Goal: Task Accomplishment & Management: Manage account settings

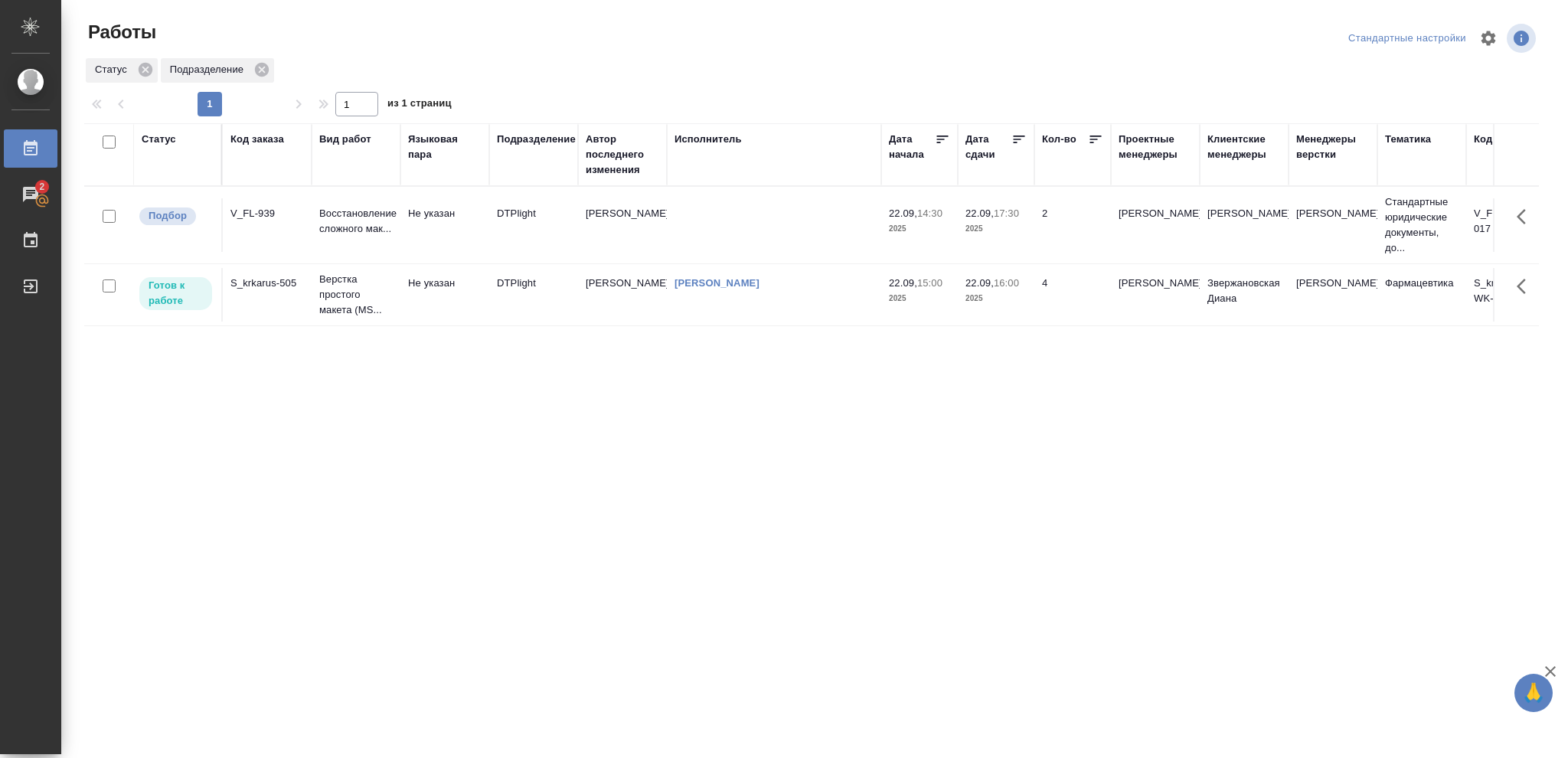
click at [946, 300] on p "2025" at bounding box center [919, 298] width 61 height 15
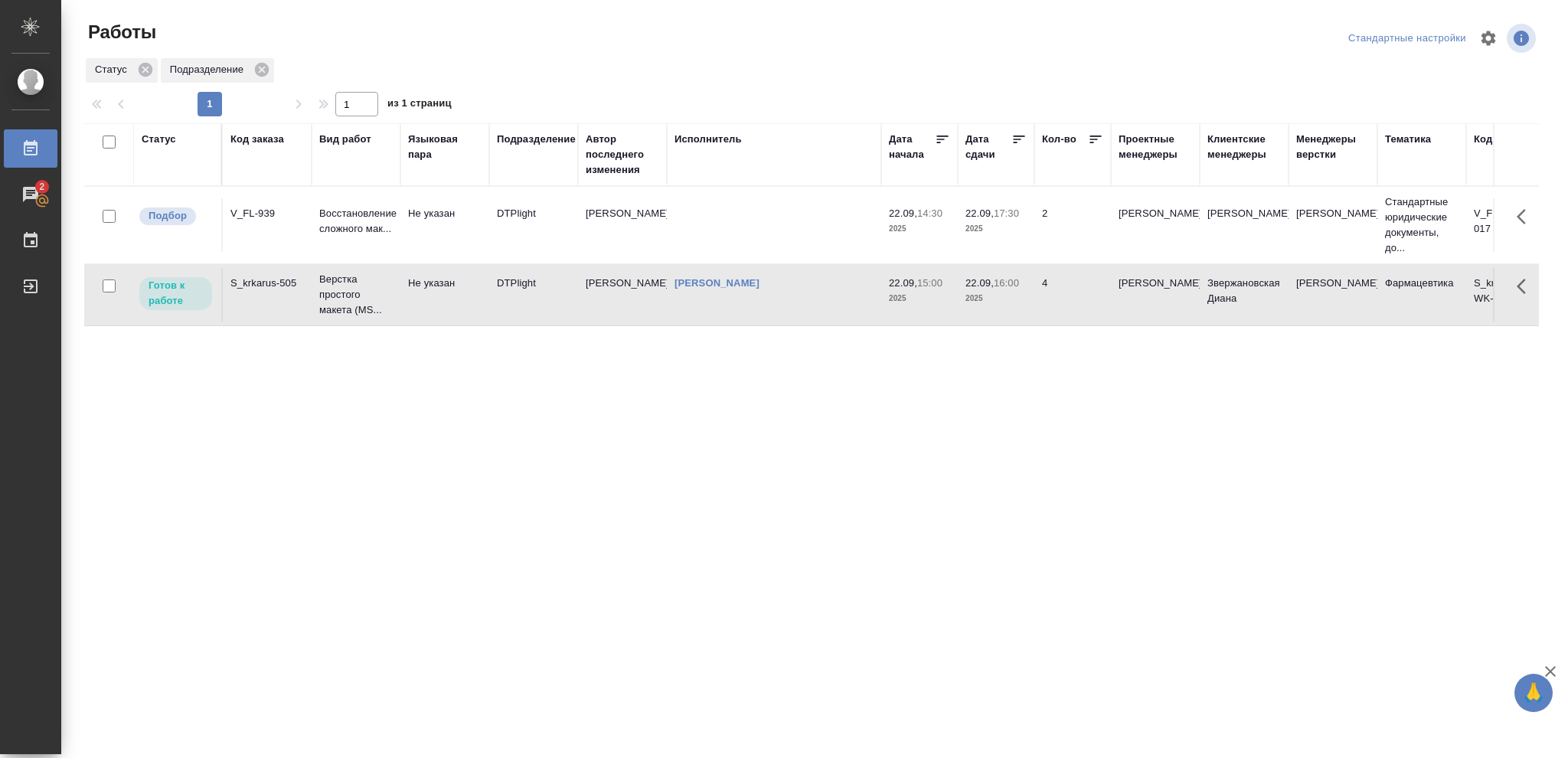
click at [946, 301] on p "2025" at bounding box center [919, 298] width 61 height 15
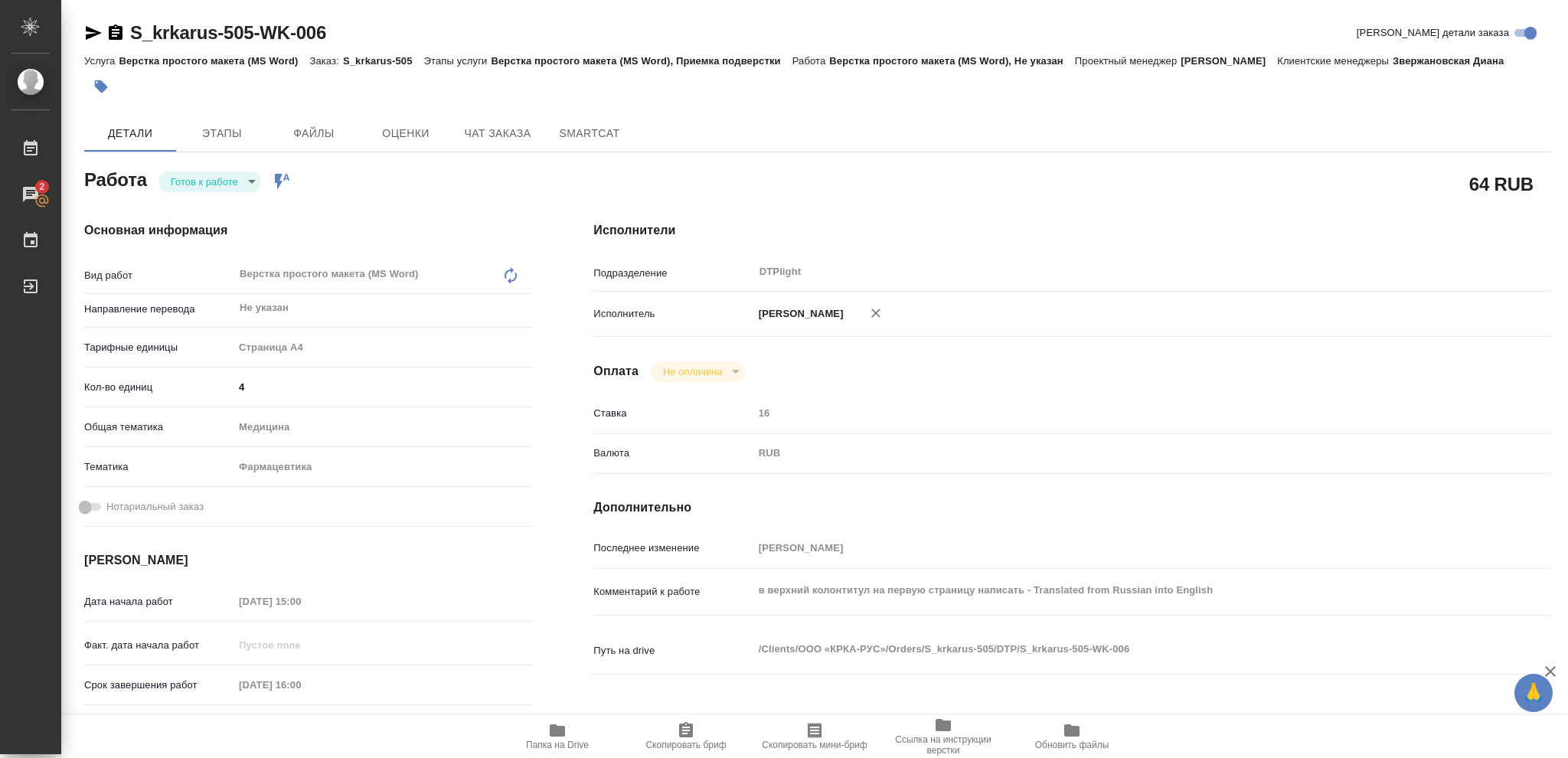
click at [252, 181] on body "🙏 .cls-1 fill:#fff; AWATERA Vasileva Olga Работы 2 Чаты График Выйти S_krkarus-…" at bounding box center [784, 379] width 1568 height 758
click at [213, 177] on button "В работе" at bounding box center [196, 181] width 50 height 17
type textarea "x"
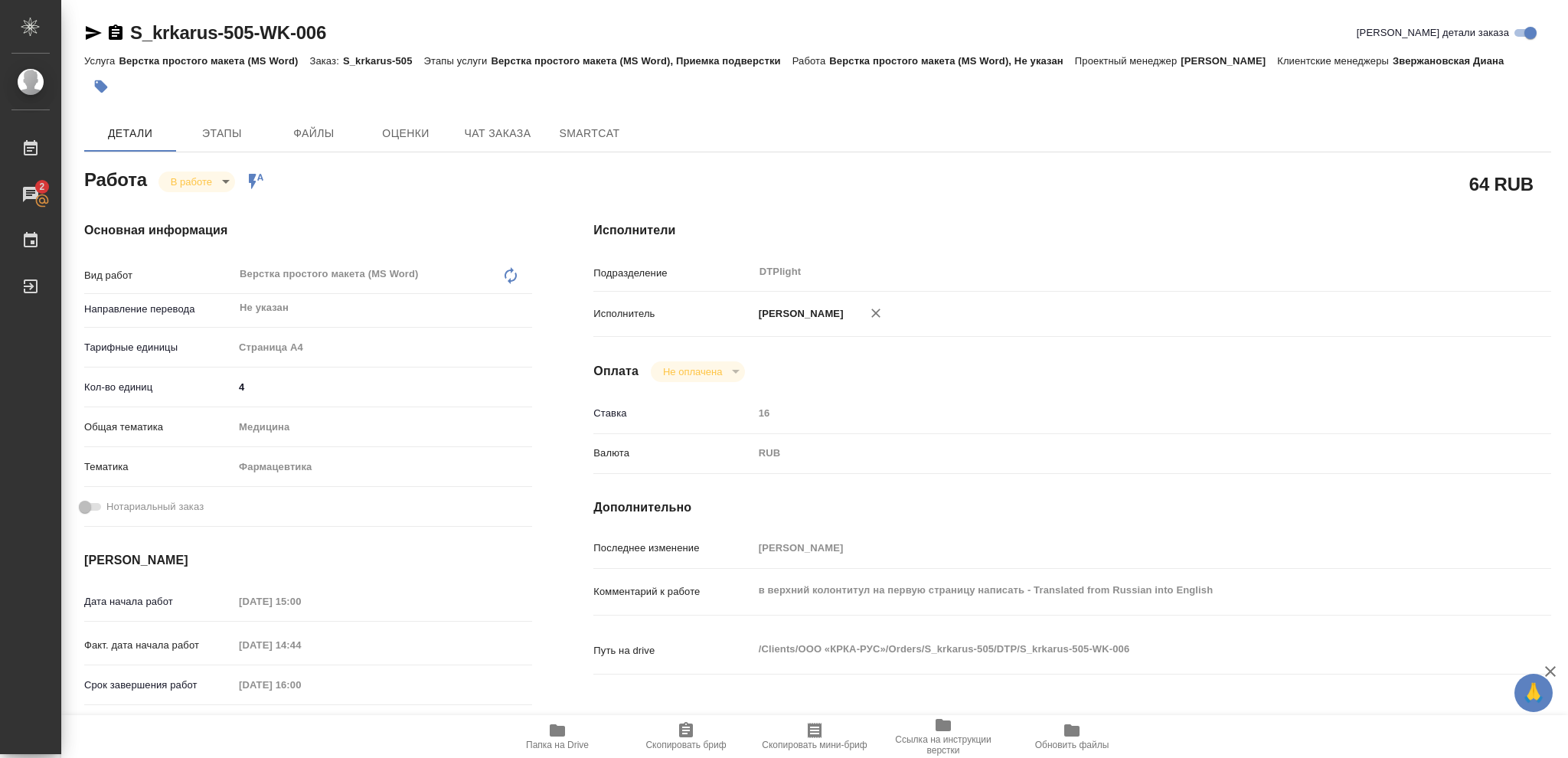
type textarea "x"
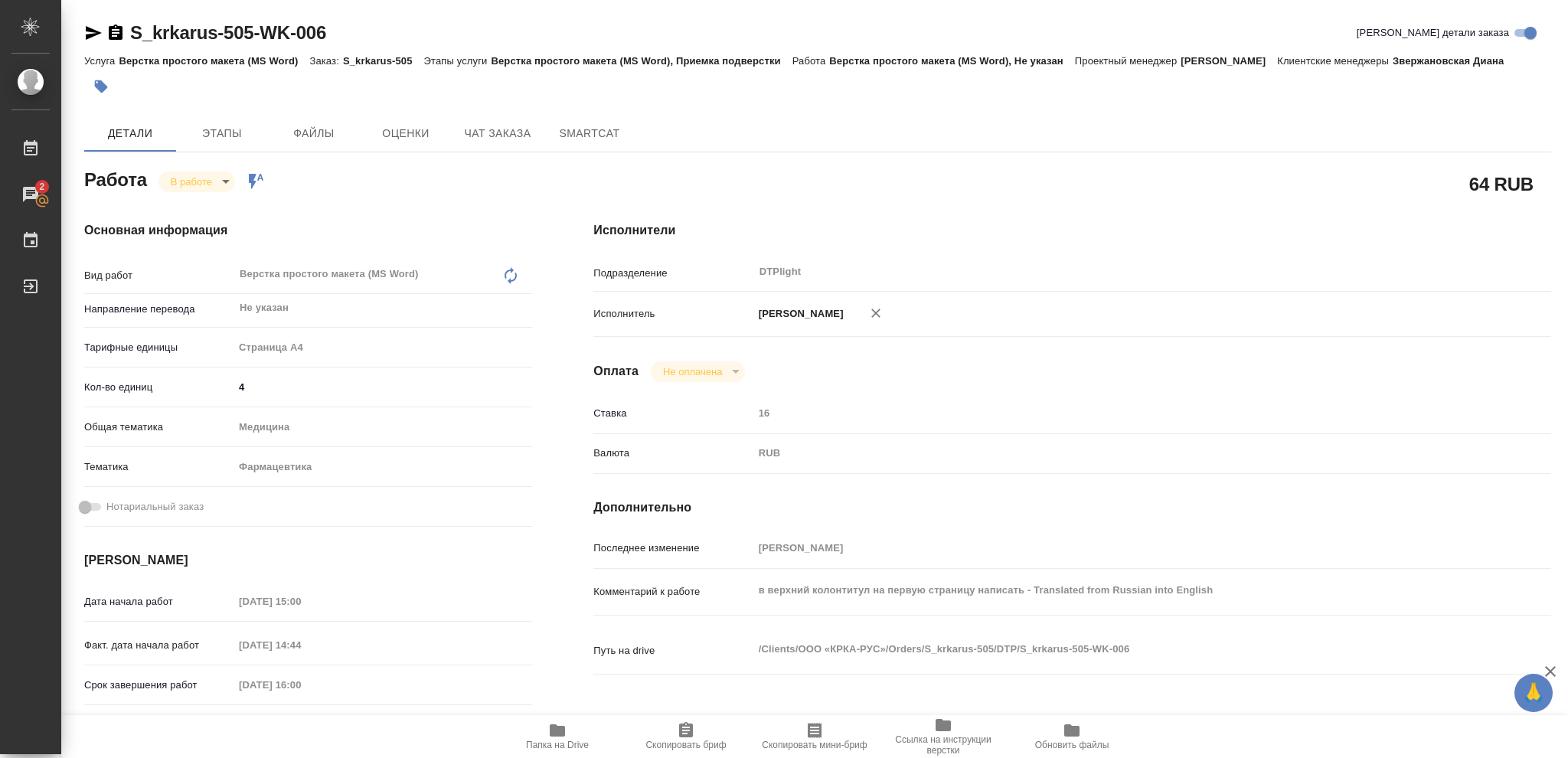
type textarea "x"
click at [561, 568] on icon "button" at bounding box center [557, 730] width 15 height 13
click at [1035, 568] on div "Комментарий к работе в верхний колонтитул на первую страницу написать - Transla…" at bounding box center [1072, 604] width 958 height 59
click at [563, 568] on icon "button" at bounding box center [557, 730] width 15 height 13
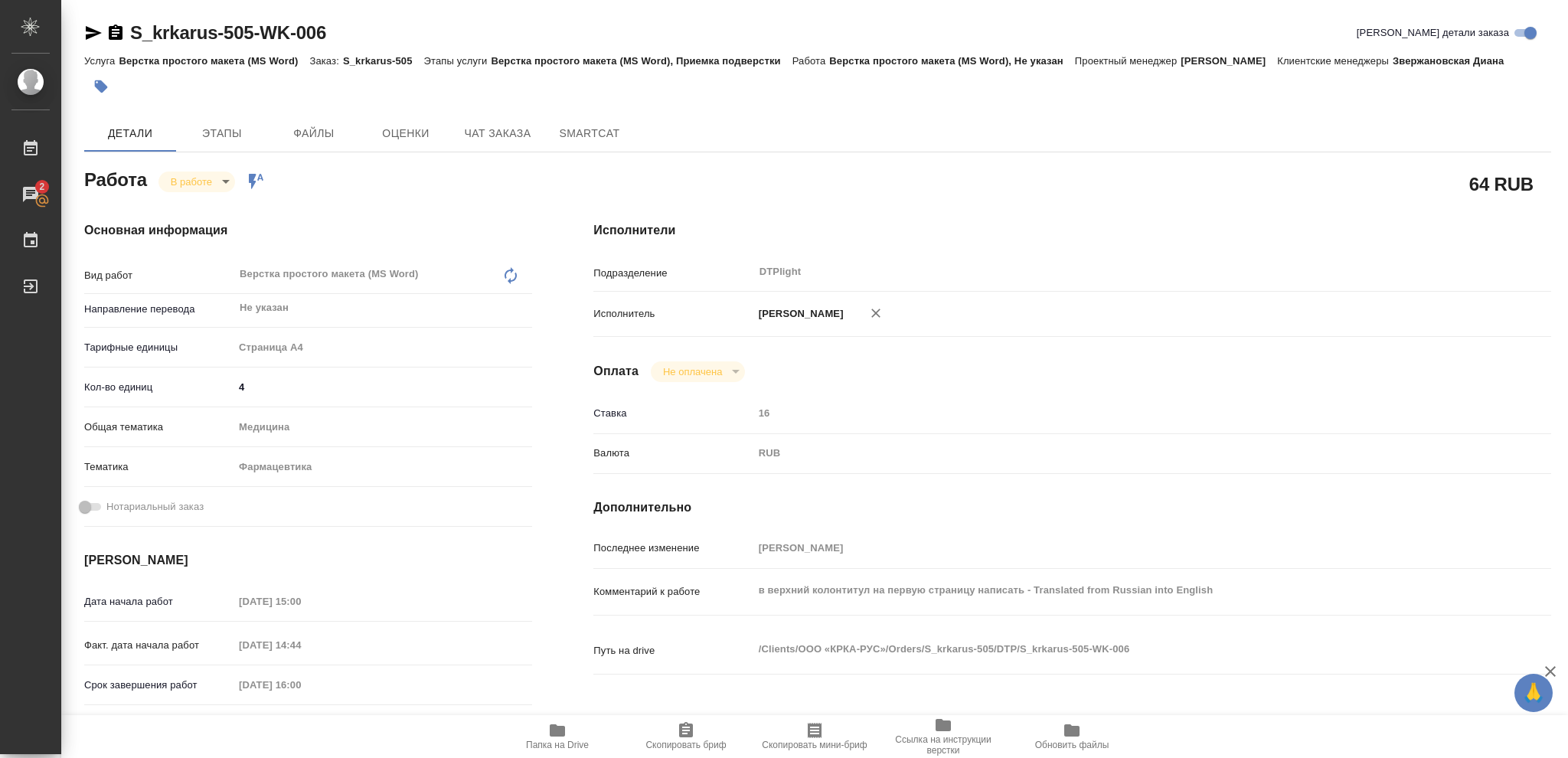
click at [554, 568] on icon "button" at bounding box center [557, 730] width 15 height 13
click at [553, 568] on icon "button" at bounding box center [557, 730] width 15 height 13
click at [555, 568] on icon "button" at bounding box center [557, 730] width 15 height 13
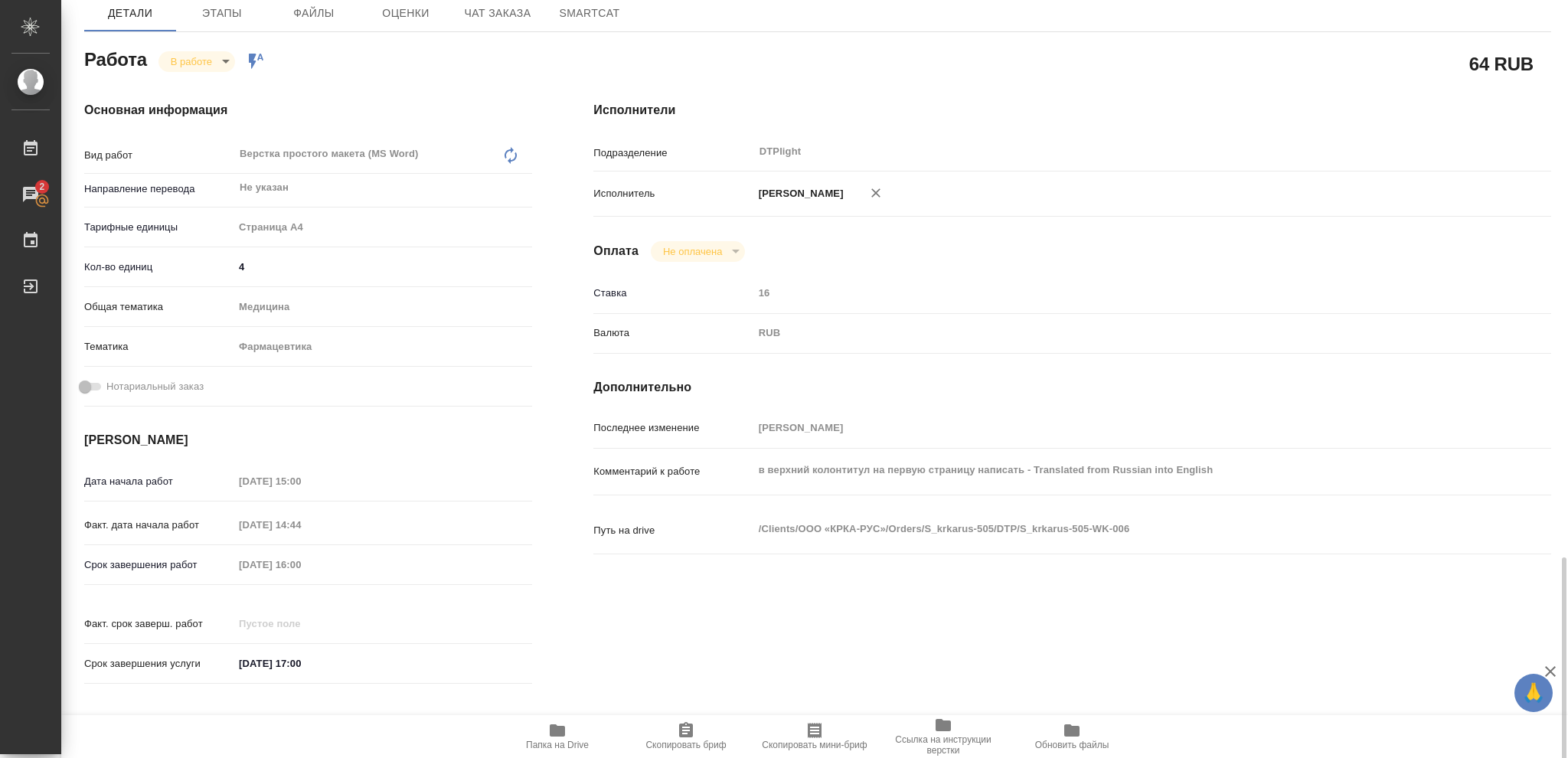
scroll to position [18, 0]
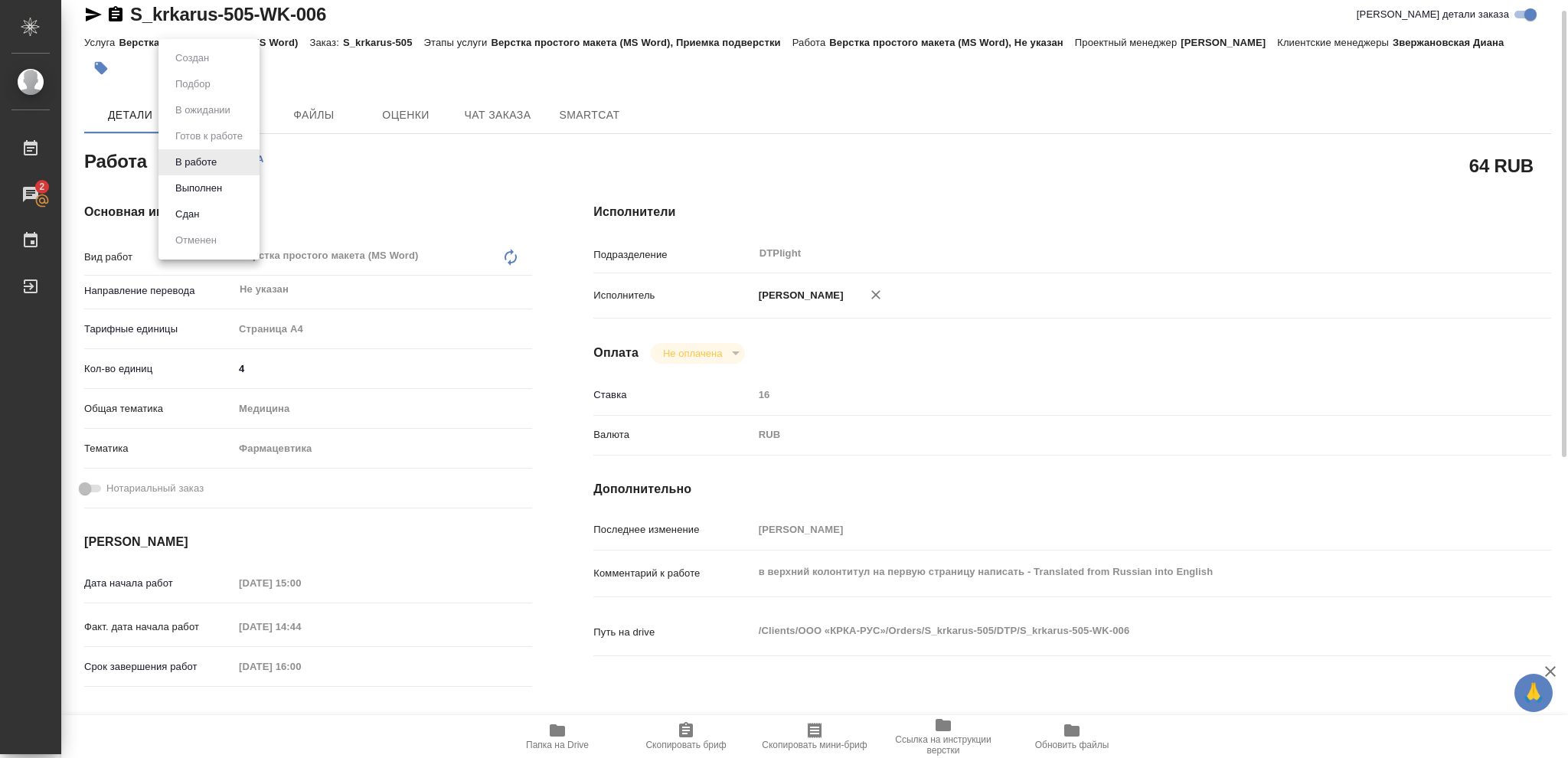
click at [225, 160] on body "🙏 .cls-1 fill:#fff; AWATERA Vasileva Olga Работы 2 Чаты График Выйти S_krkarus-…" at bounding box center [784, 379] width 1568 height 758
click at [206, 187] on button "Выполнен" at bounding box center [198, 188] width 56 height 17
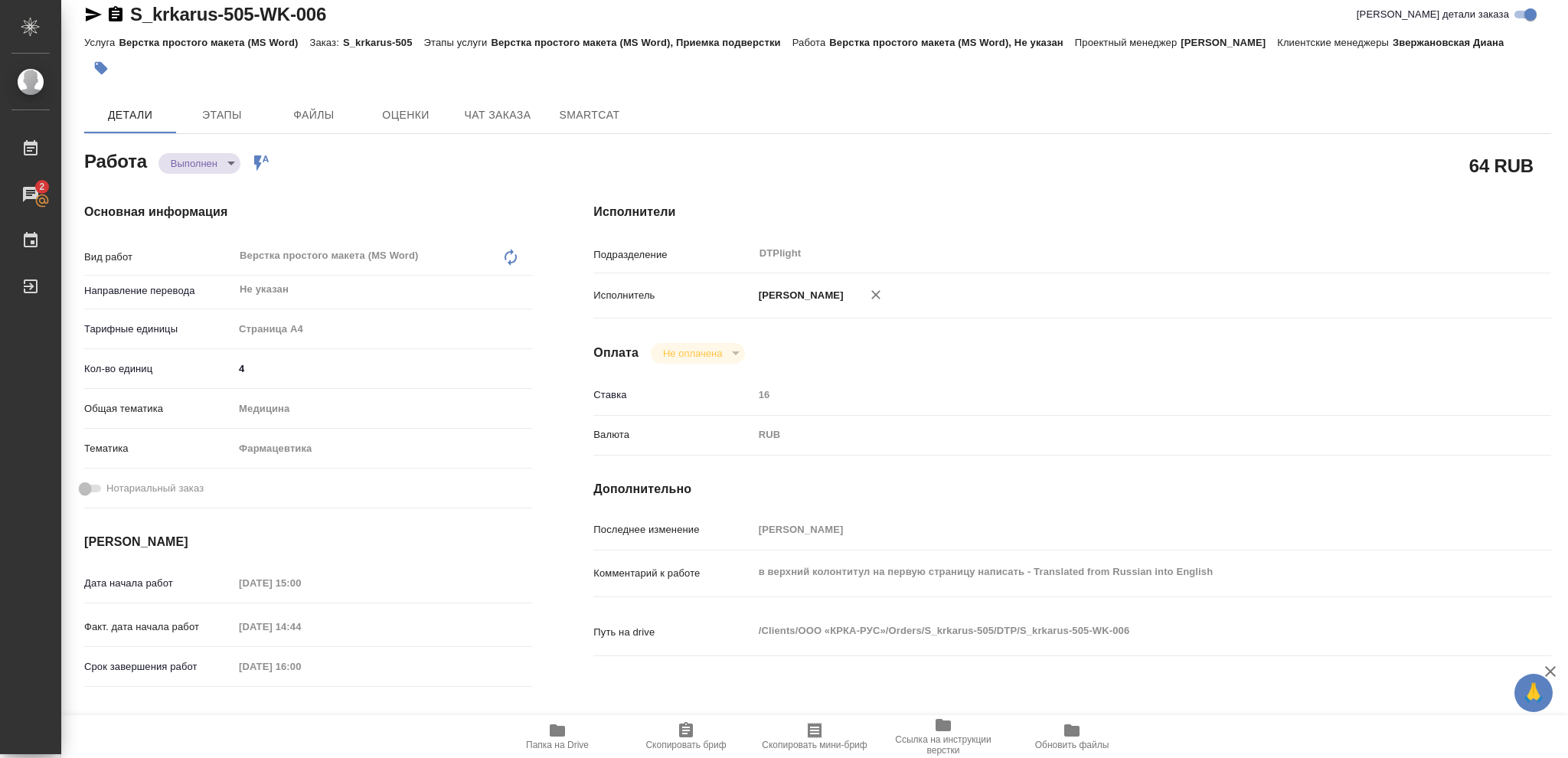
type textarea "x"
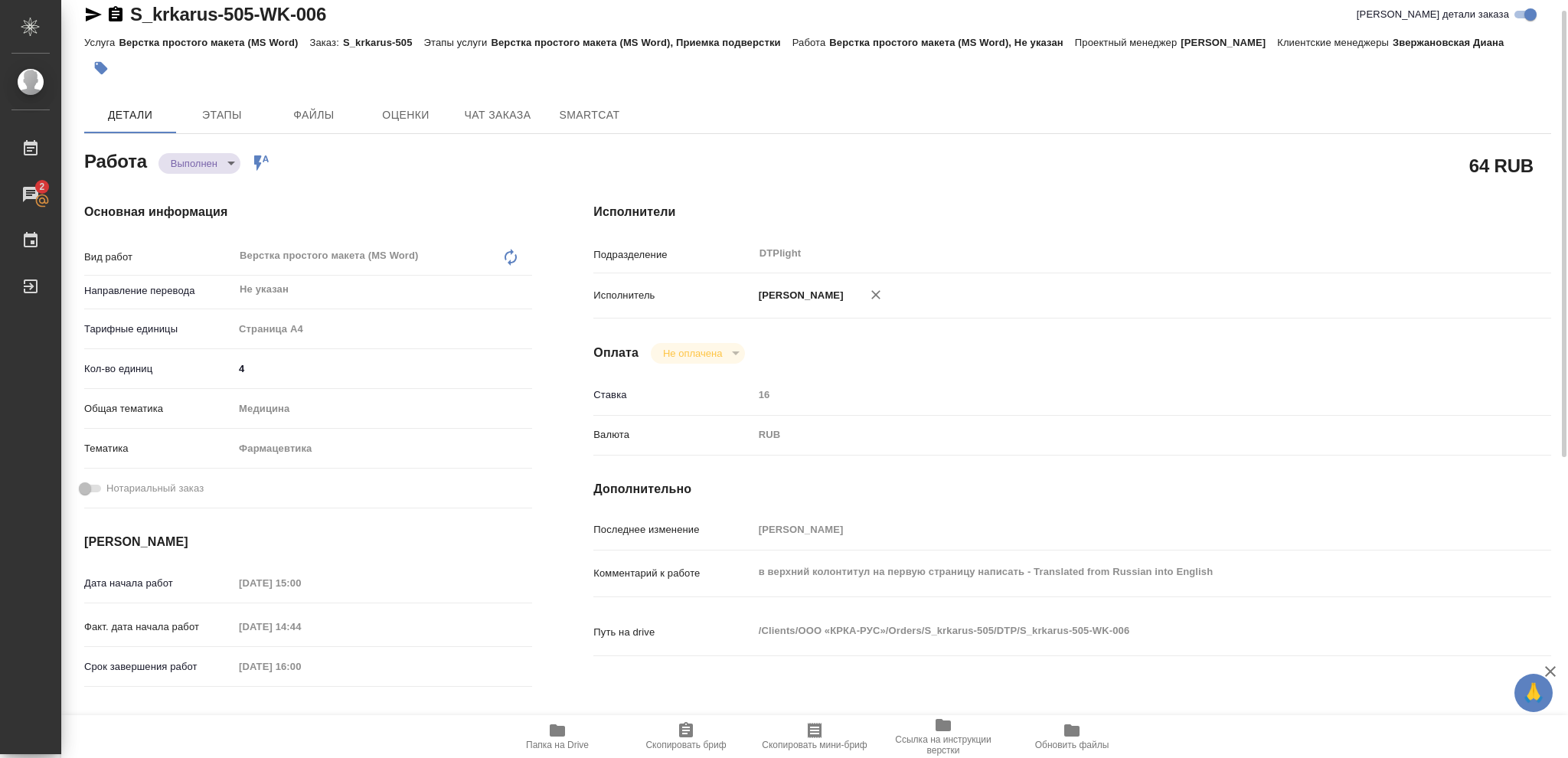
type textarea "x"
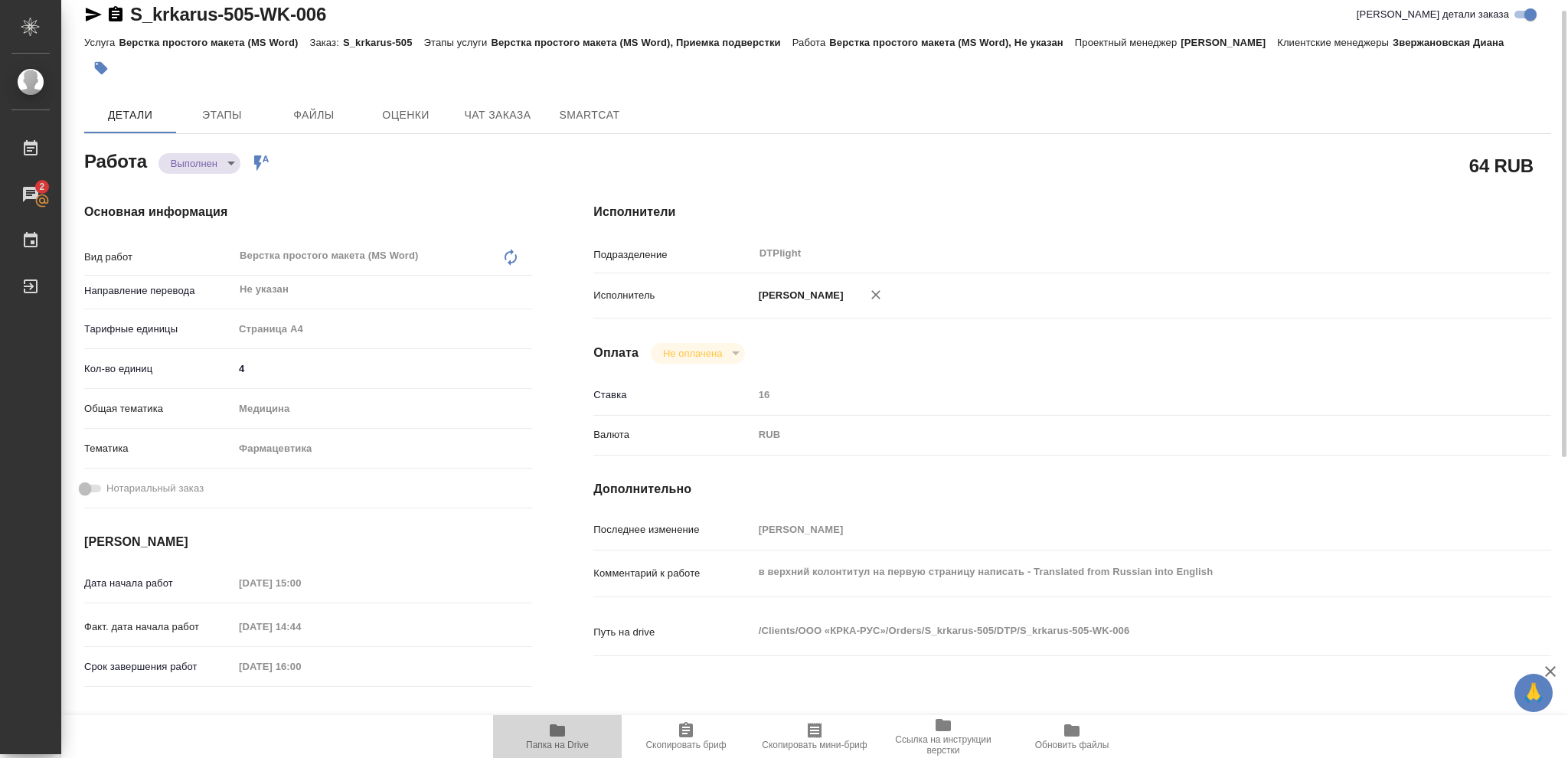
click at [560, 568] on icon "button" at bounding box center [557, 730] width 15 height 13
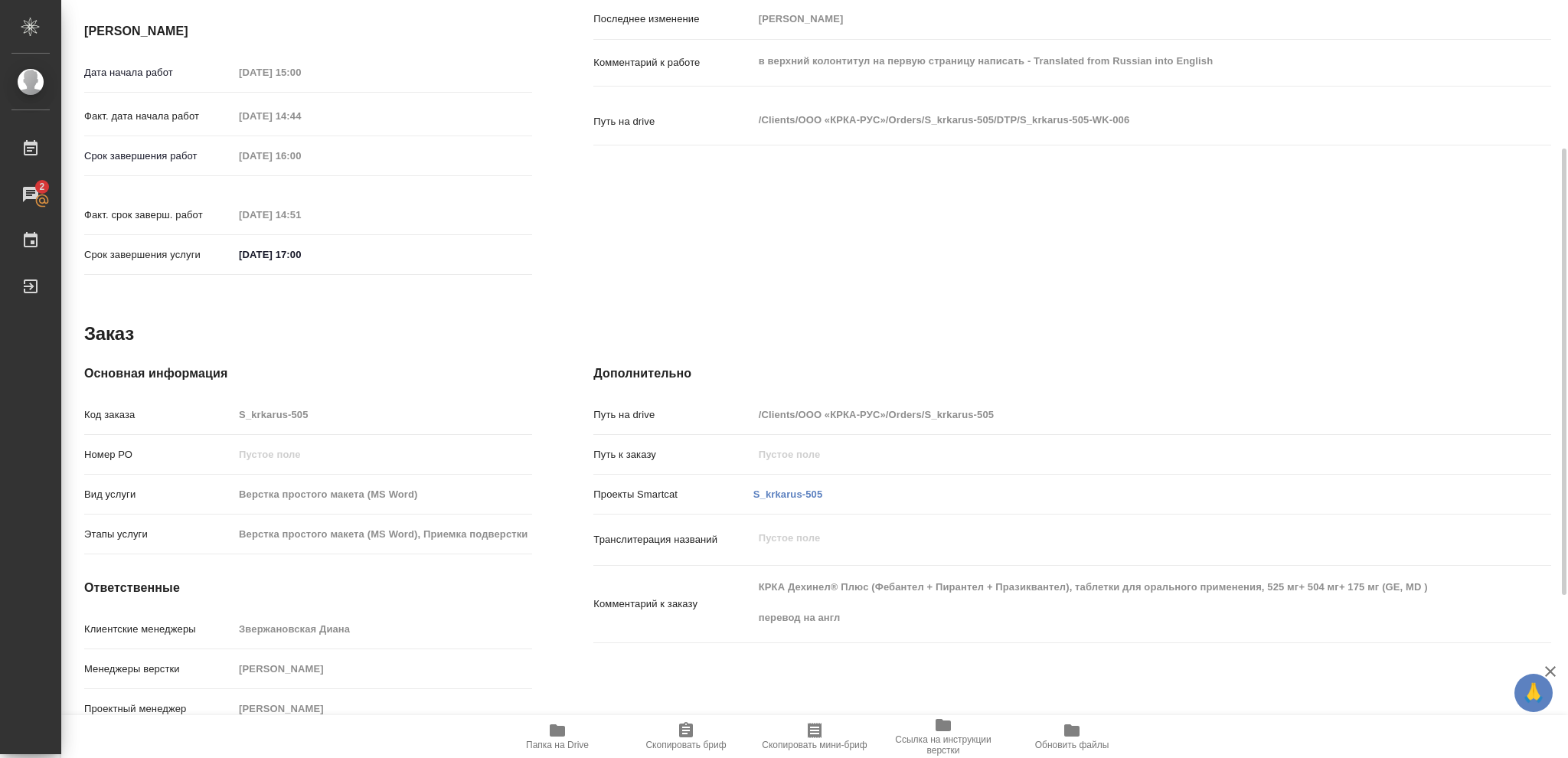
scroll to position [0, 0]
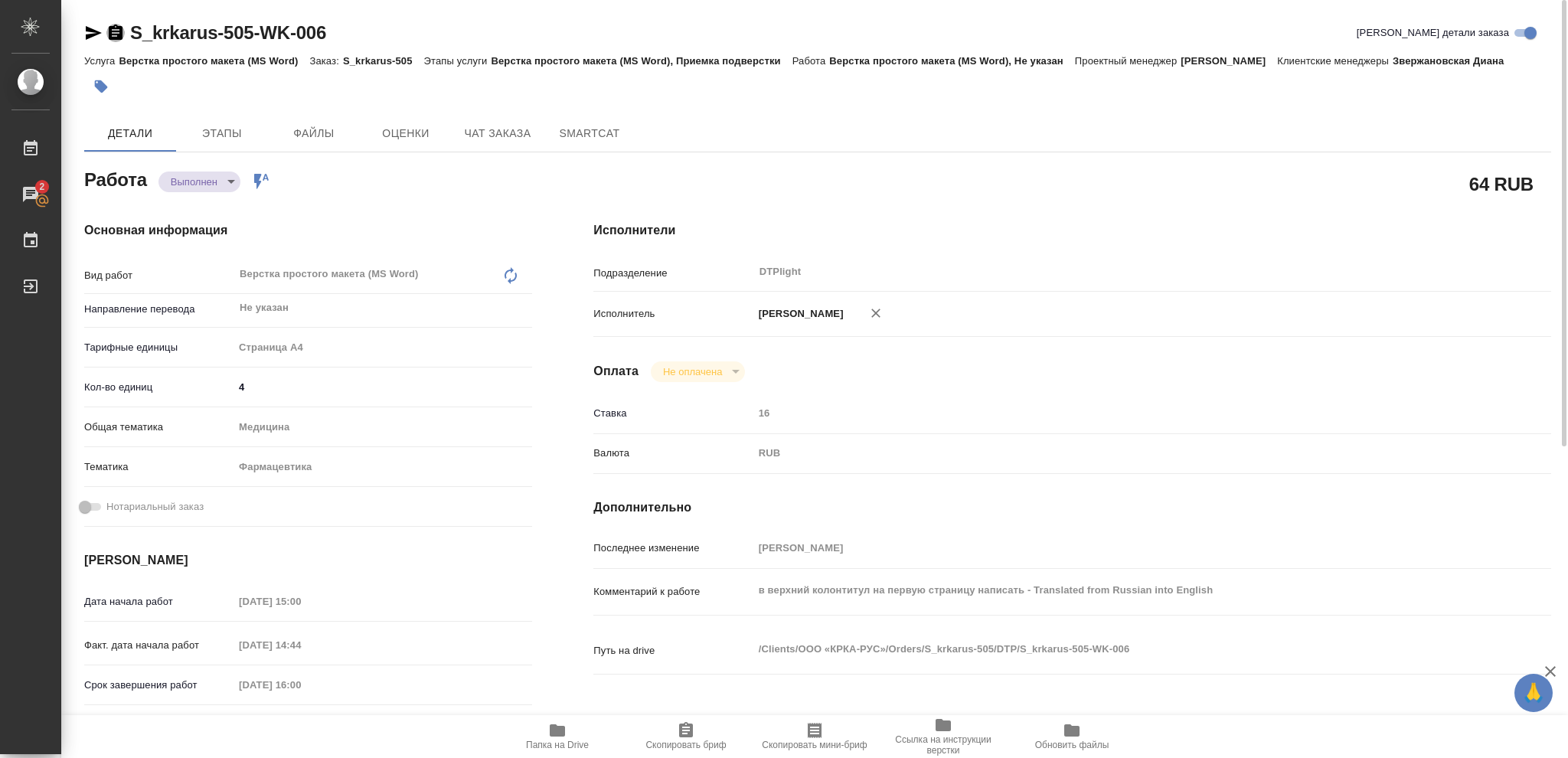
click at [114, 31] on icon "button" at bounding box center [115, 32] width 13 height 15
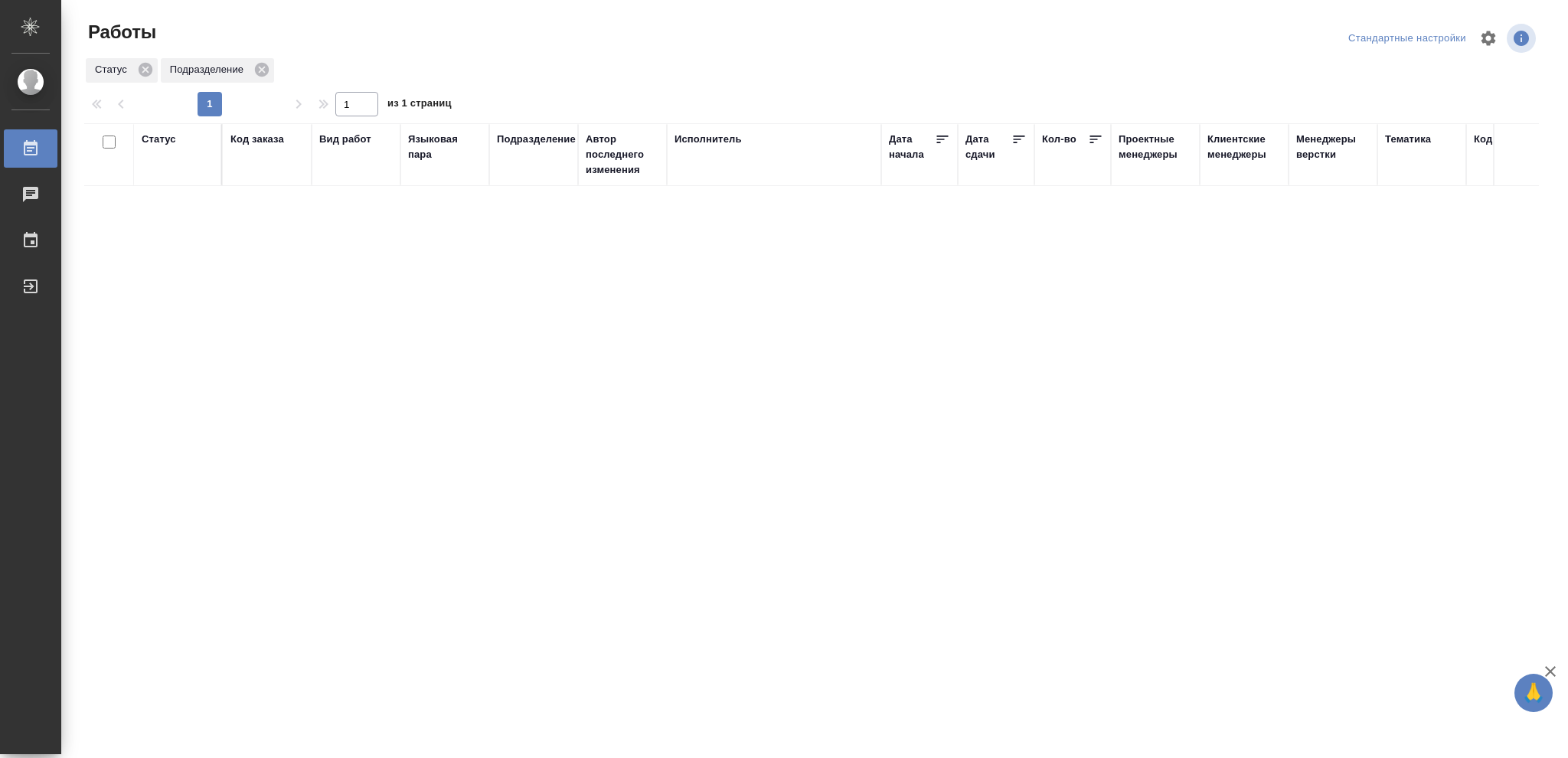
click at [157, 139] on div "Статус" at bounding box center [158, 140] width 34 height 15
click at [174, 180] on icon at bounding box center [170, 178] width 11 height 11
click at [525, 175] on icon at bounding box center [527, 174] width 5 height 5
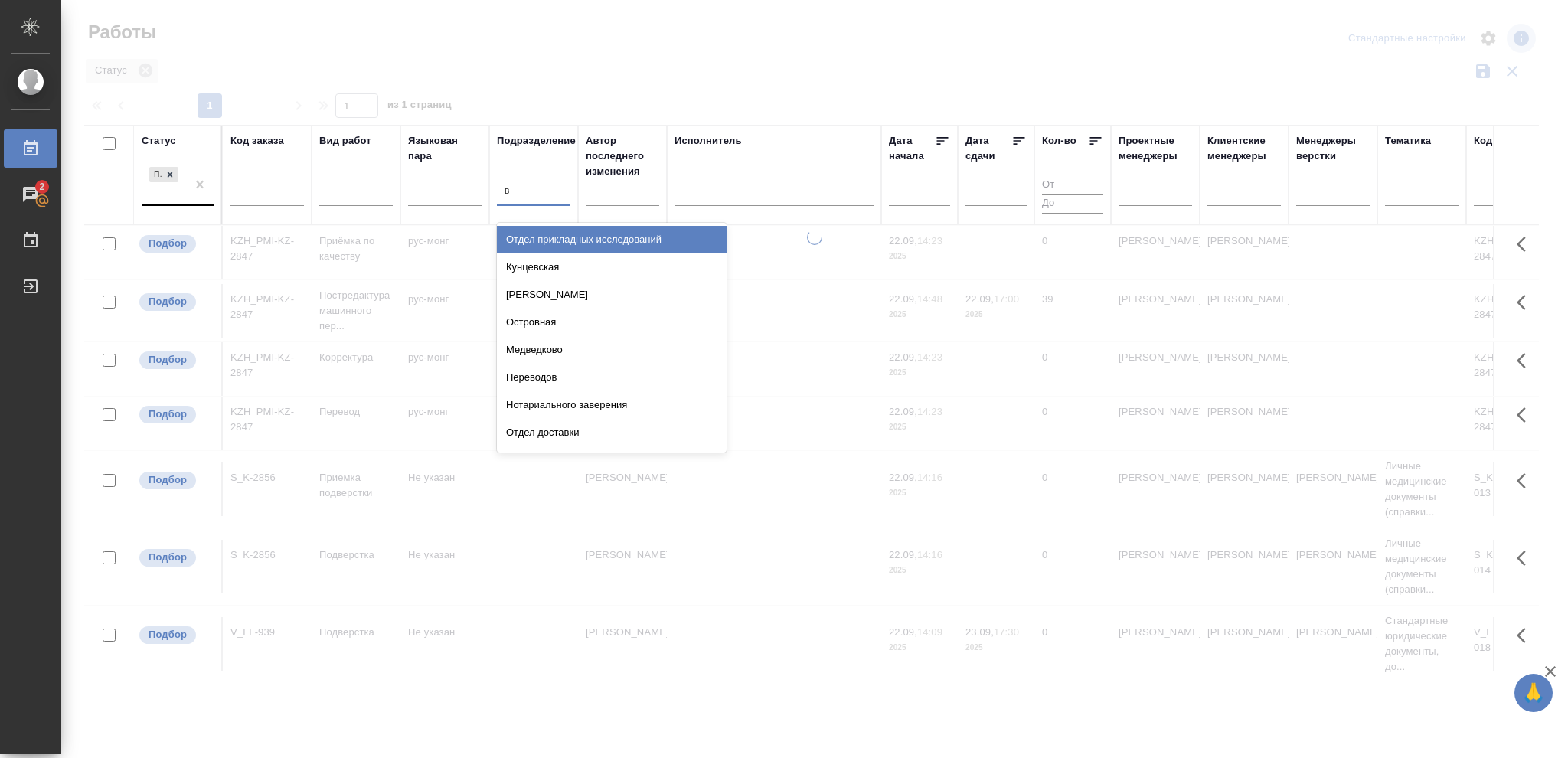
type input "ве"
click at [568, 315] on div "Верстки и дизайна" at bounding box center [612, 322] width 230 height 28
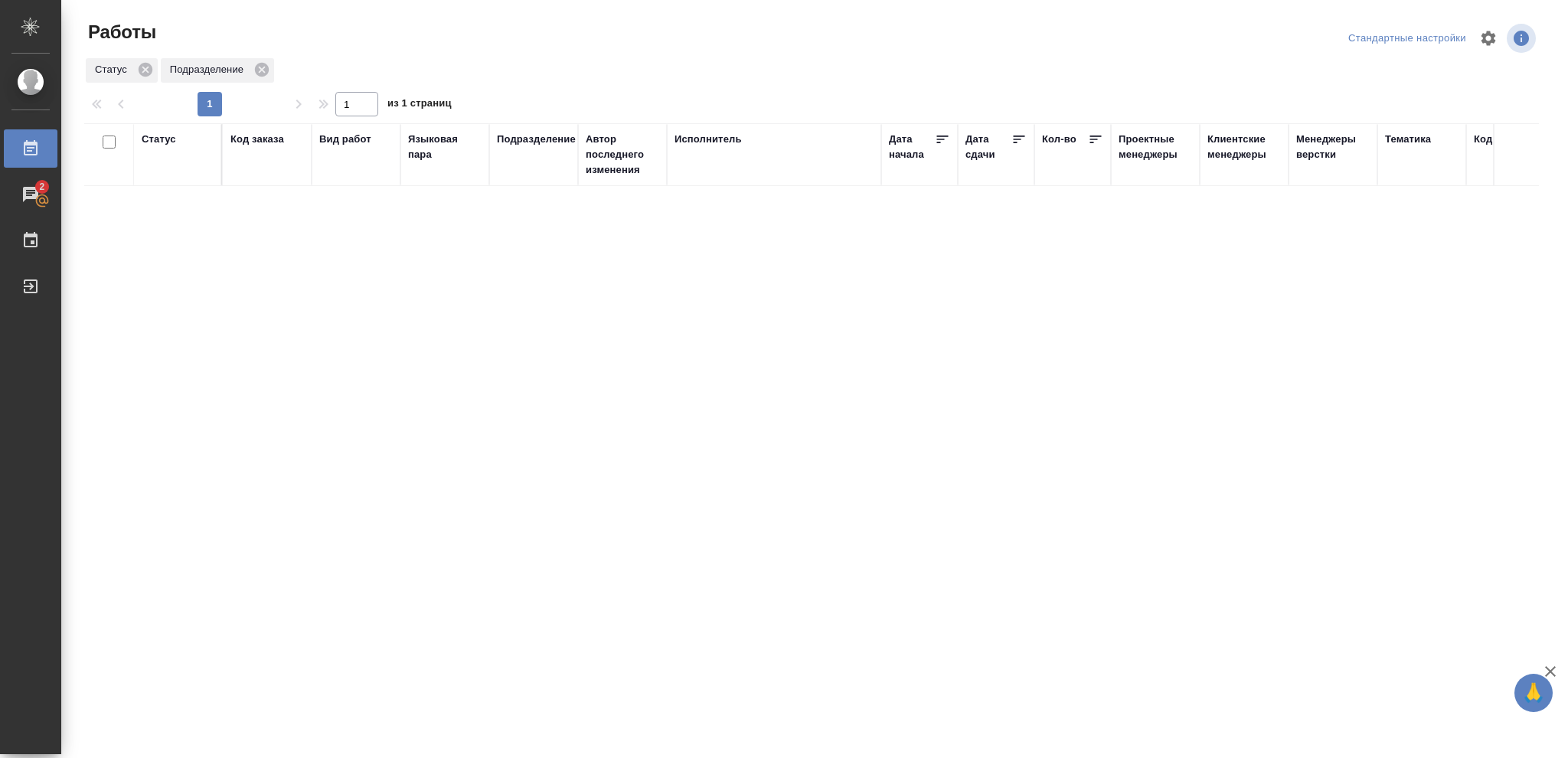
click at [155, 138] on div "Статус" at bounding box center [158, 140] width 34 height 15
click at [165, 178] on icon at bounding box center [170, 178] width 11 height 11
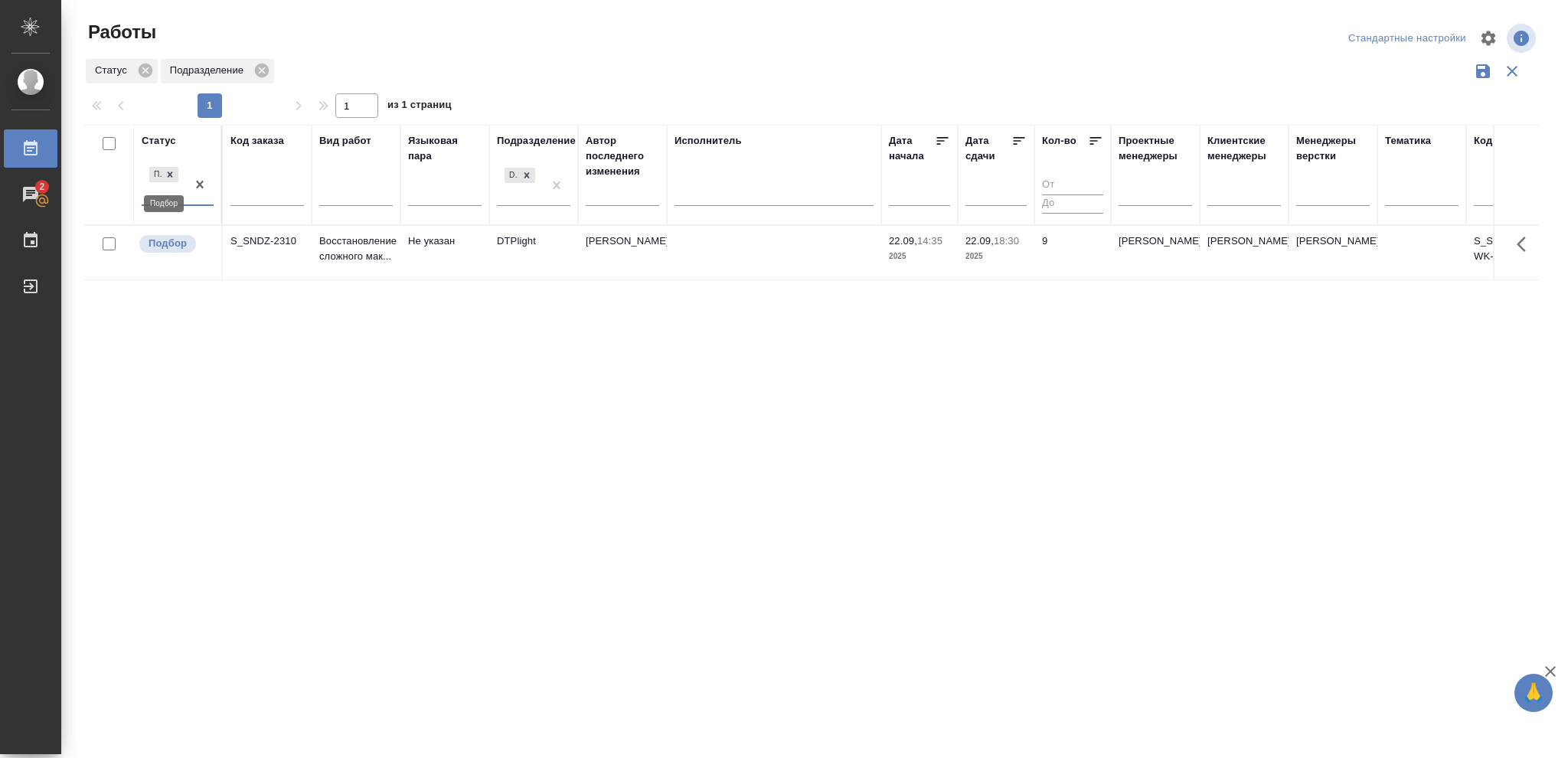
click at [172, 176] on icon at bounding box center [170, 174] width 11 height 11
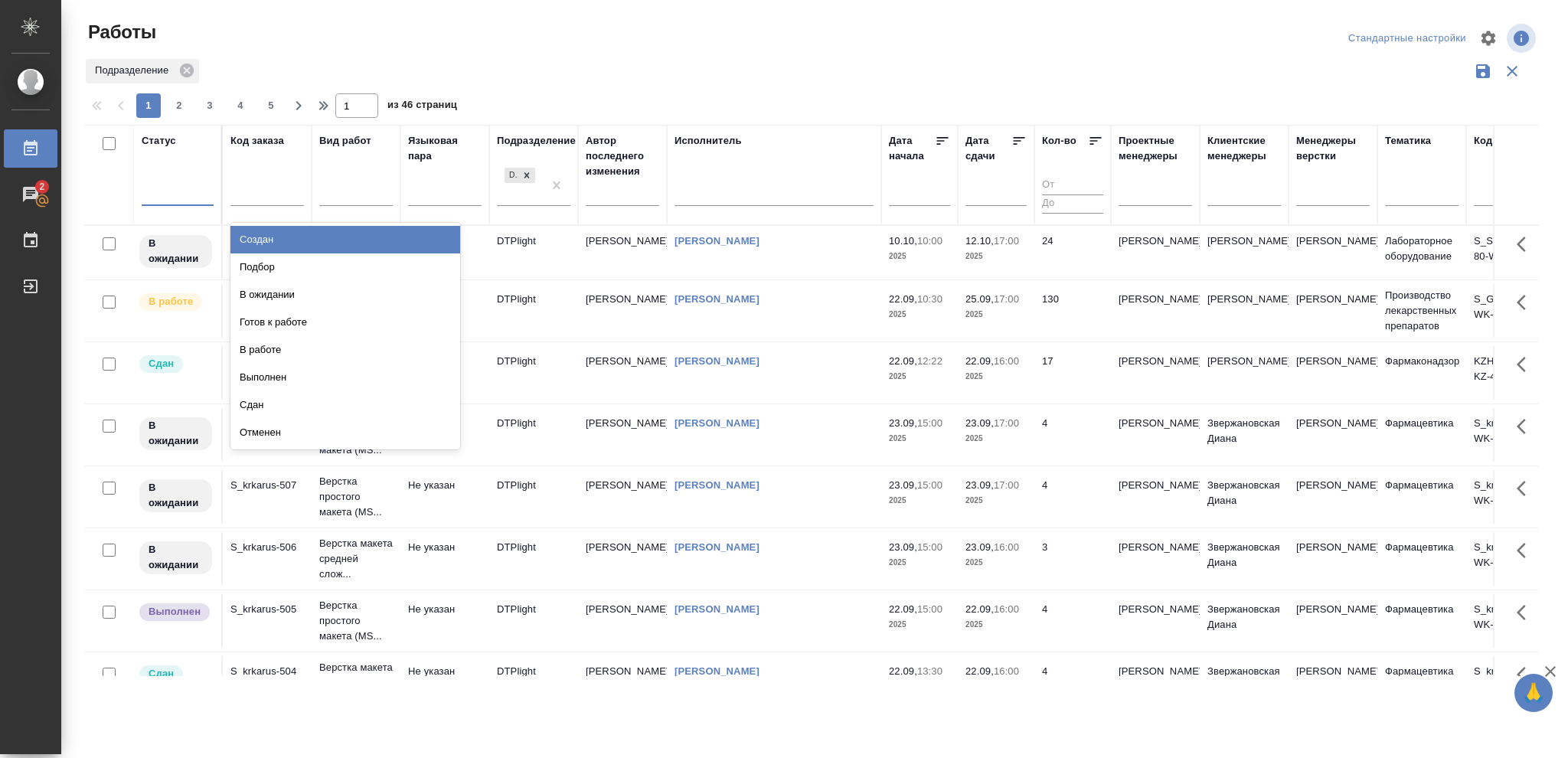
click at [169, 193] on div at bounding box center [177, 191] width 72 height 23
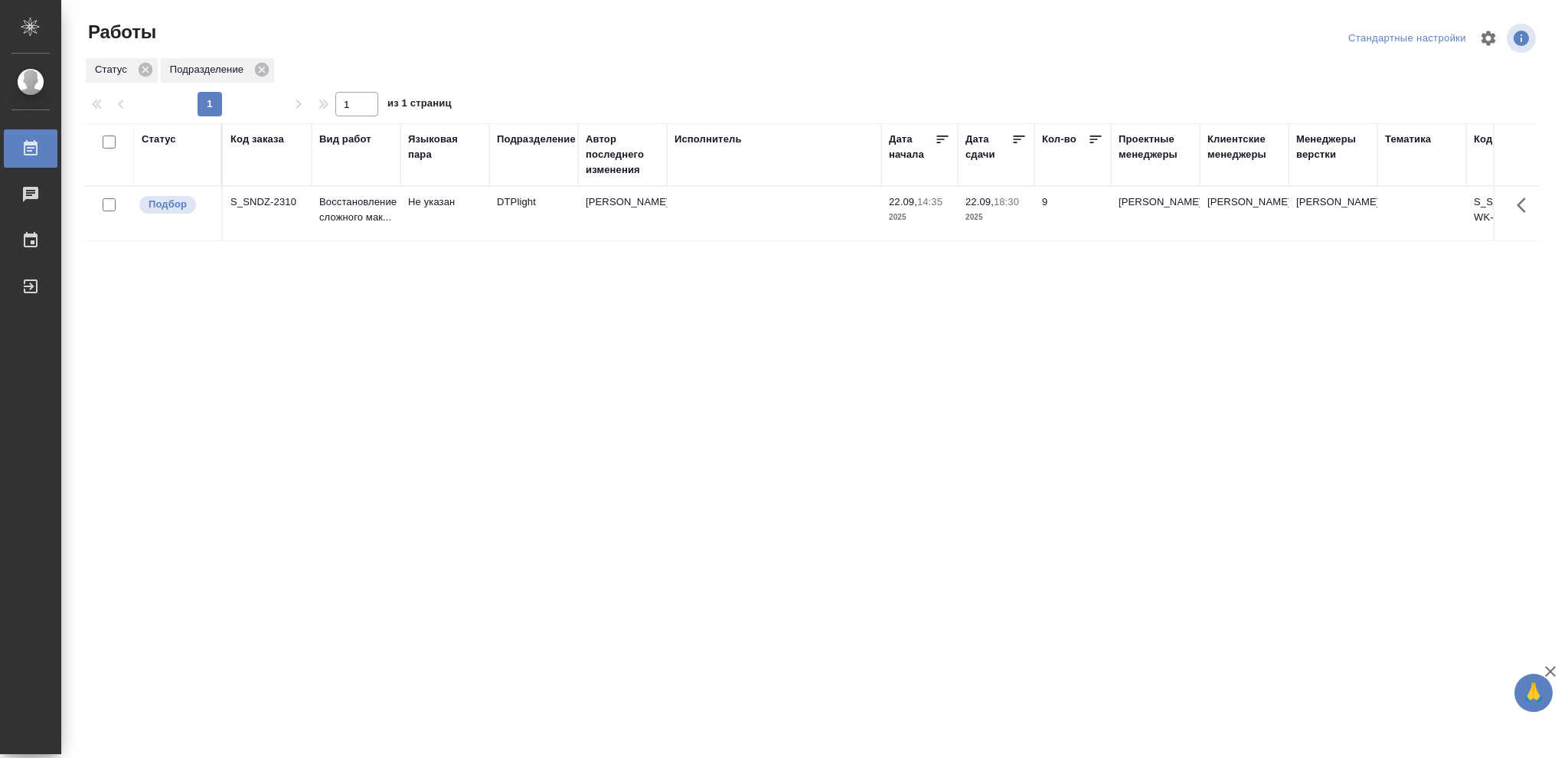
click at [999, 222] on p "2025" at bounding box center [995, 217] width 61 height 15
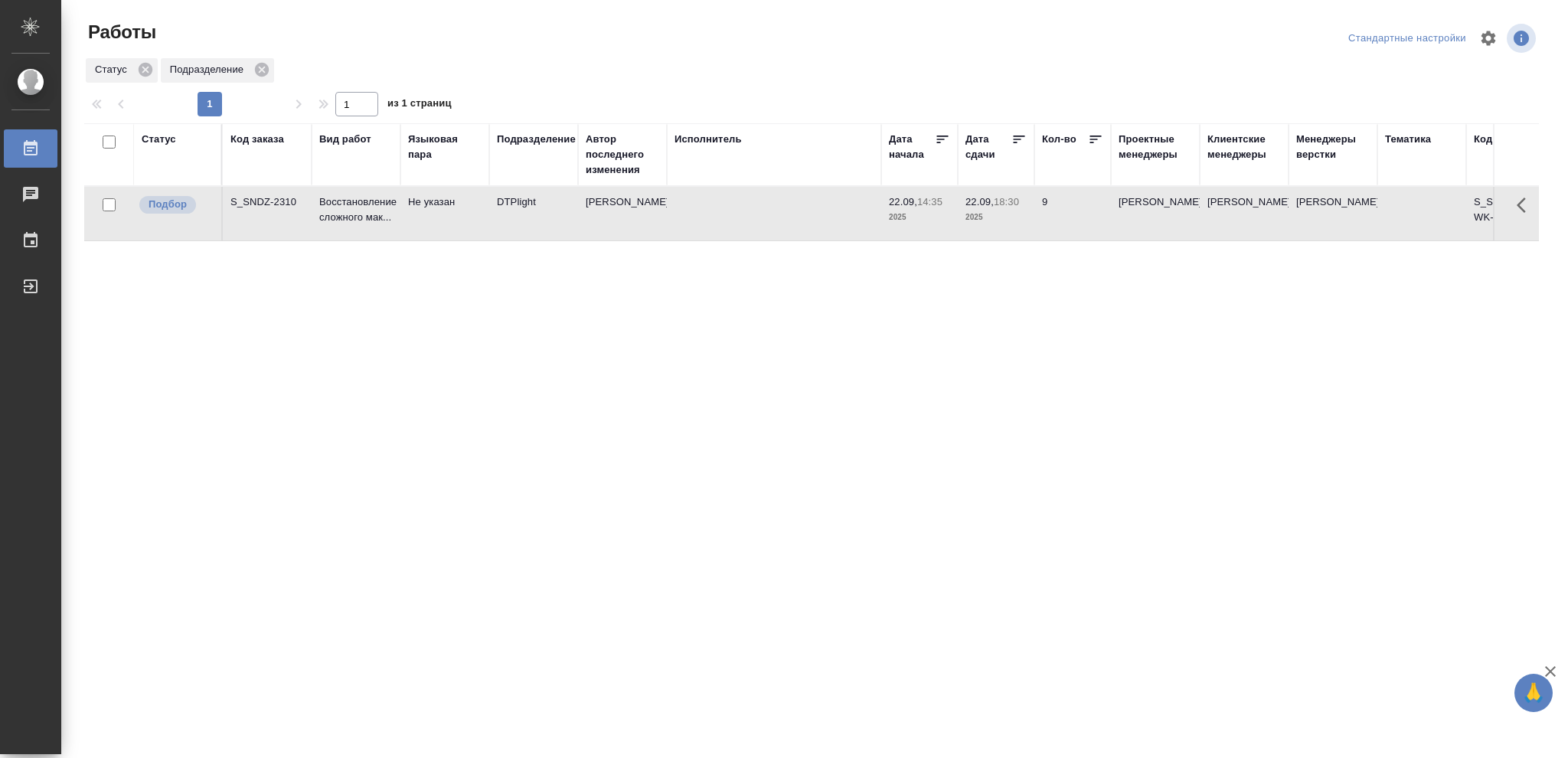
click at [999, 222] on p "2025" at bounding box center [995, 217] width 61 height 15
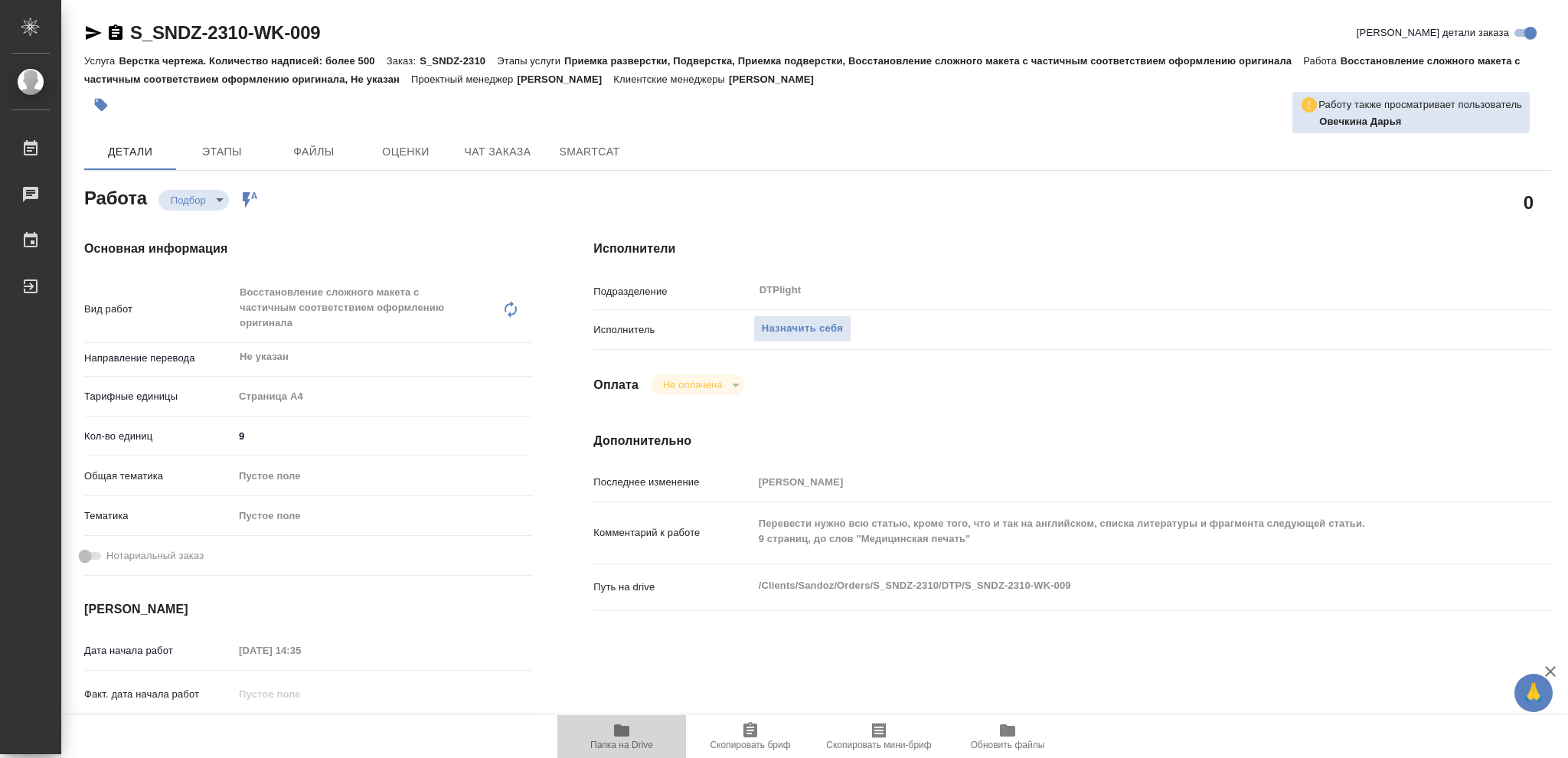
type textarea "x"
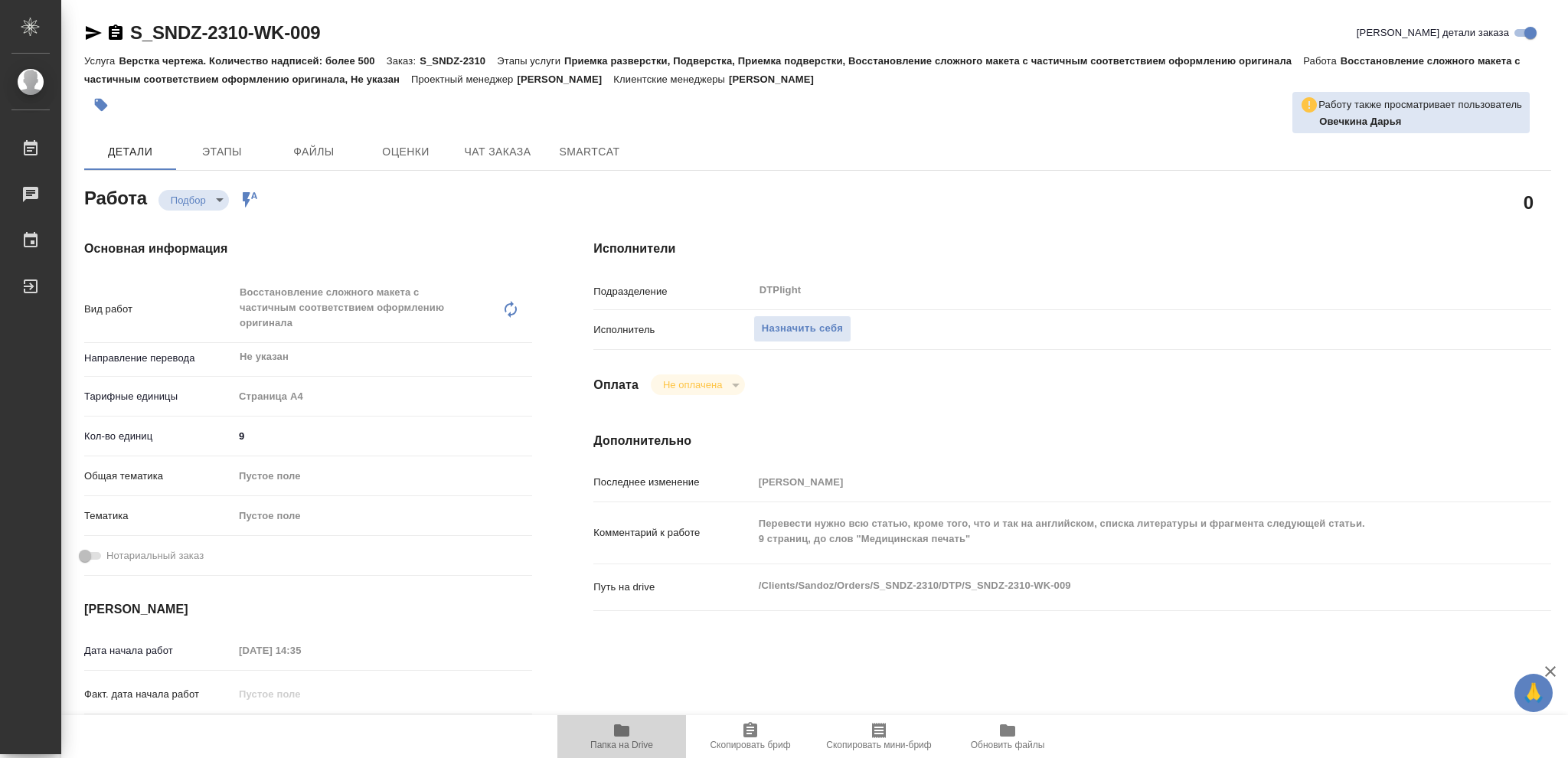
click at [621, 727] on icon "button" at bounding box center [622, 730] width 15 height 13
type textarea "x"
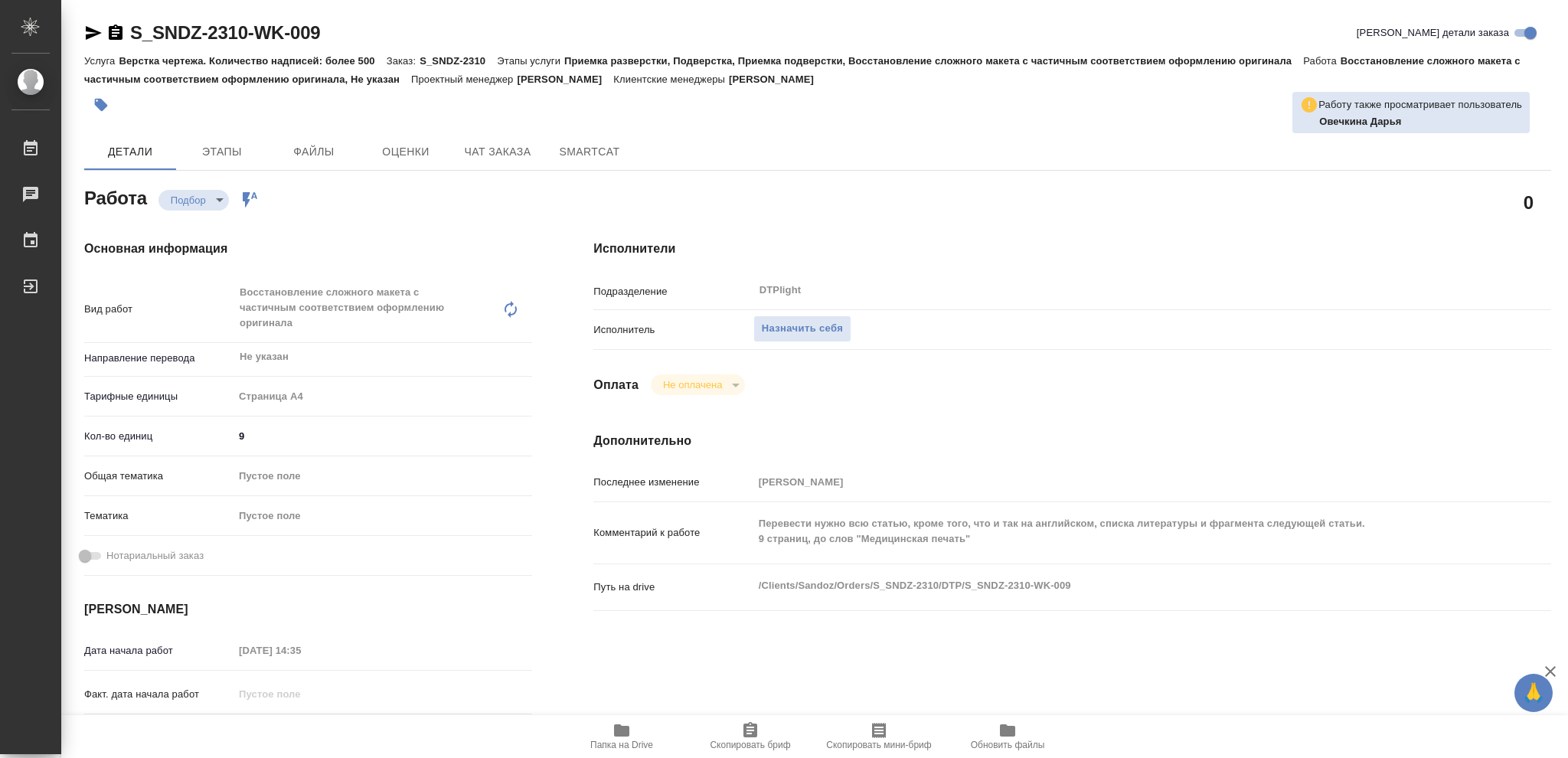
type textarea "x"
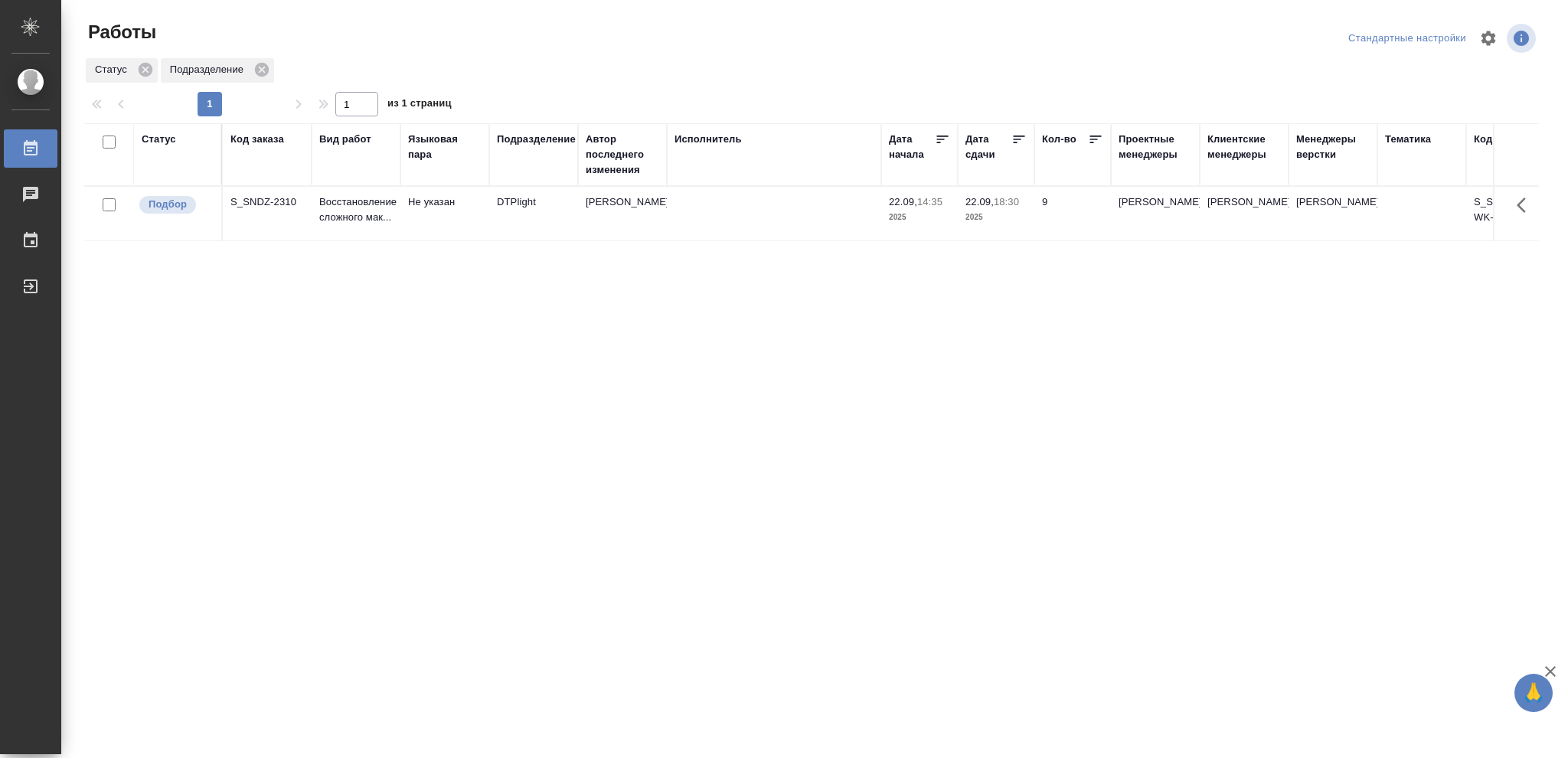
click at [161, 140] on div "Статус" at bounding box center [158, 140] width 34 height 15
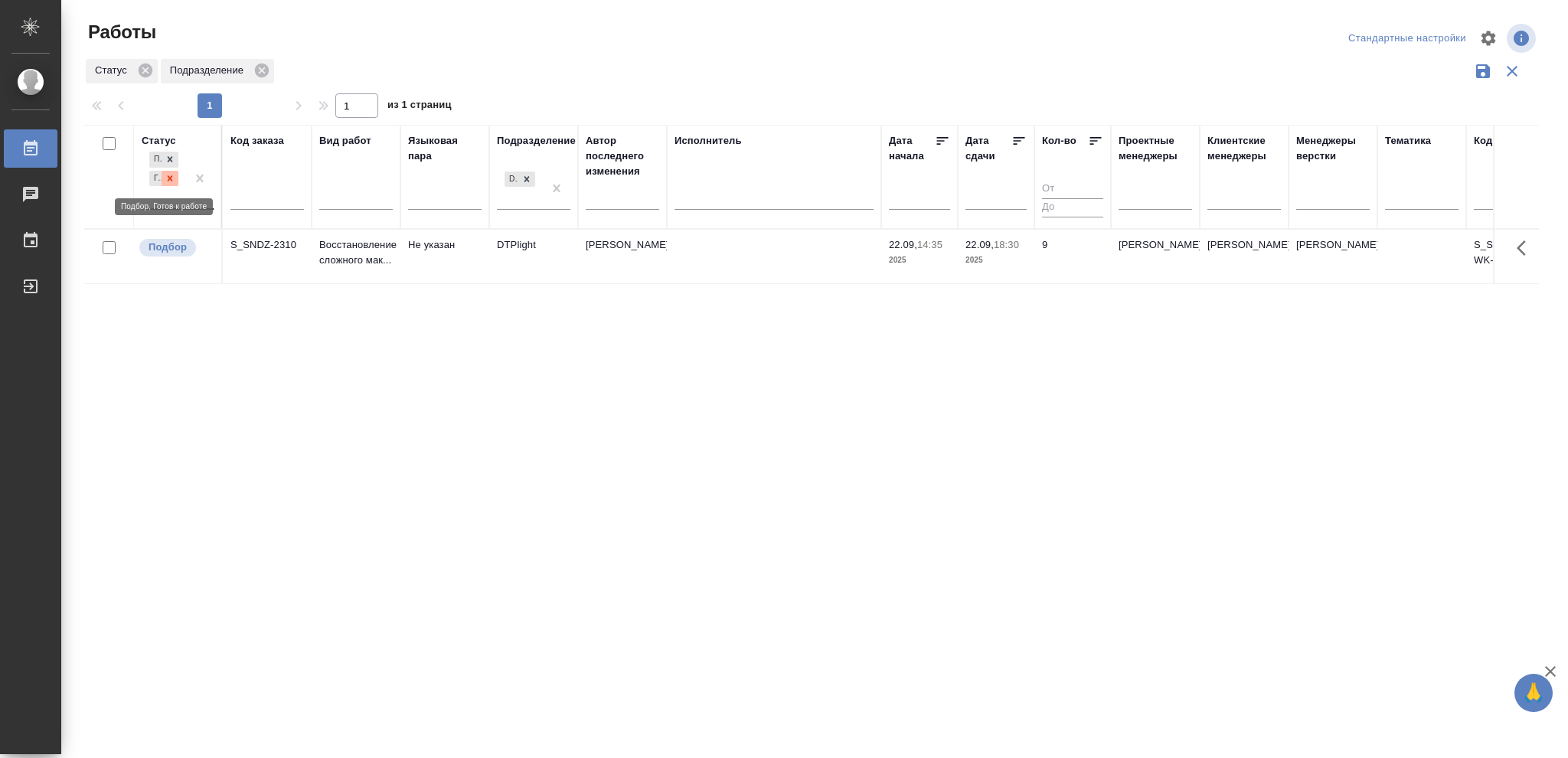
click at [165, 181] on icon at bounding box center [170, 178] width 11 height 11
click at [172, 179] on icon at bounding box center [170, 174] width 11 height 11
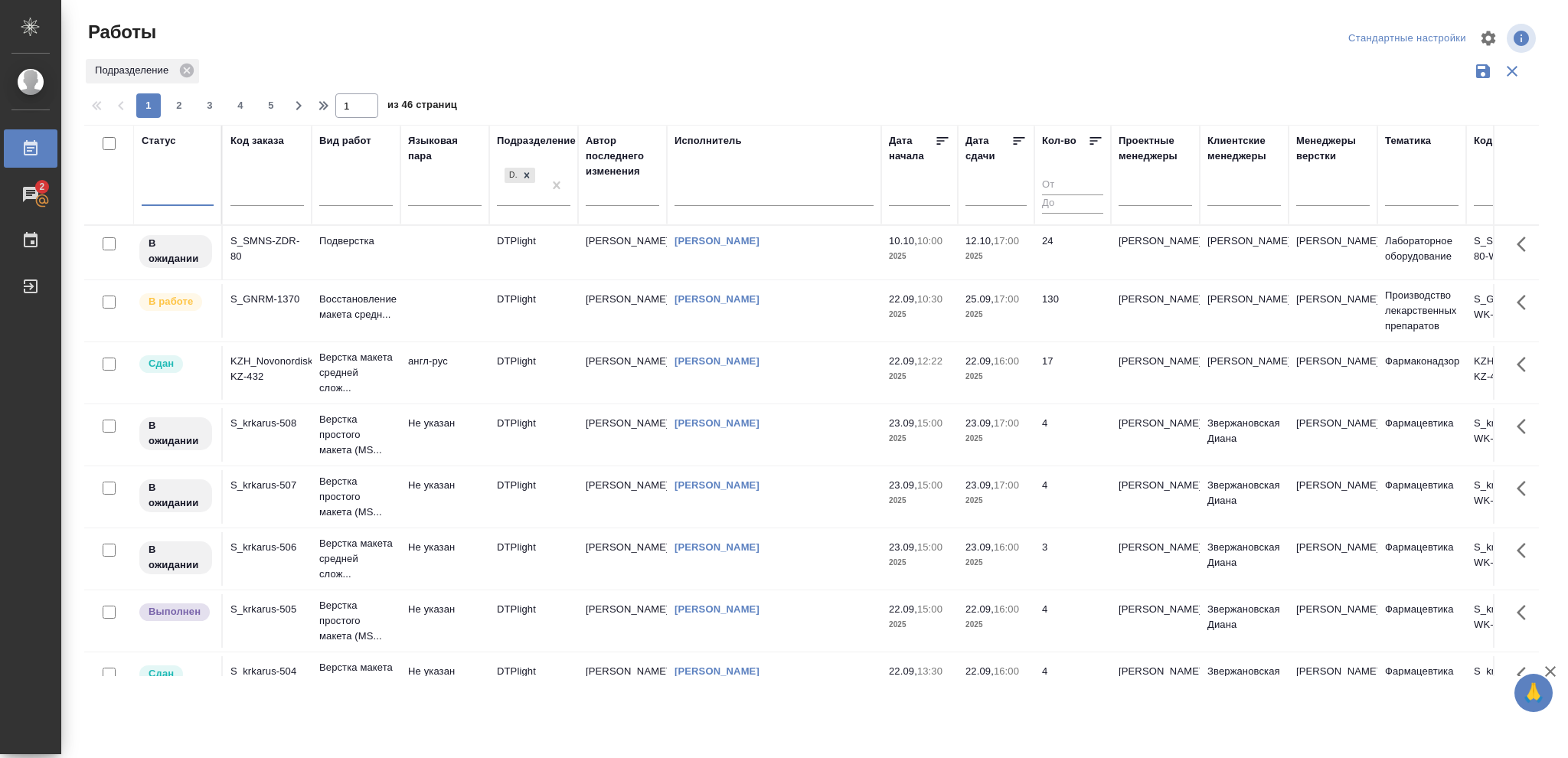
click at [166, 191] on div at bounding box center [177, 191] width 72 height 23
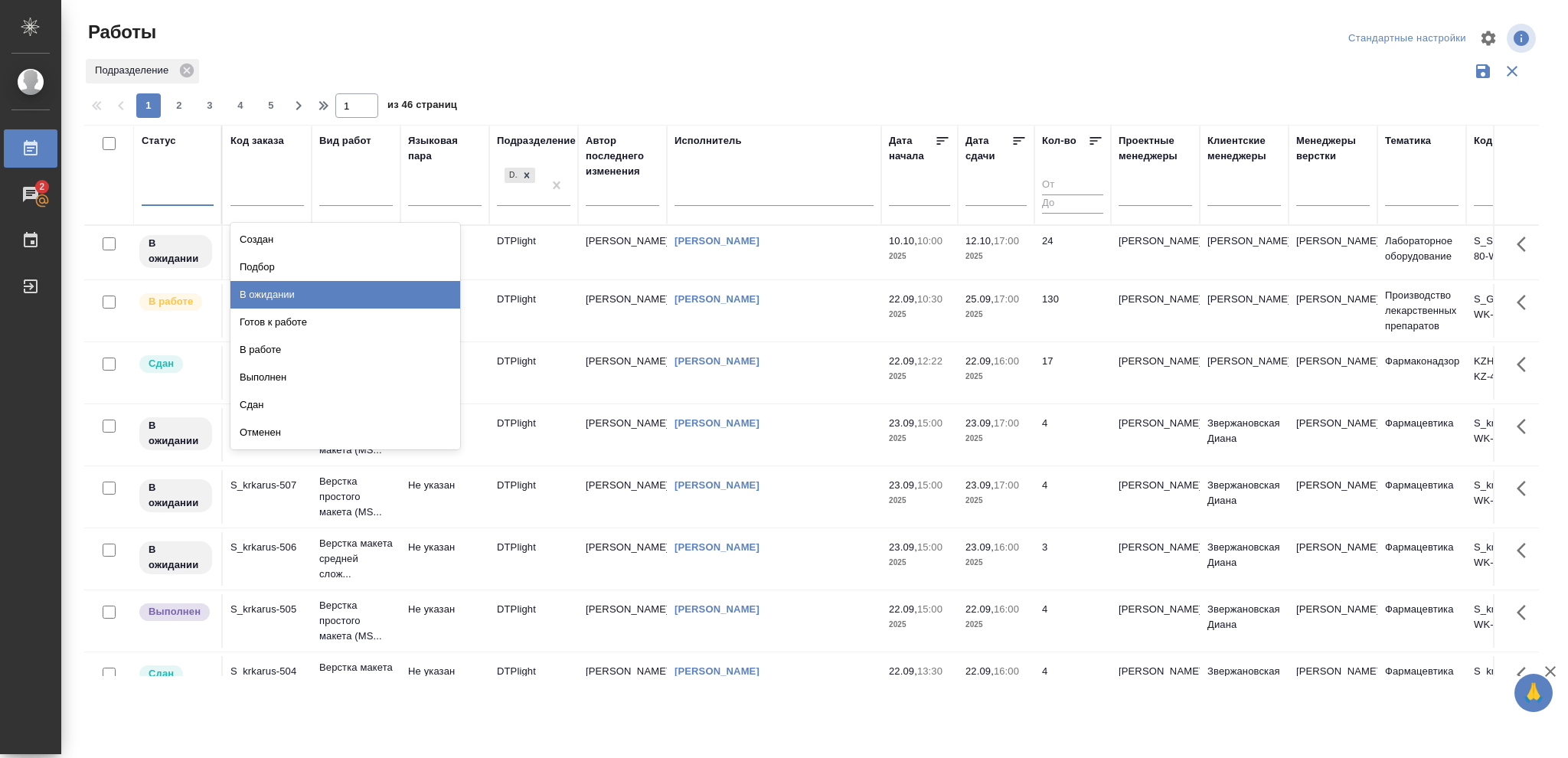
click at [269, 298] on div "В ожидании" at bounding box center [345, 294] width 230 height 28
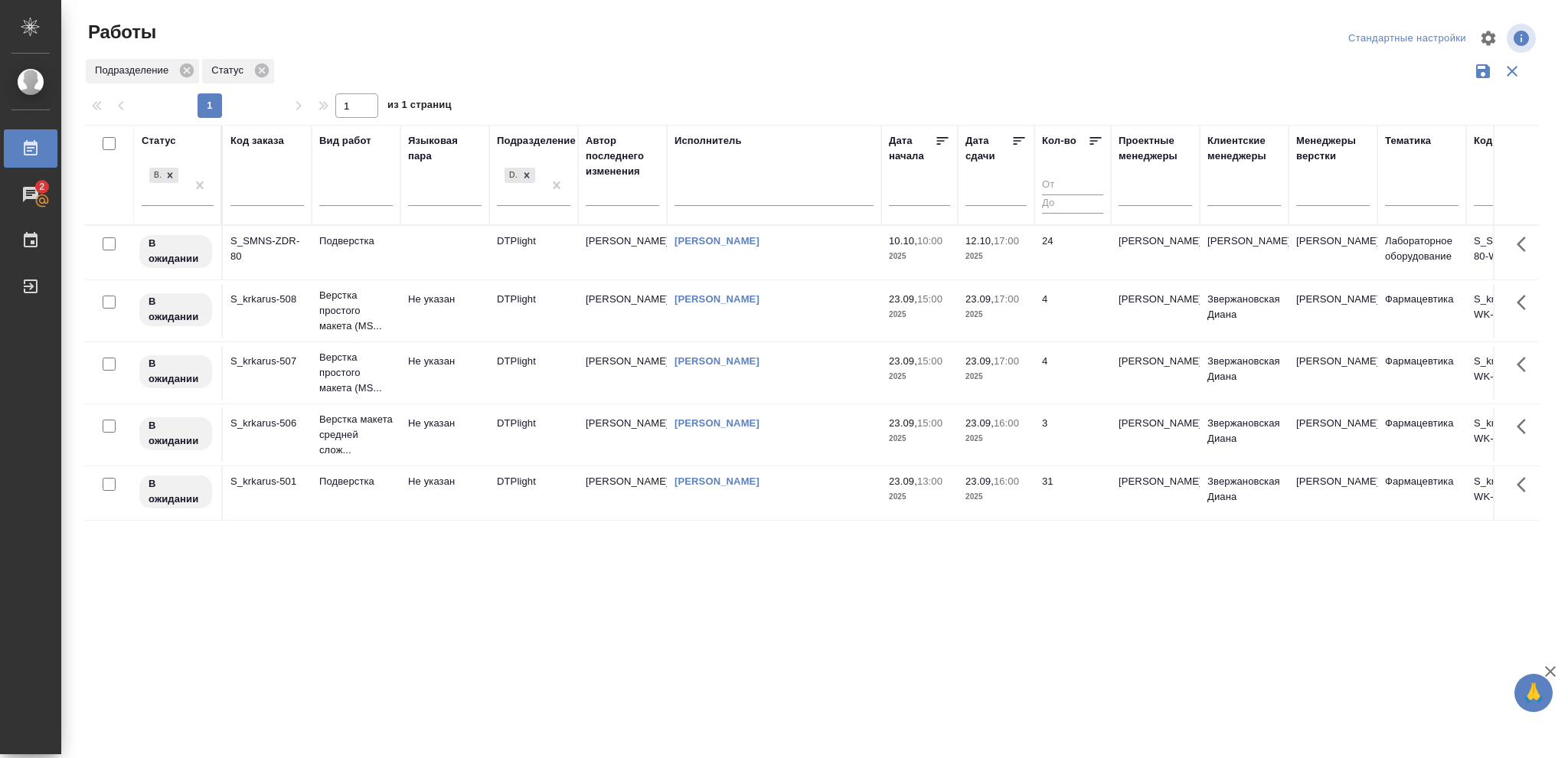
click at [1020, 138] on icon at bounding box center [1020, 140] width 12 height 8
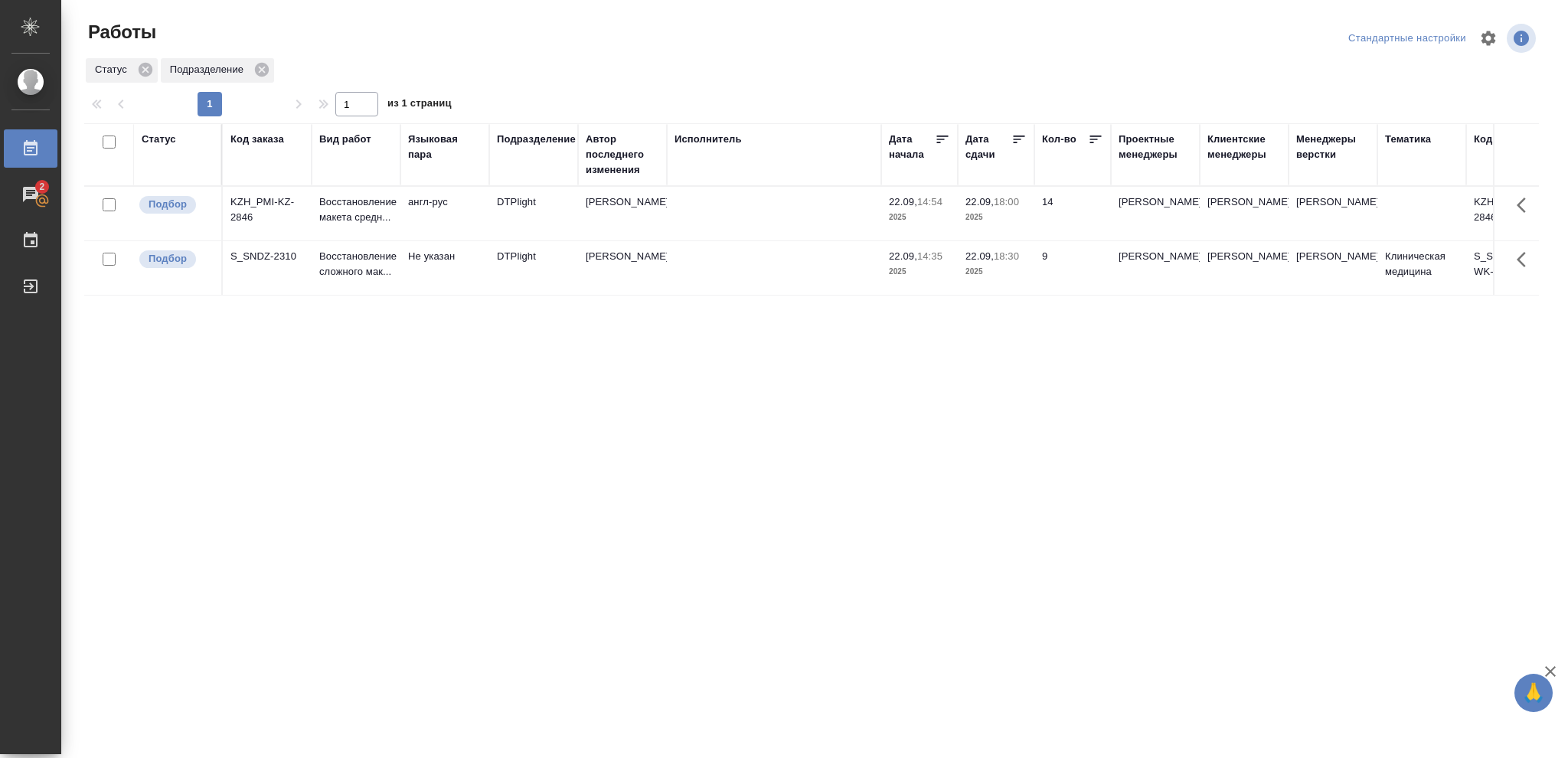
click at [1032, 216] on td "22.09, 18:00 2025" at bounding box center [996, 214] width 77 height 53
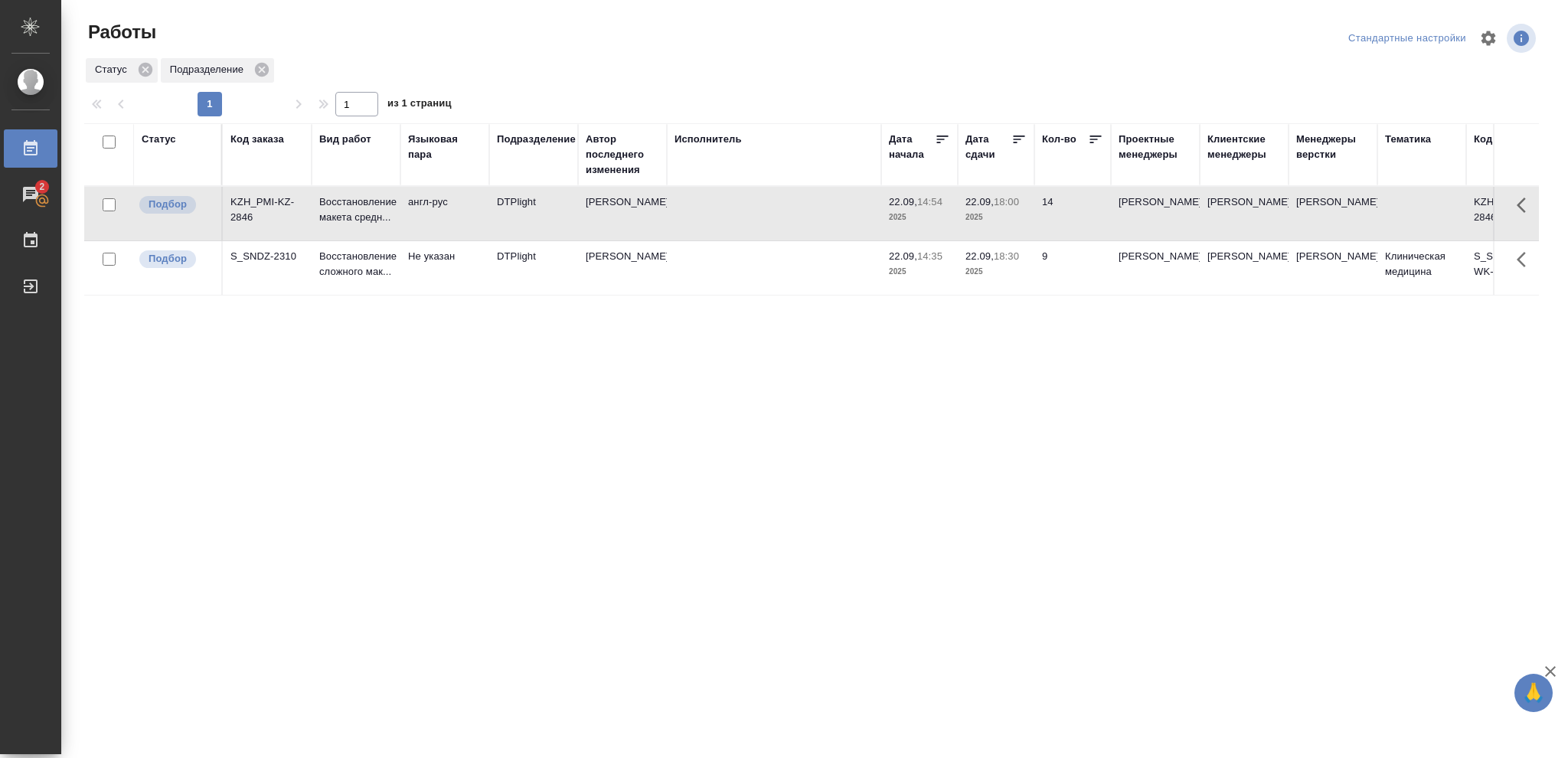
click at [1032, 217] on td "22.09, 18:00 2025" at bounding box center [996, 214] width 77 height 53
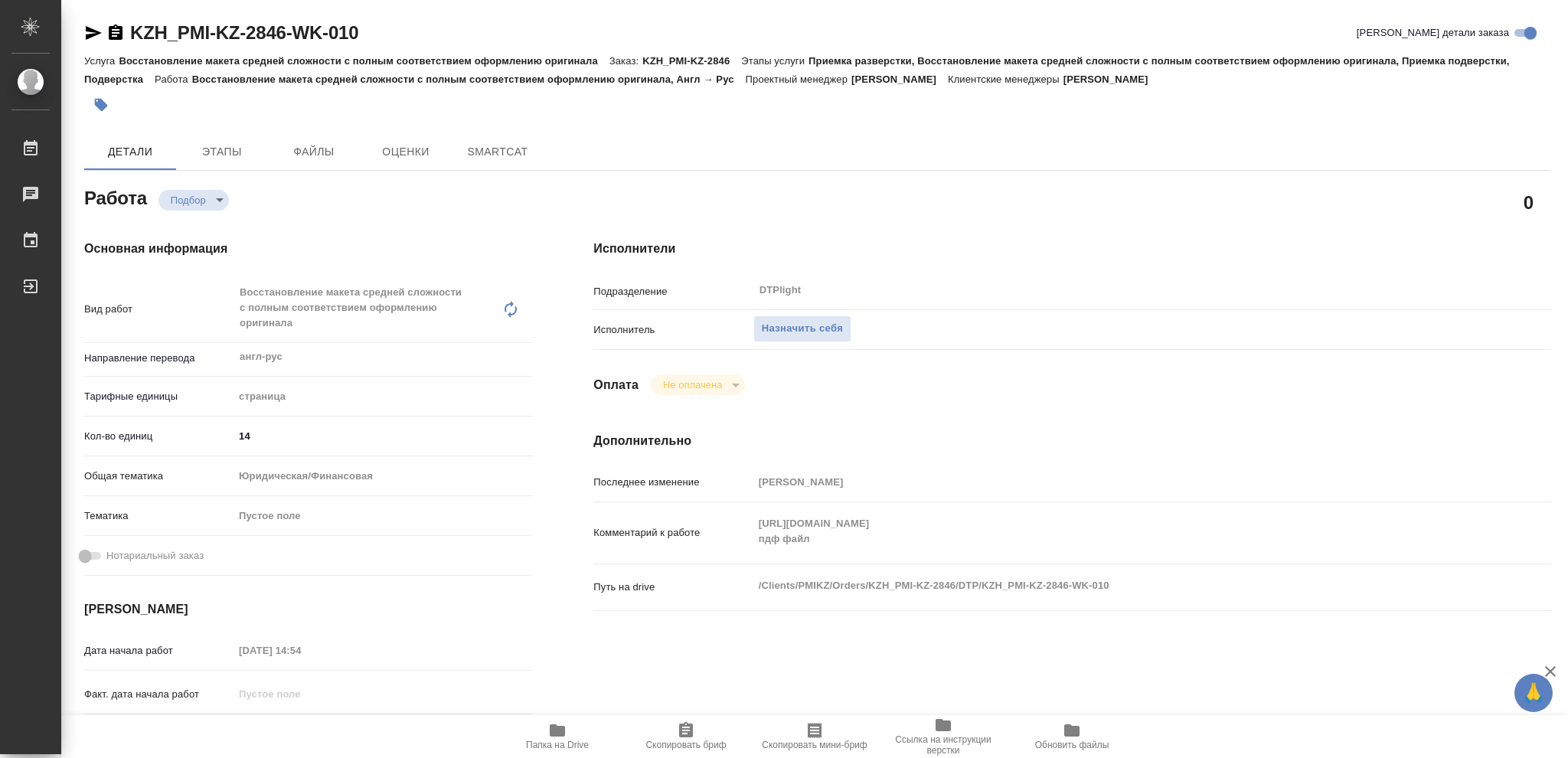
type textarea "x"
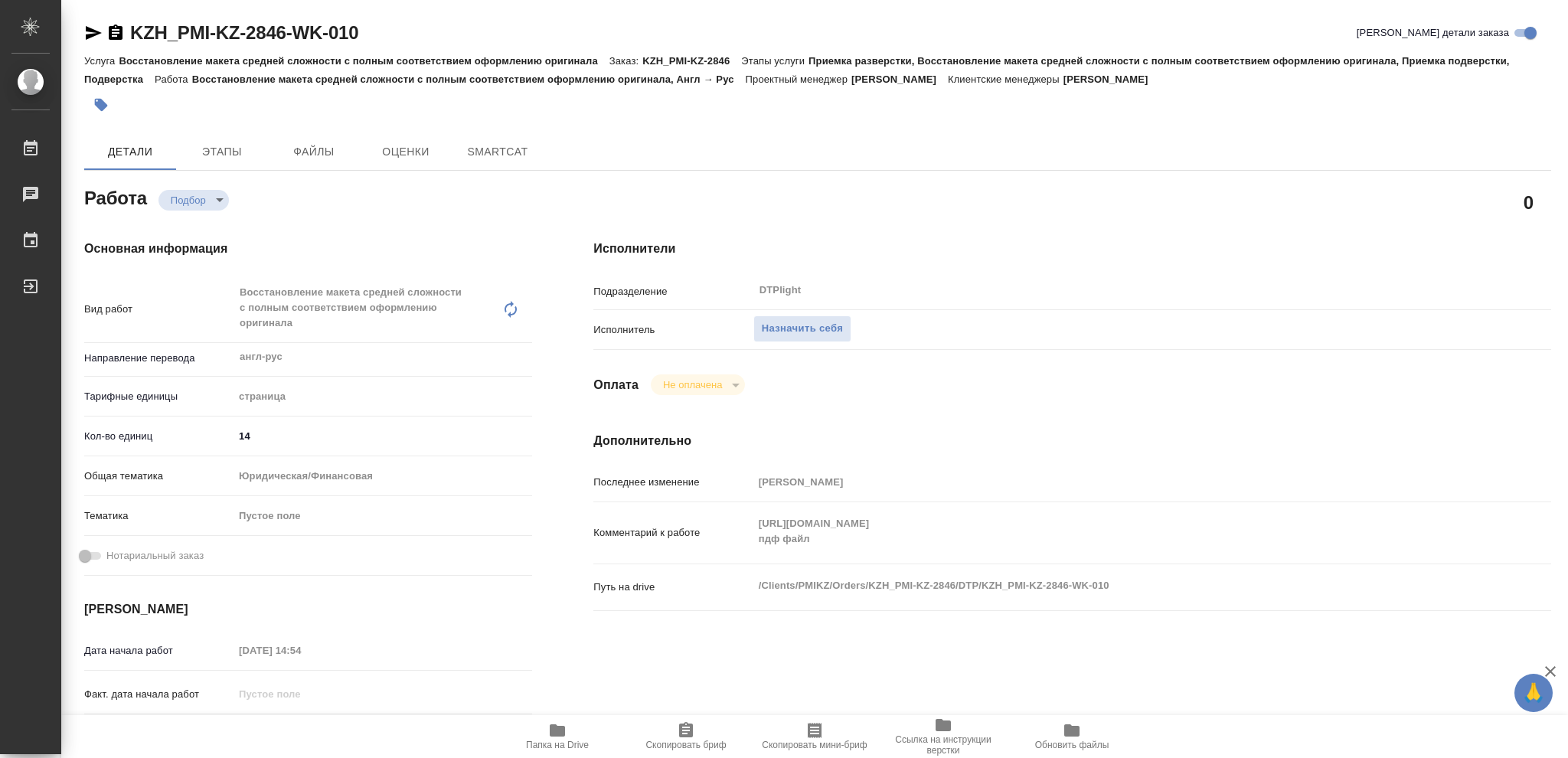
type textarea "x"
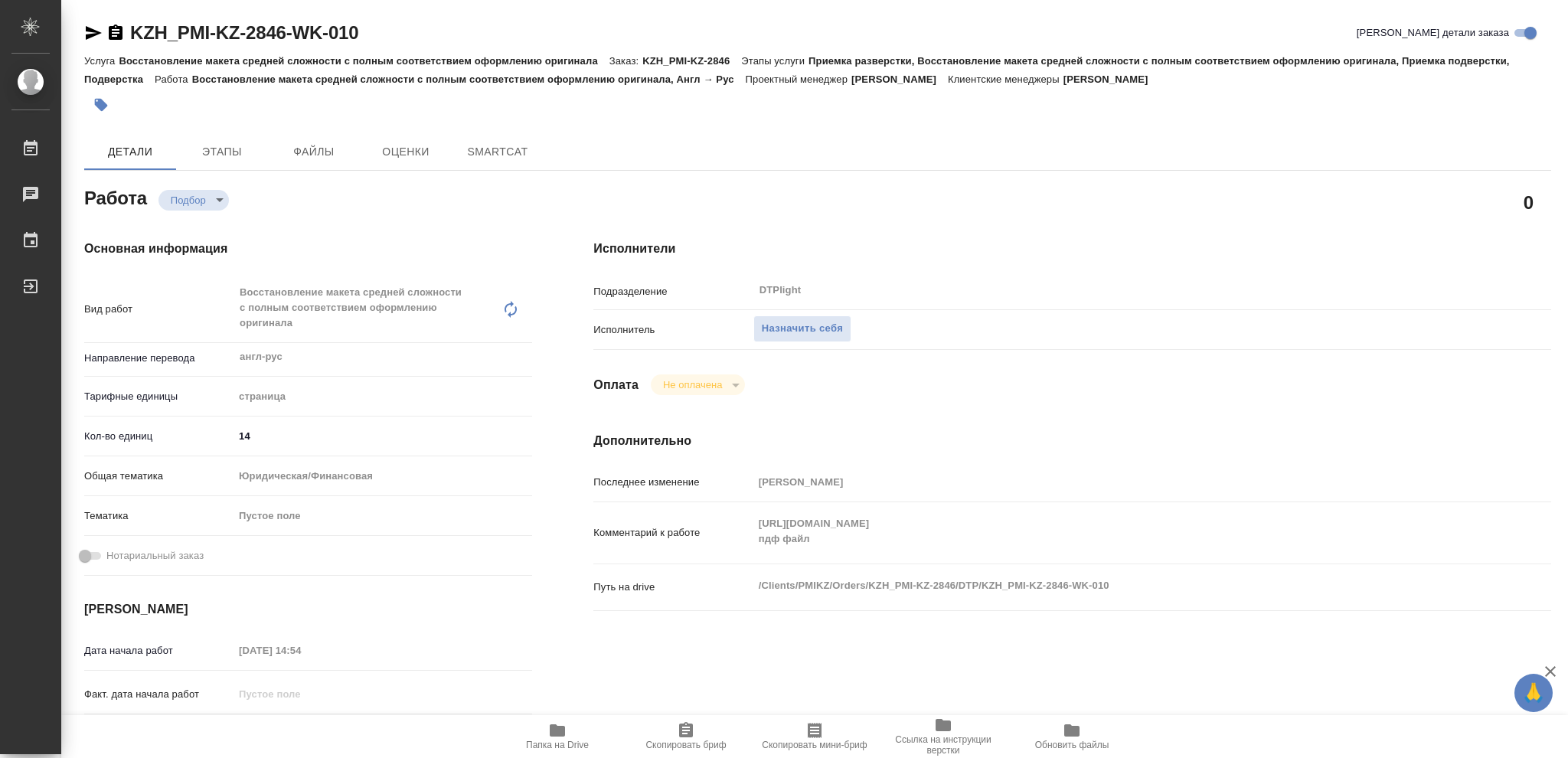
type textarea "x"
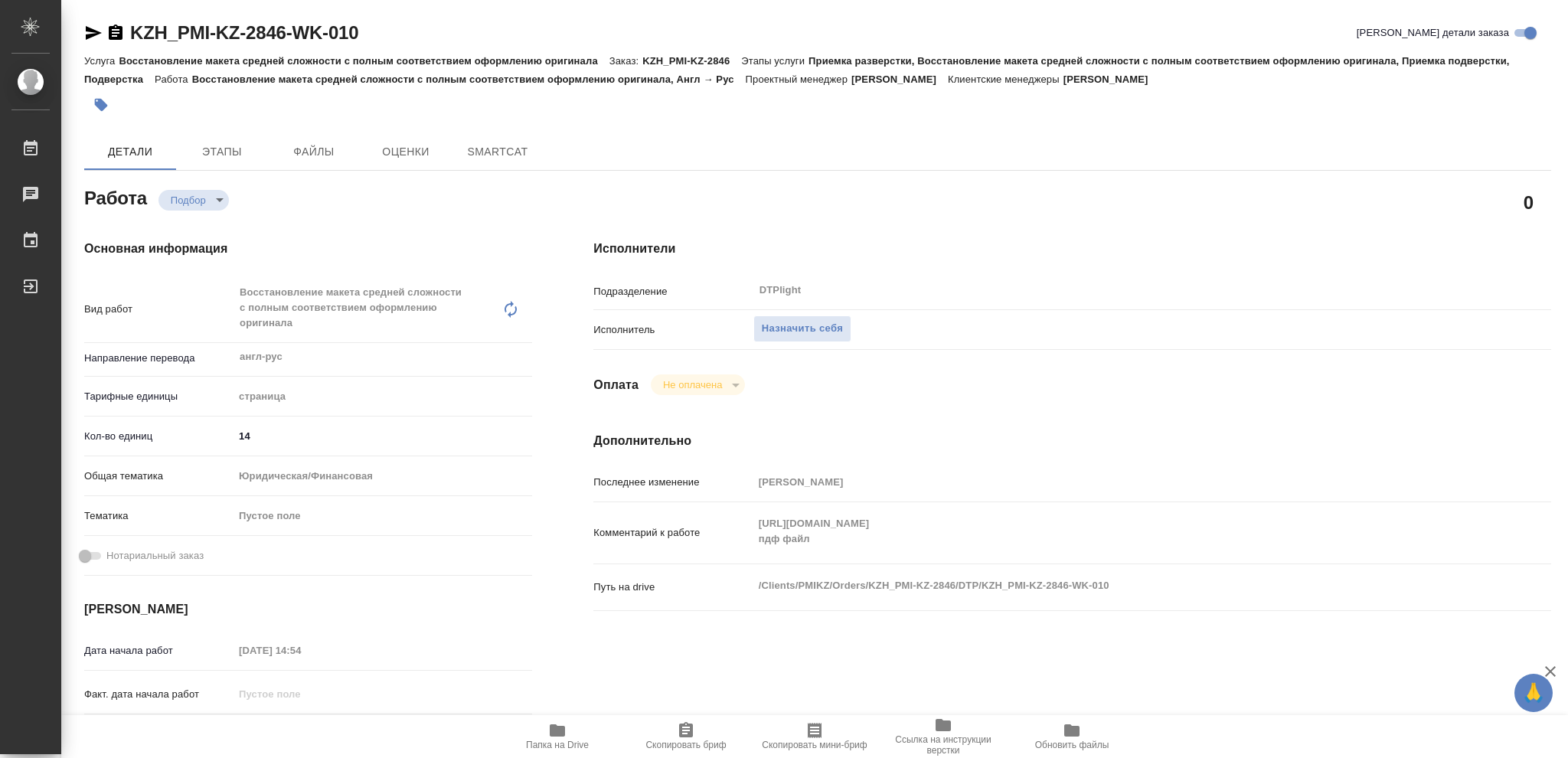
type textarea "x"
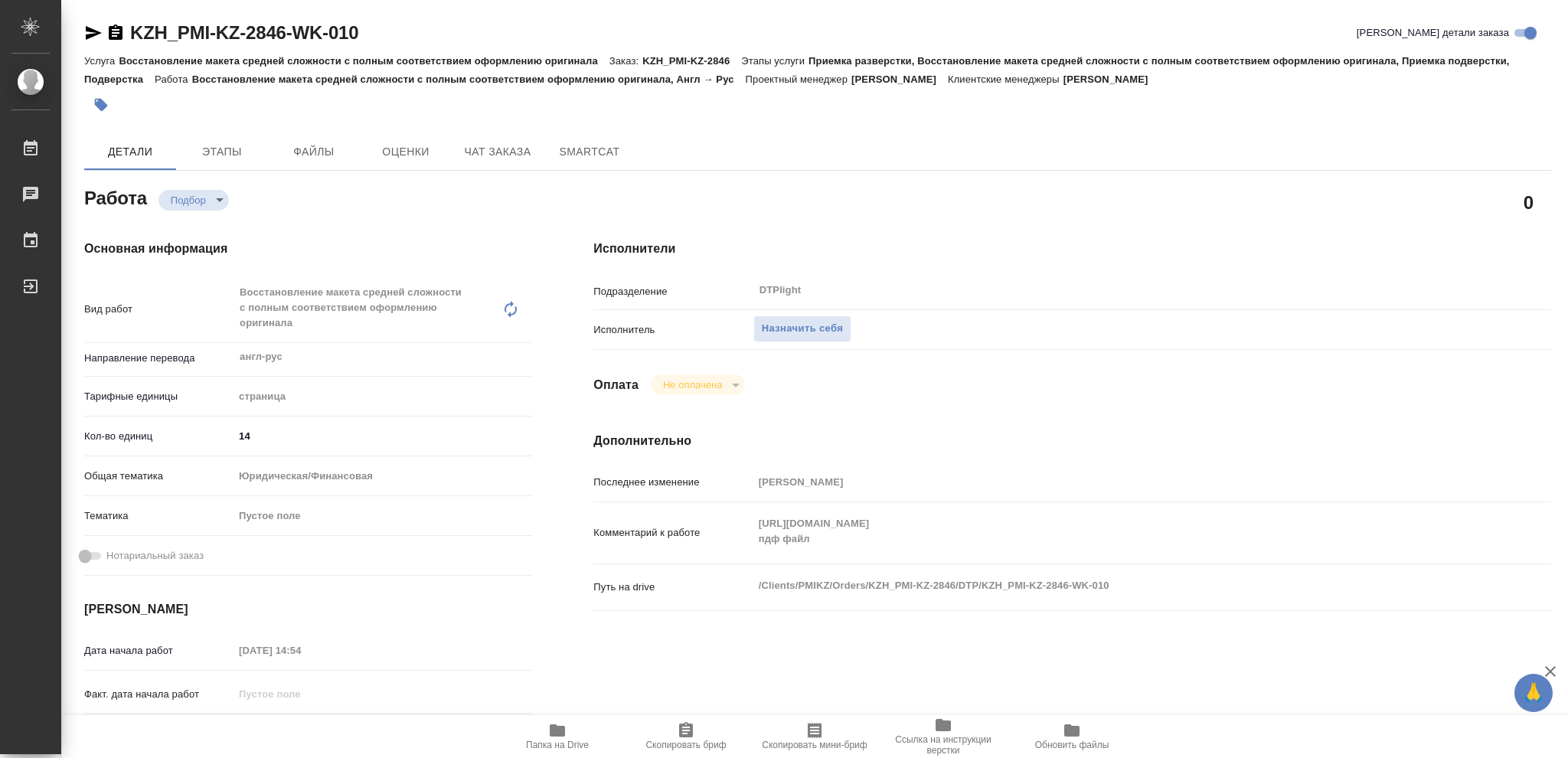
type textarea "x"
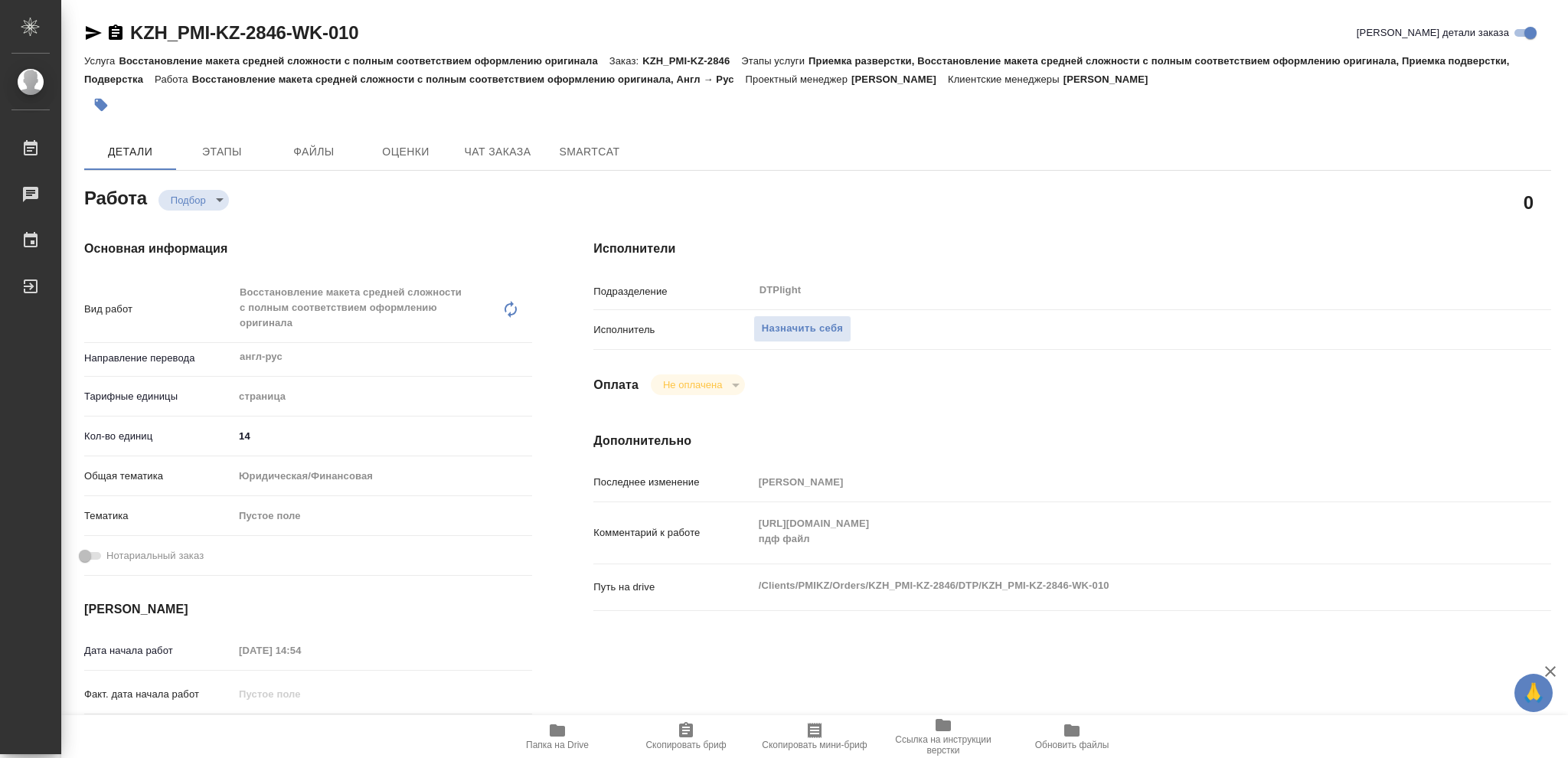
click at [554, 725] on icon "button" at bounding box center [557, 730] width 15 height 13
type textarea "x"
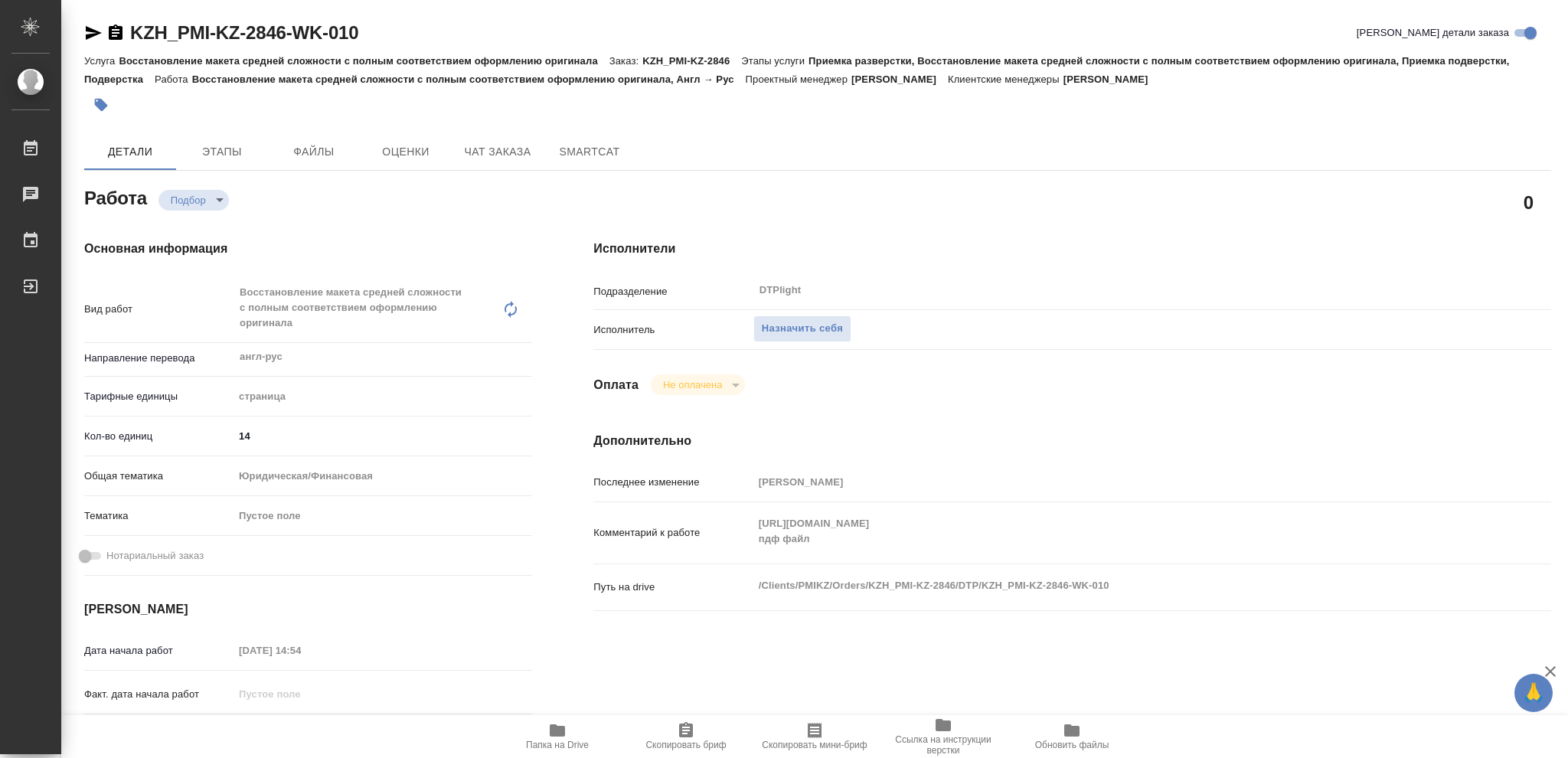
type textarea "x"
click at [807, 323] on span "Назначить себя" at bounding box center [802, 328] width 81 height 18
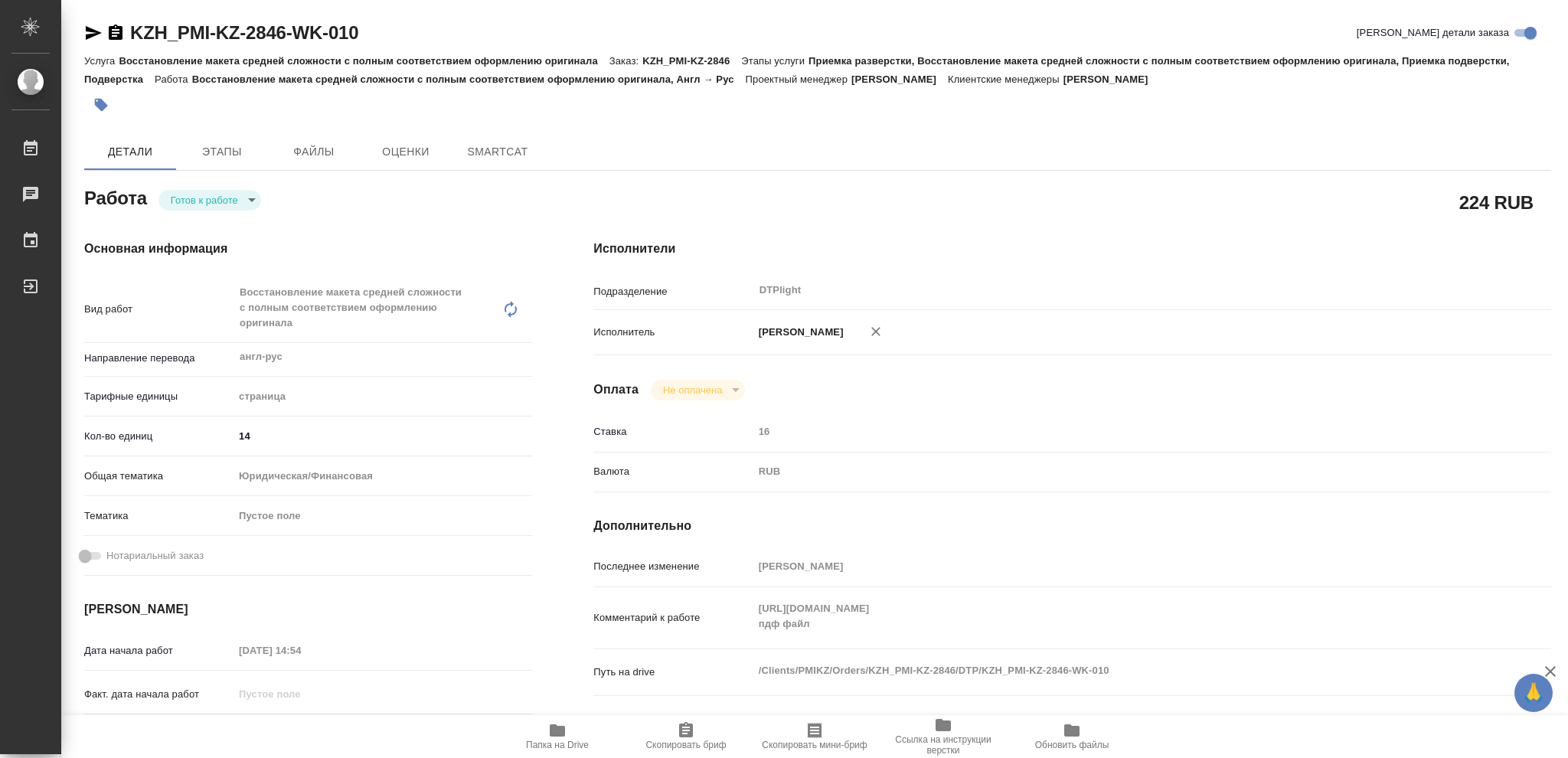
type textarea "x"
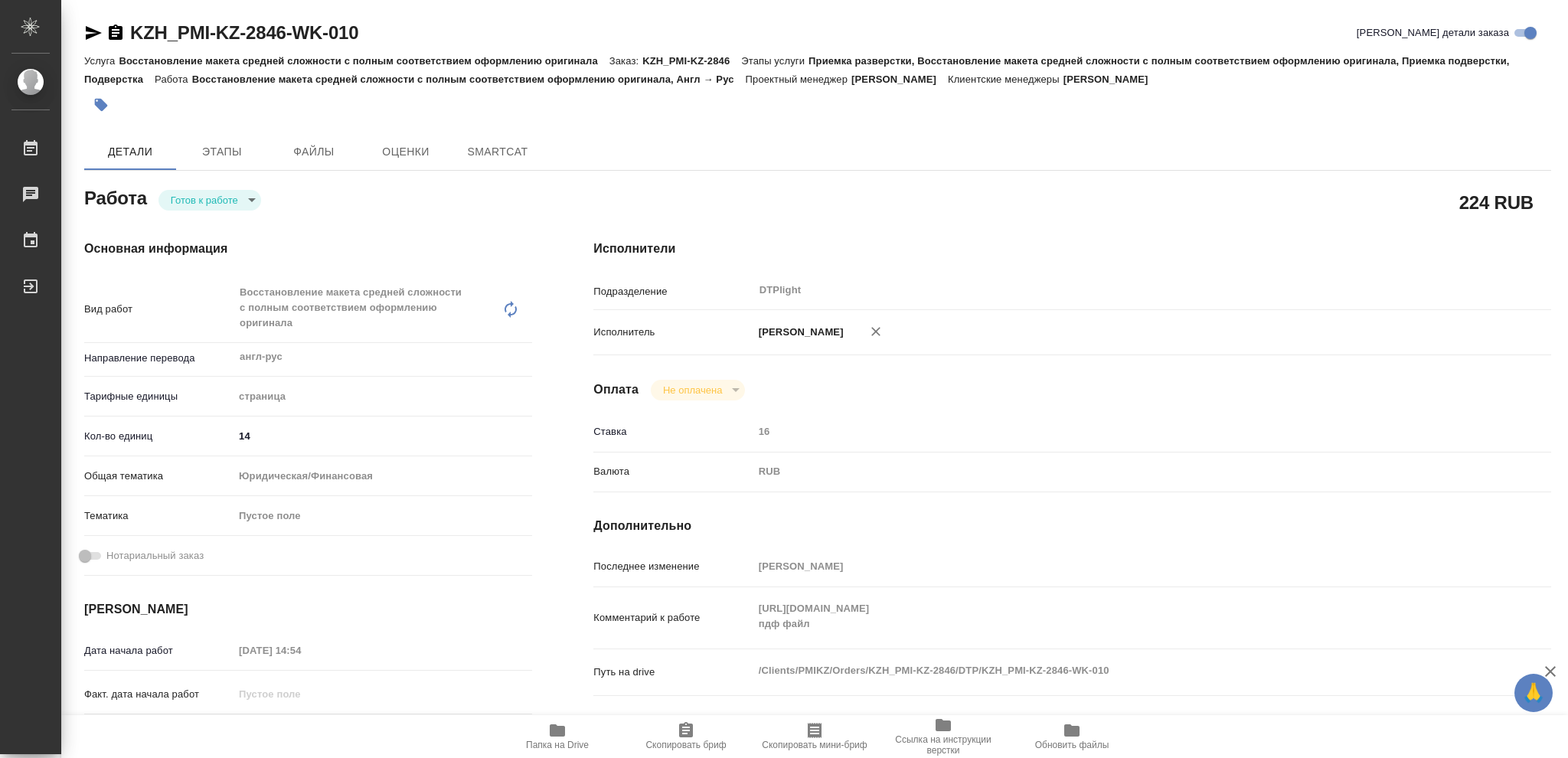
type textarea "x"
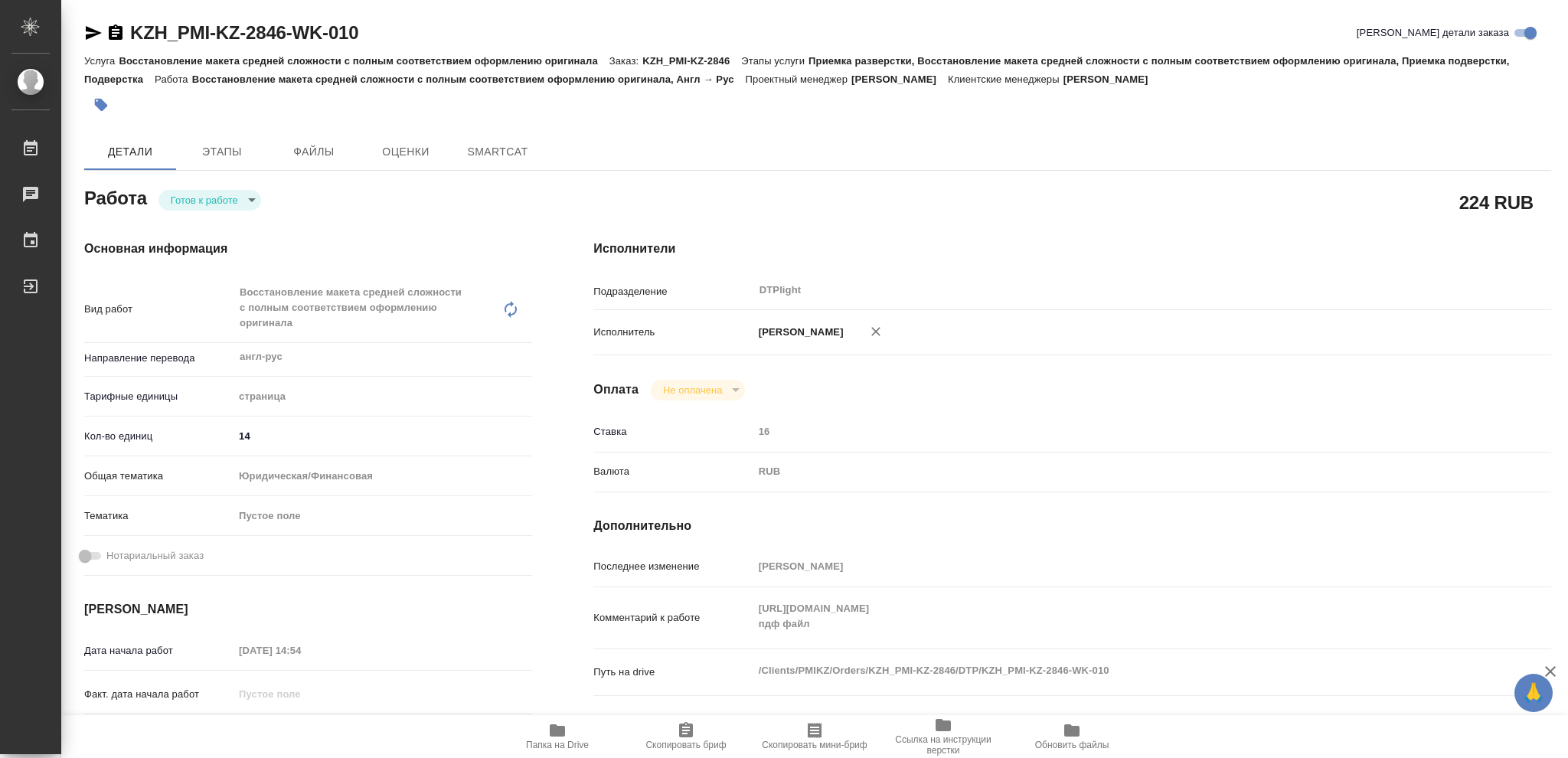
type textarea "x"
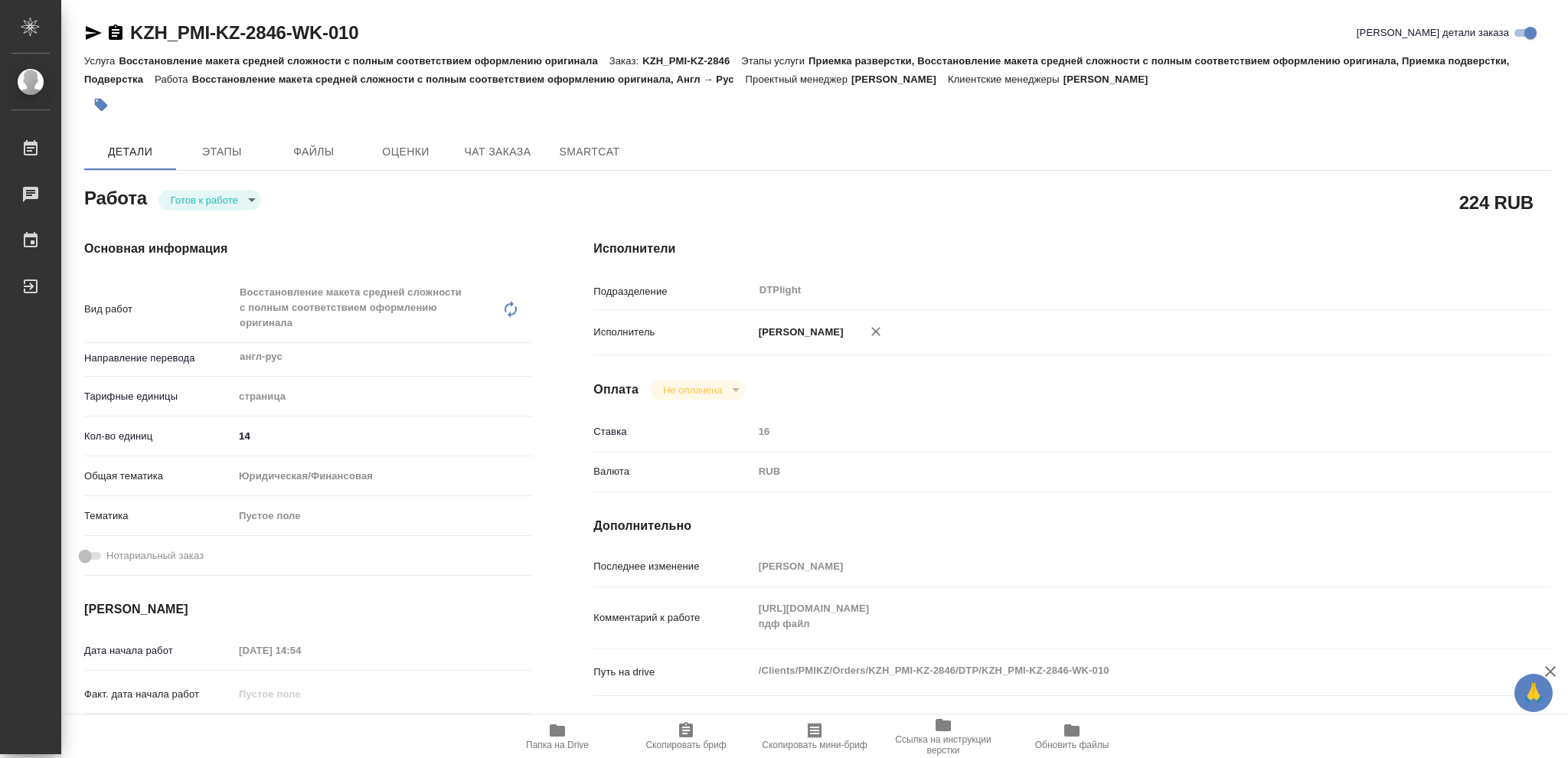
type textarea "x"
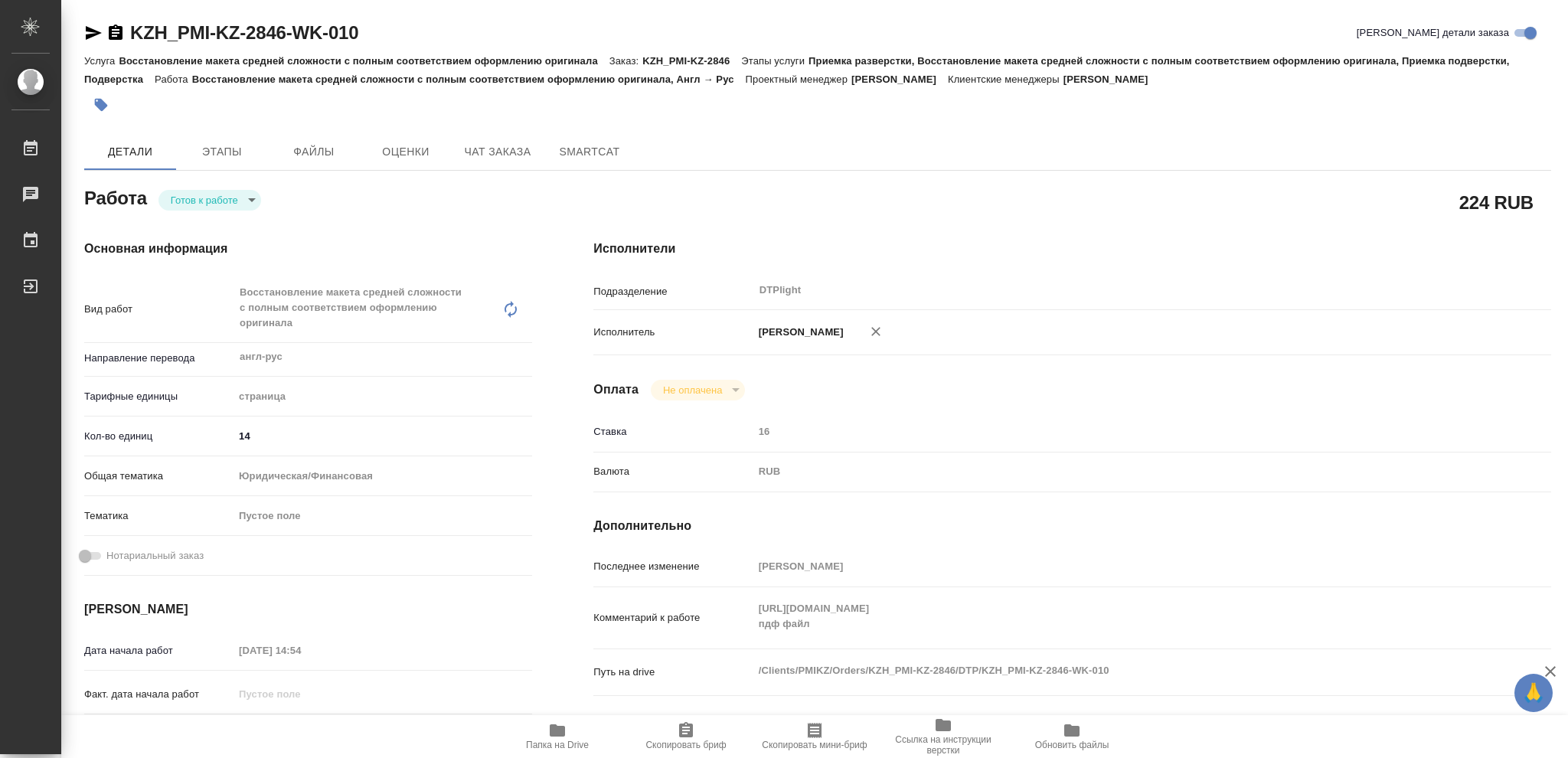
type textarea "x"
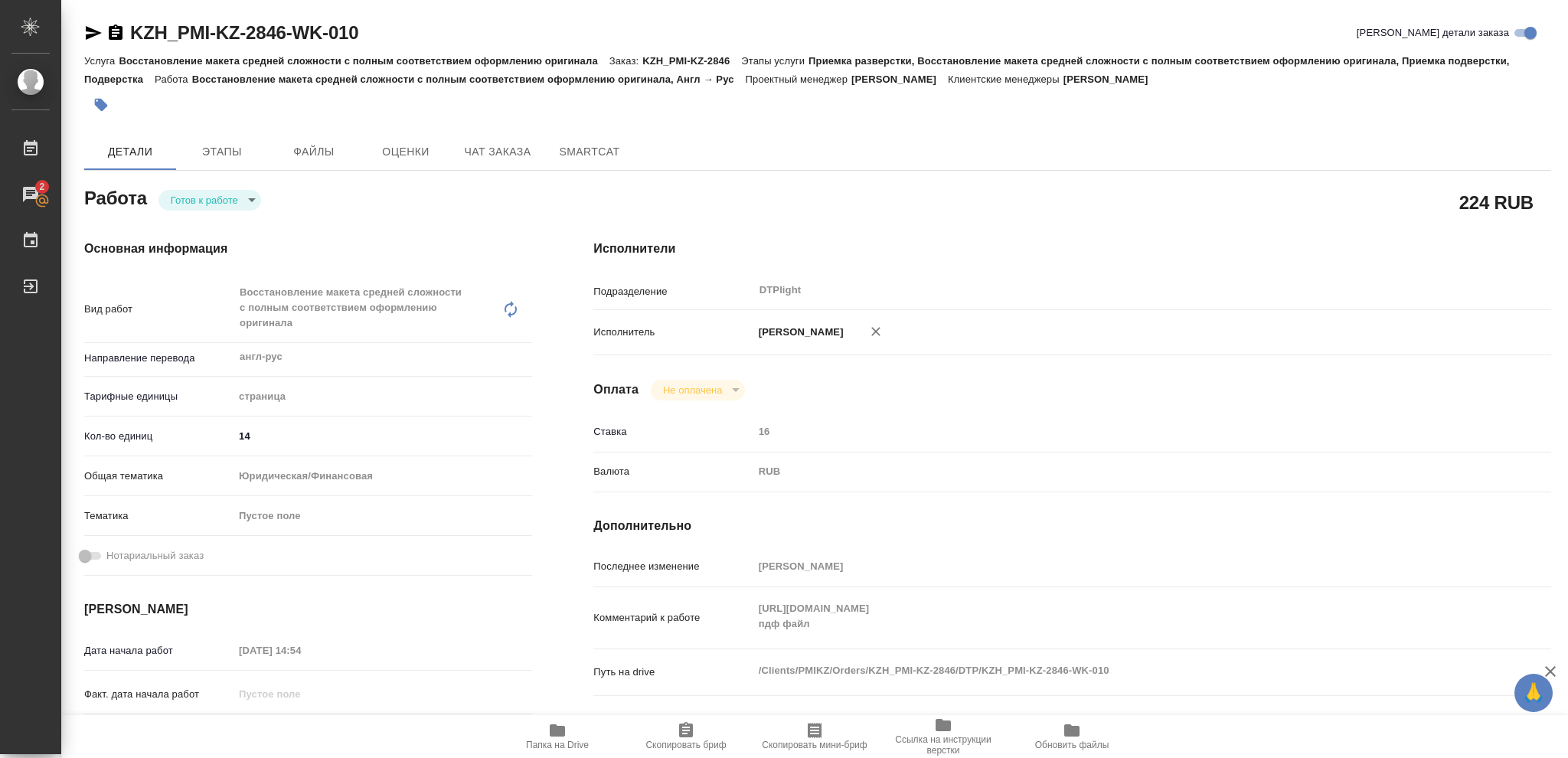
click at [251, 194] on body "🙏 .cls-1 fill:#fff; AWATERA Vasileva Olga Работы 2 Чаты График Выйти KZH_PMI-KZ…" at bounding box center [784, 379] width 1568 height 758
click at [217, 201] on button "В работе" at bounding box center [196, 200] width 50 height 17
type textarea "x"
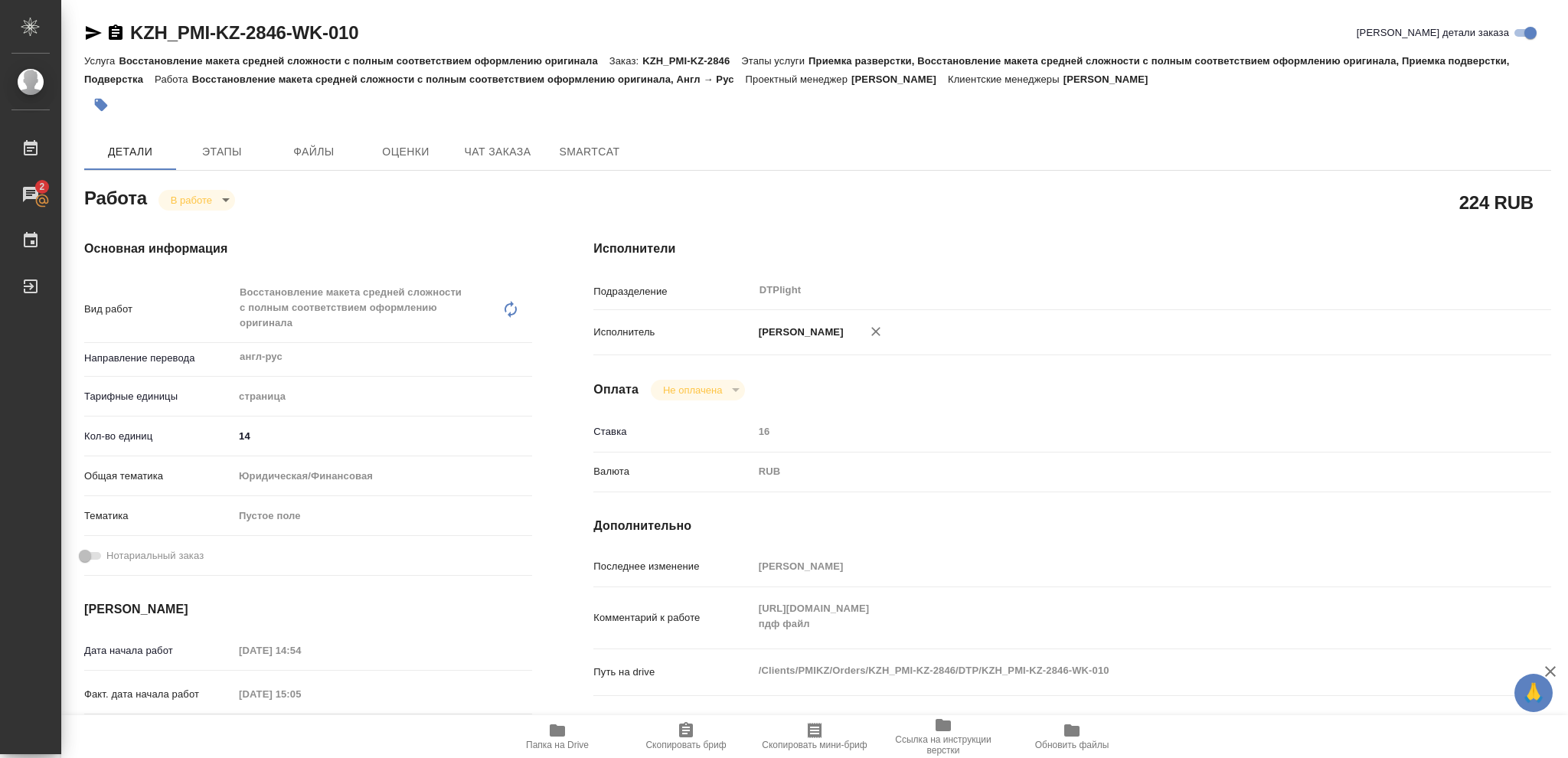
type textarea "x"
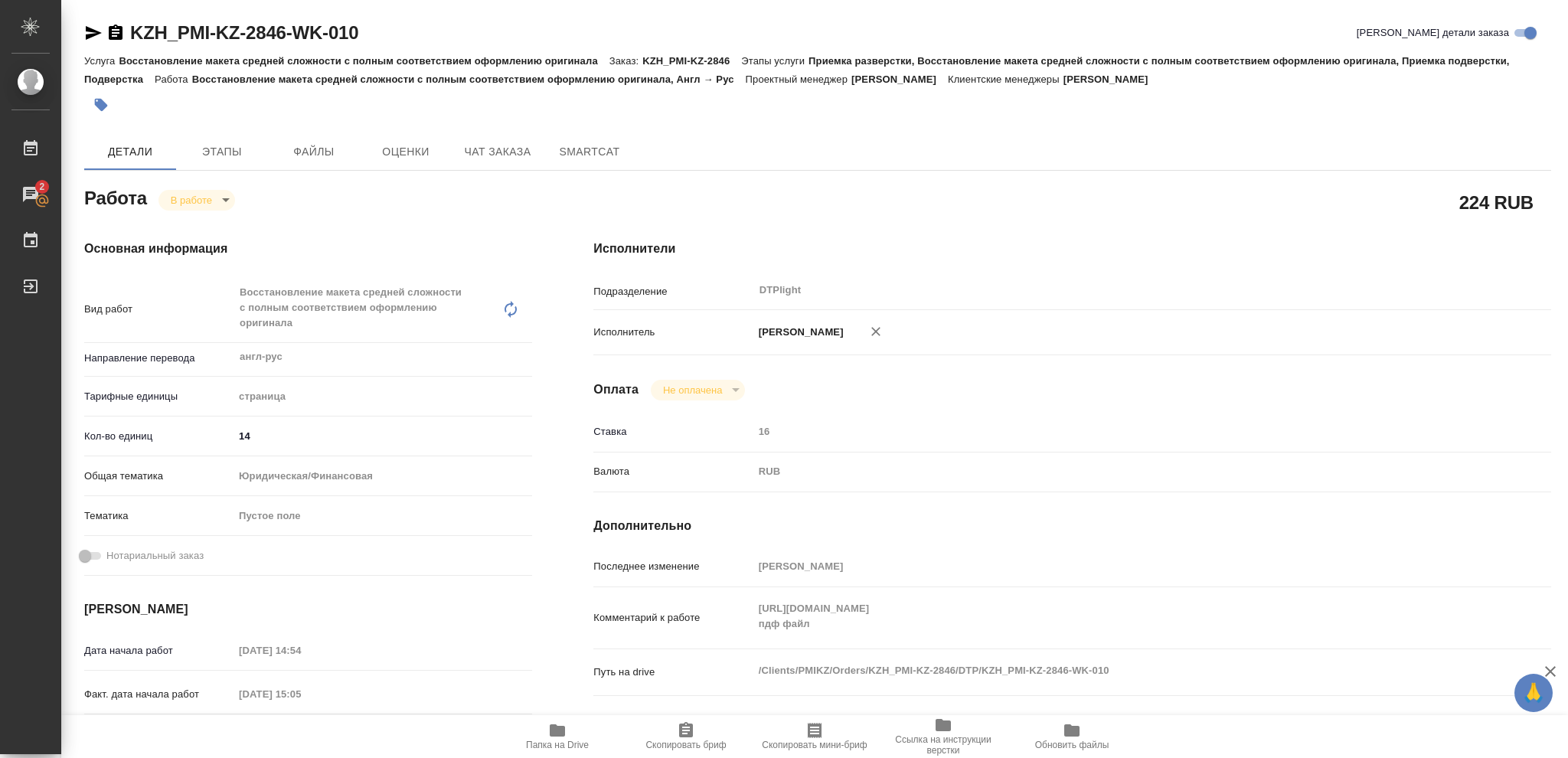
type textarea "x"
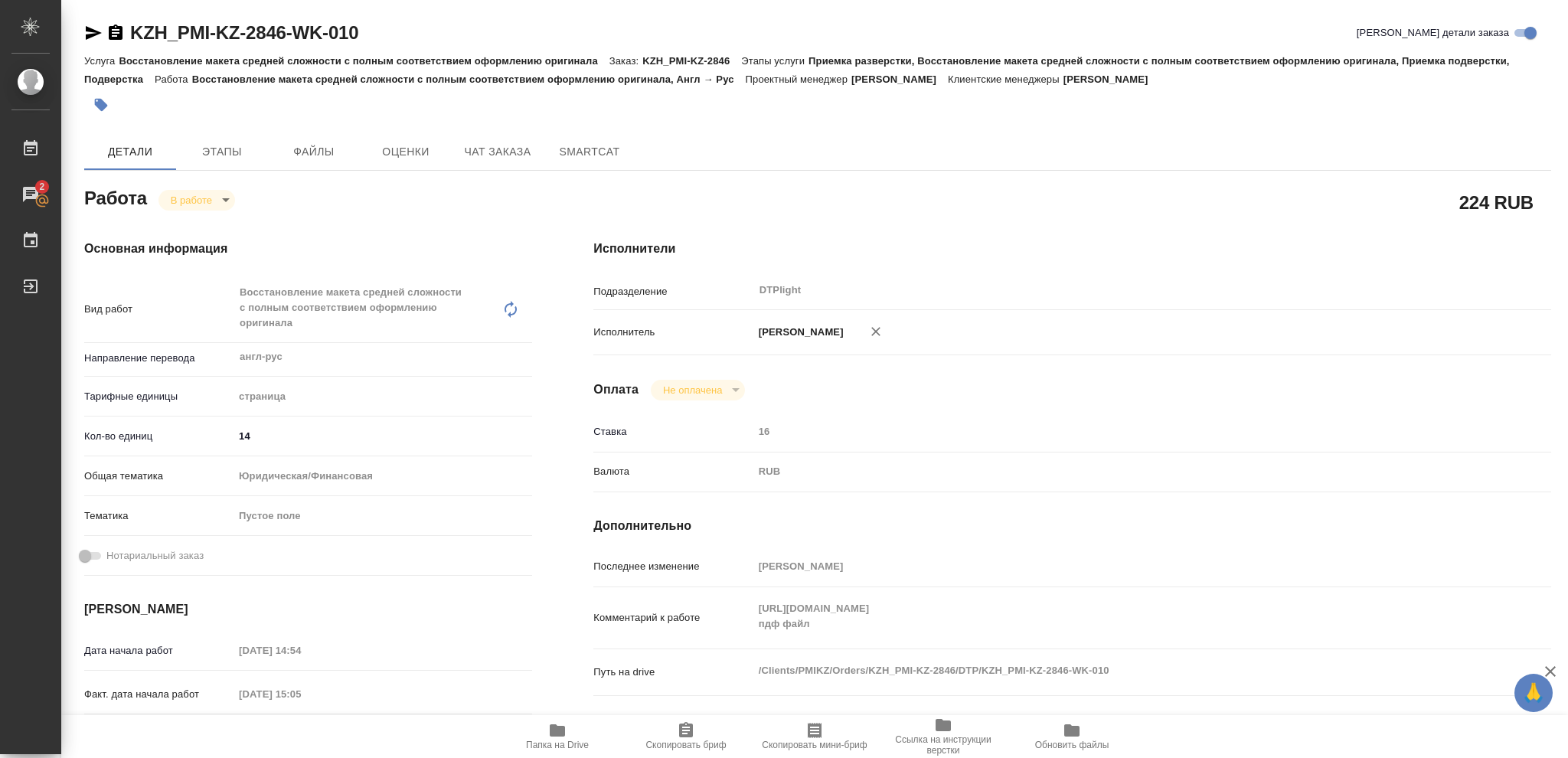
type textarea "x"
click at [114, 31] on icon "button" at bounding box center [115, 32] width 13 height 15
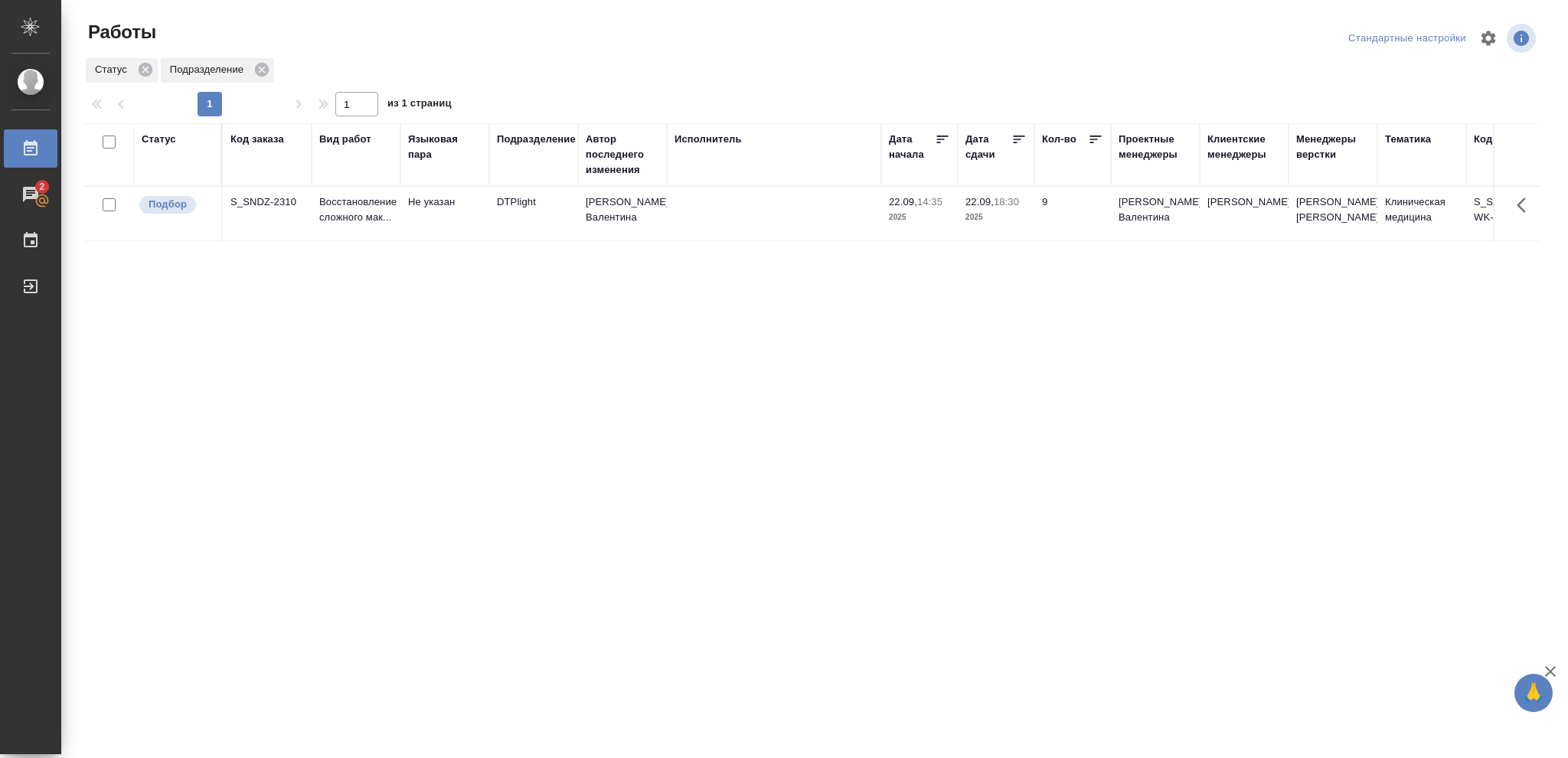
click at [158, 141] on div "Статус" at bounding box center [158, 140] width 34 height 15
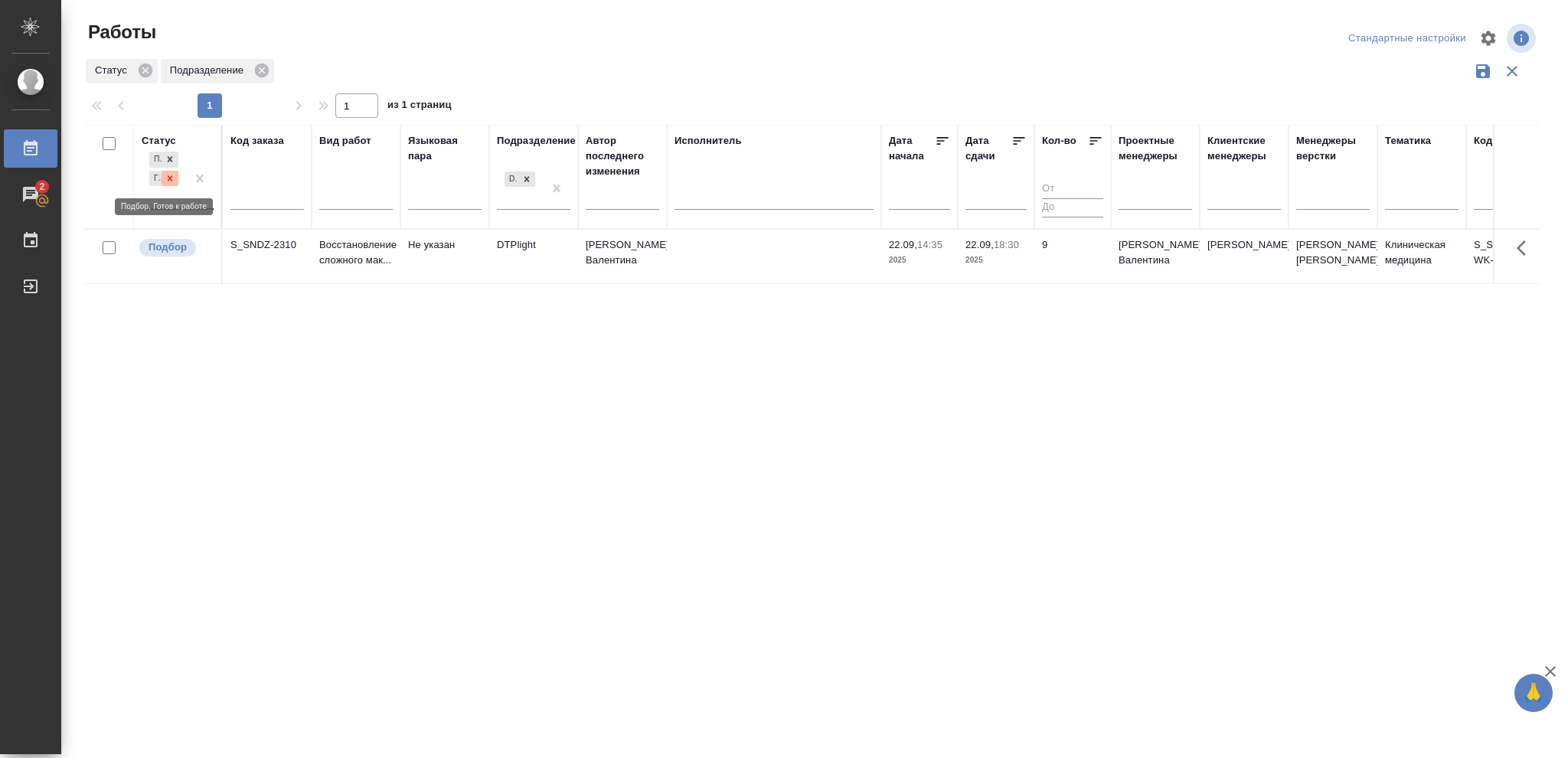
click at [166, 180] on icon at bounding box center [170, 178] width 11 height 11
click at [527, 178] on icon at bounding box center [527, 174] width 11 height 11
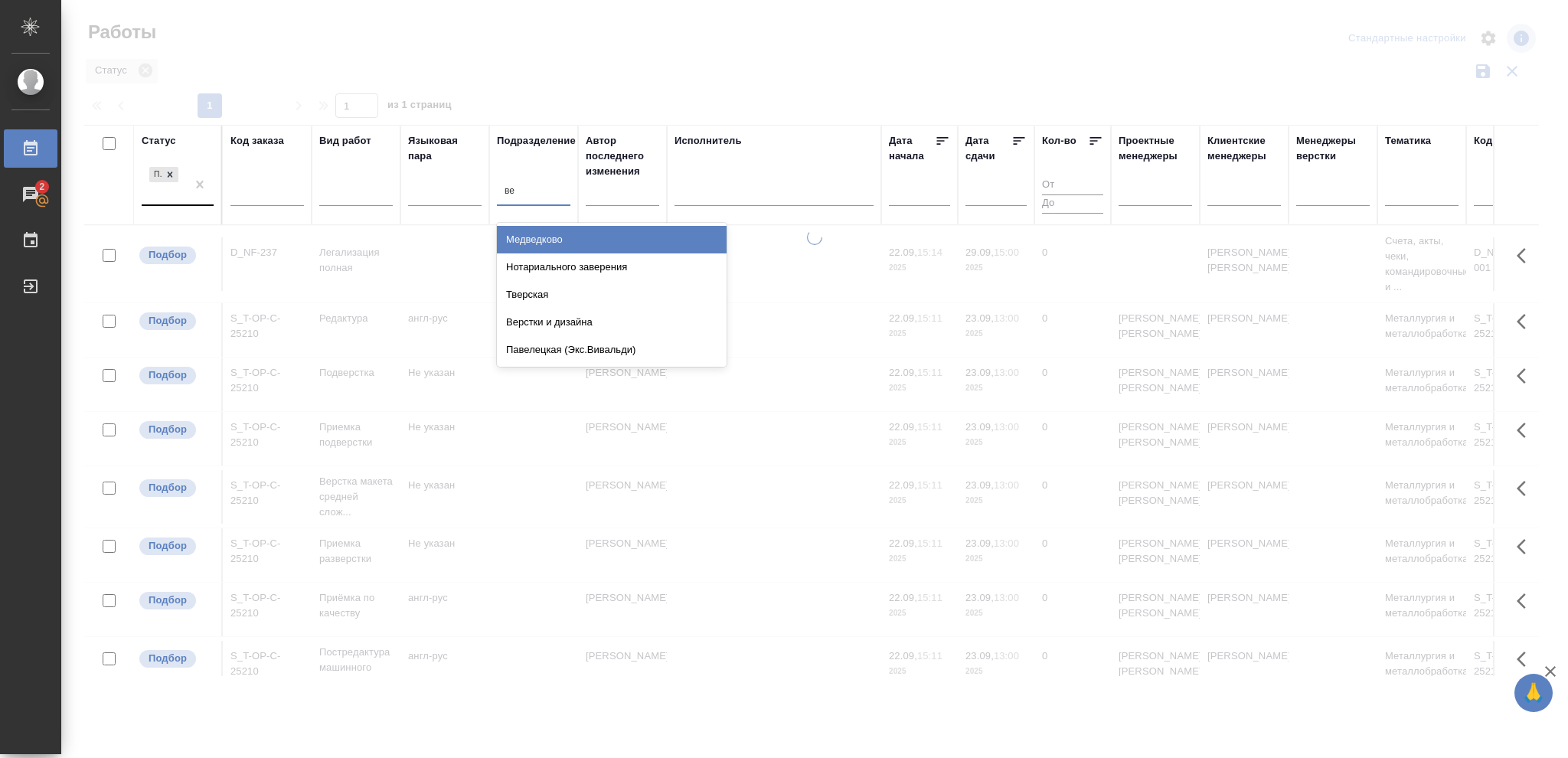
type input "вер"
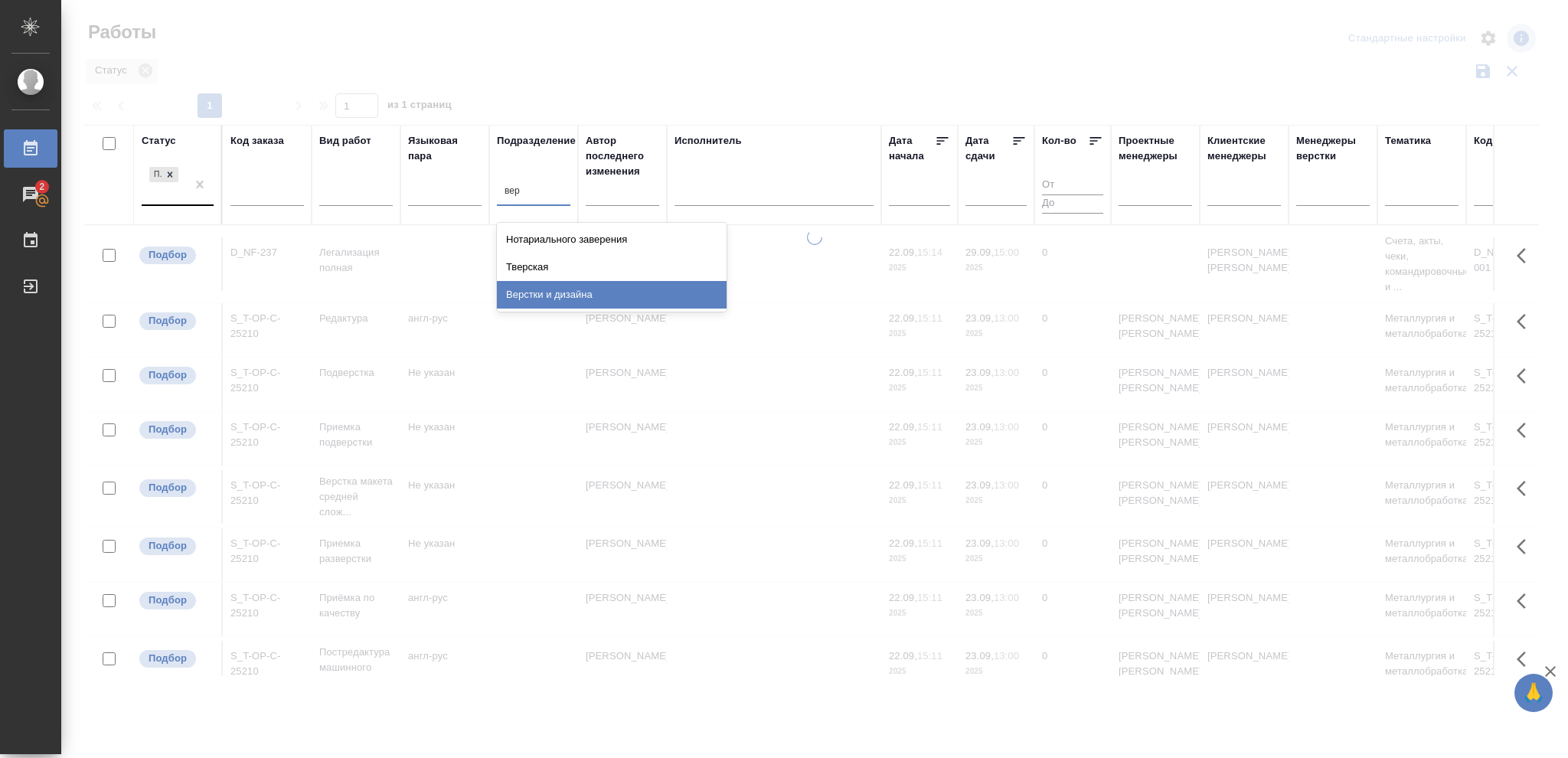
click at [583, 293] on div "Верстки и дизайна" at bounding box center [612, 294] width 230 height 28
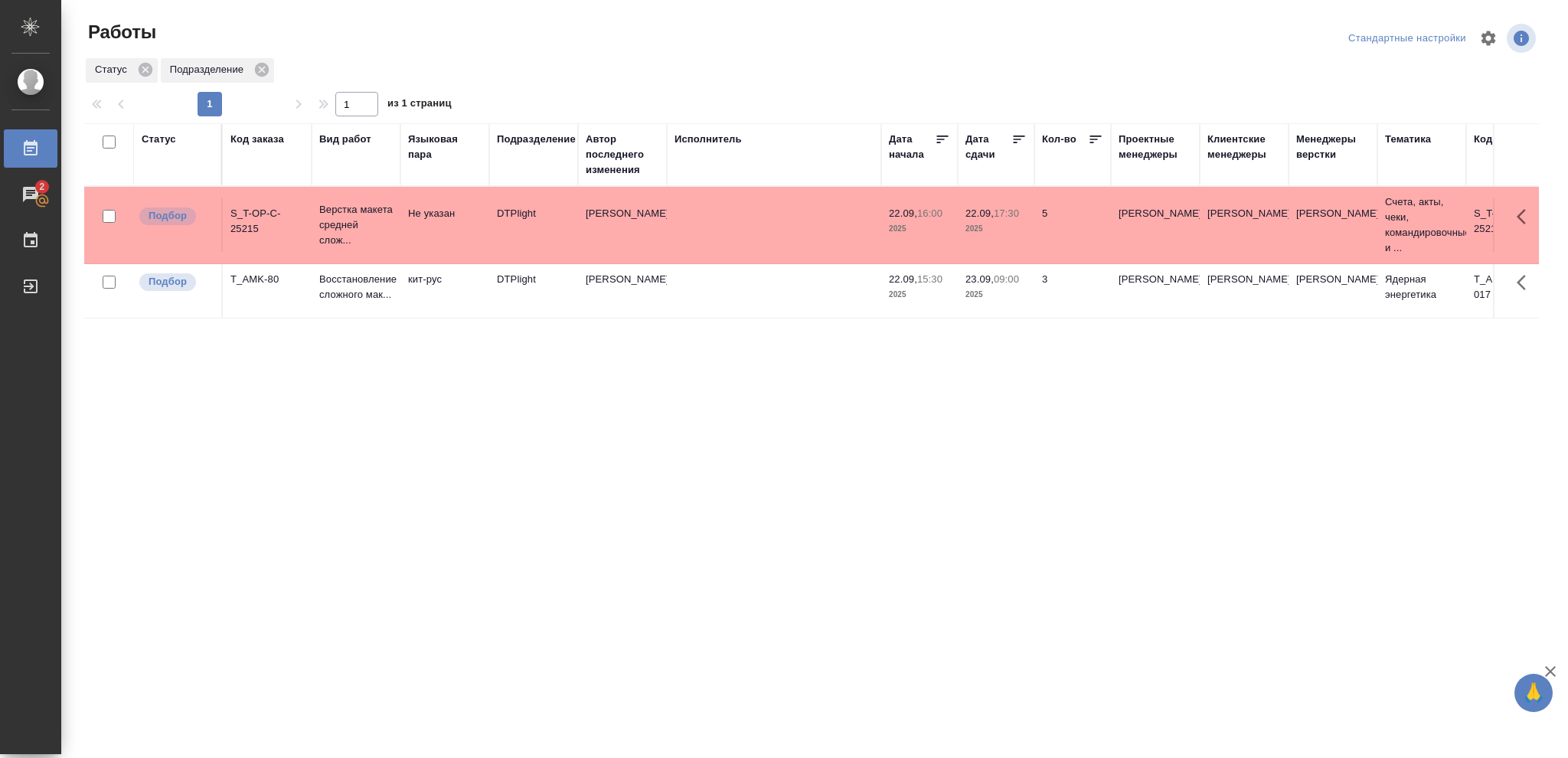
click at [1017, 236] on p "2025" at bounding box center [995, 229] width 61 height 15
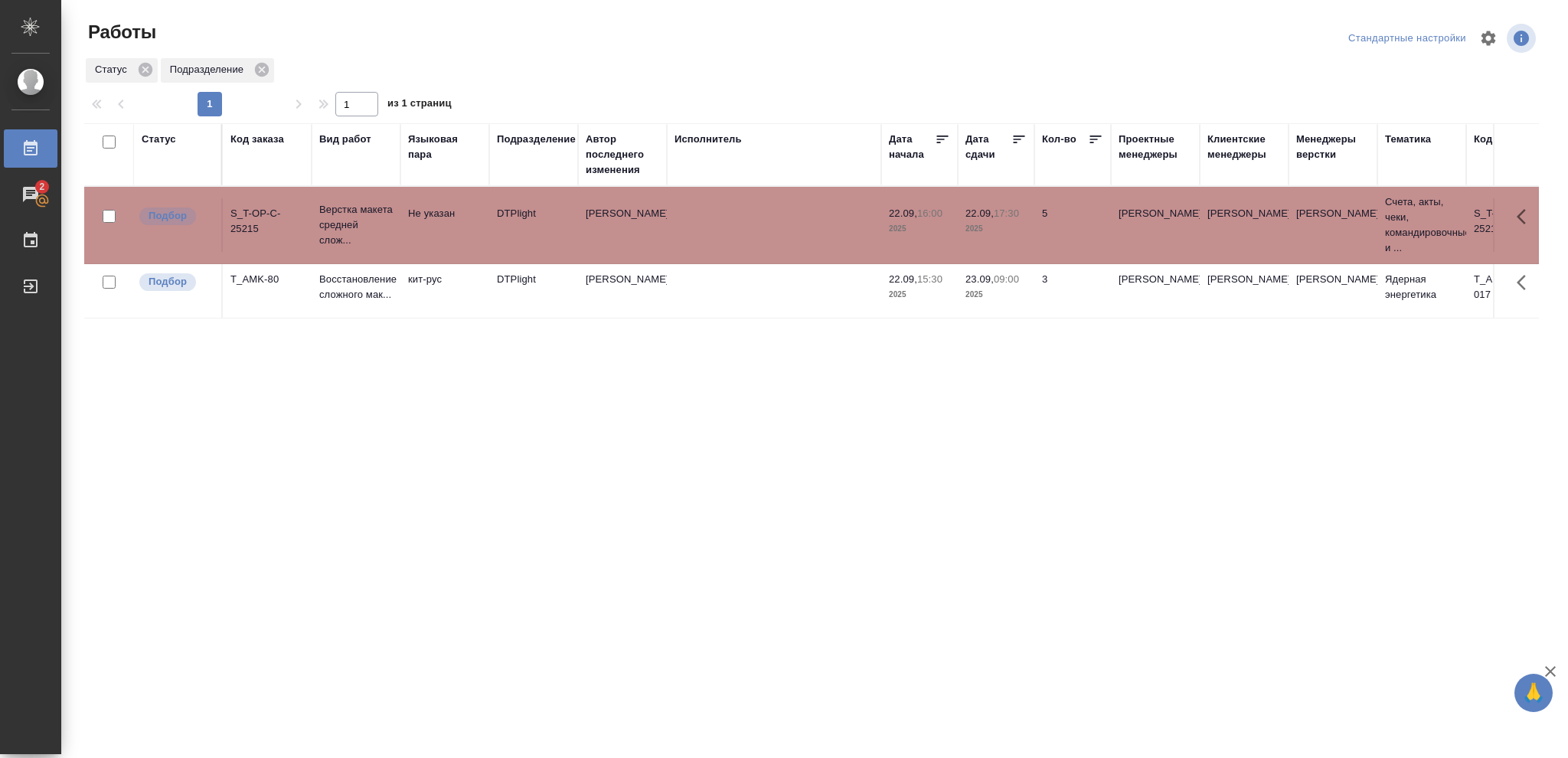
click at [1017, 236] on p "2025" at bounding box center [995, 229] width 61 height 15
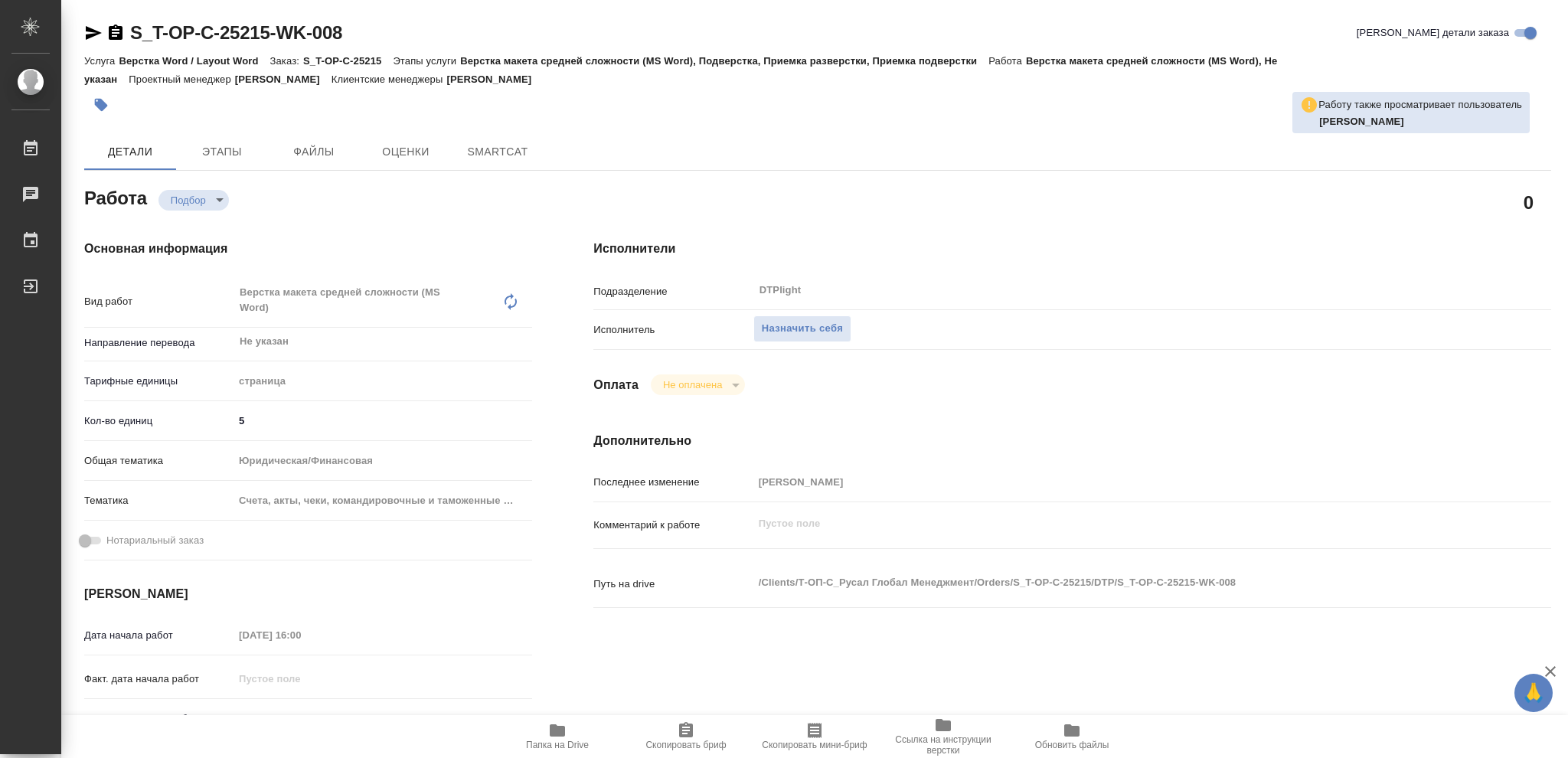
type textarea "x"
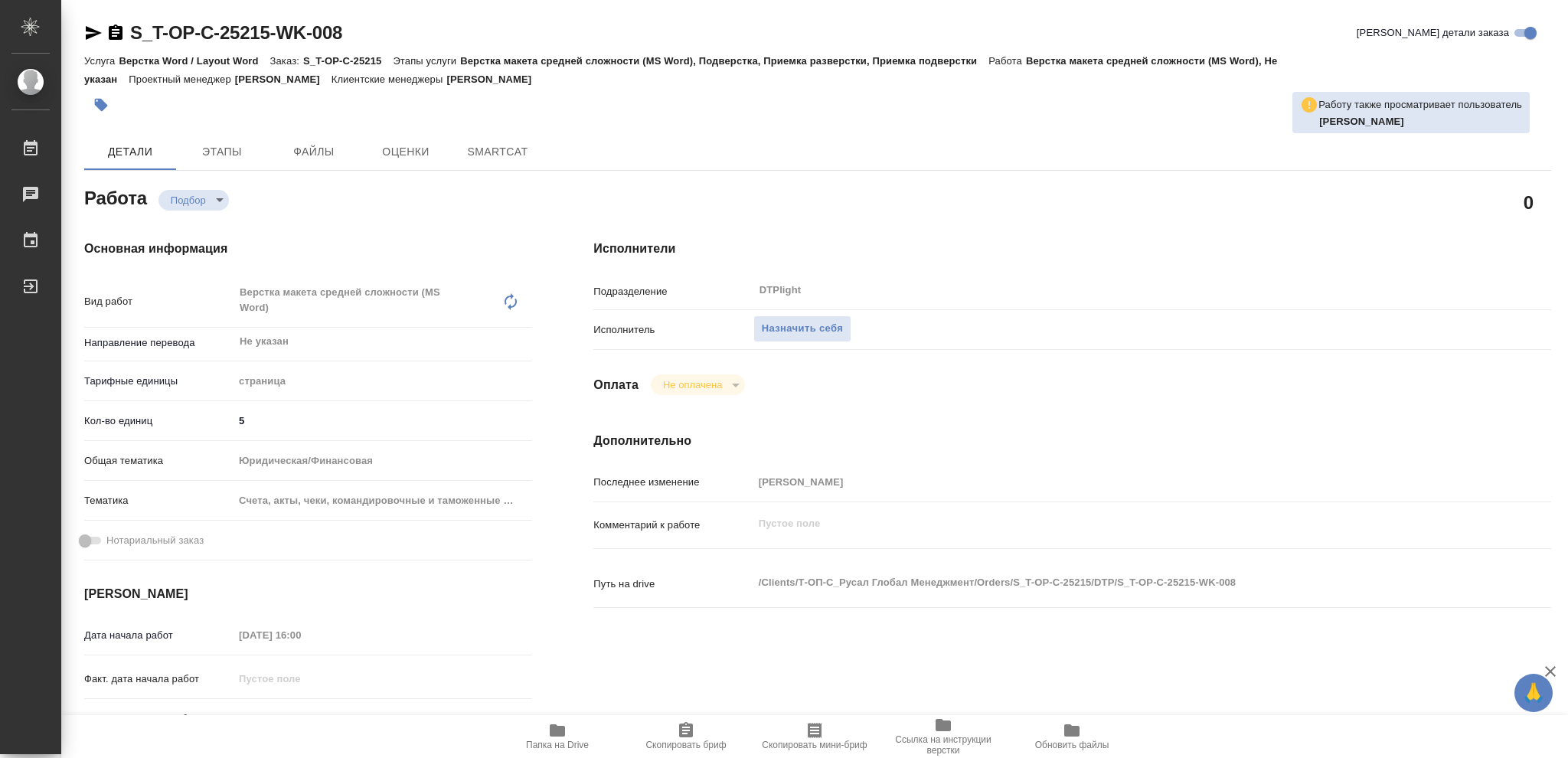
type textarea "x"
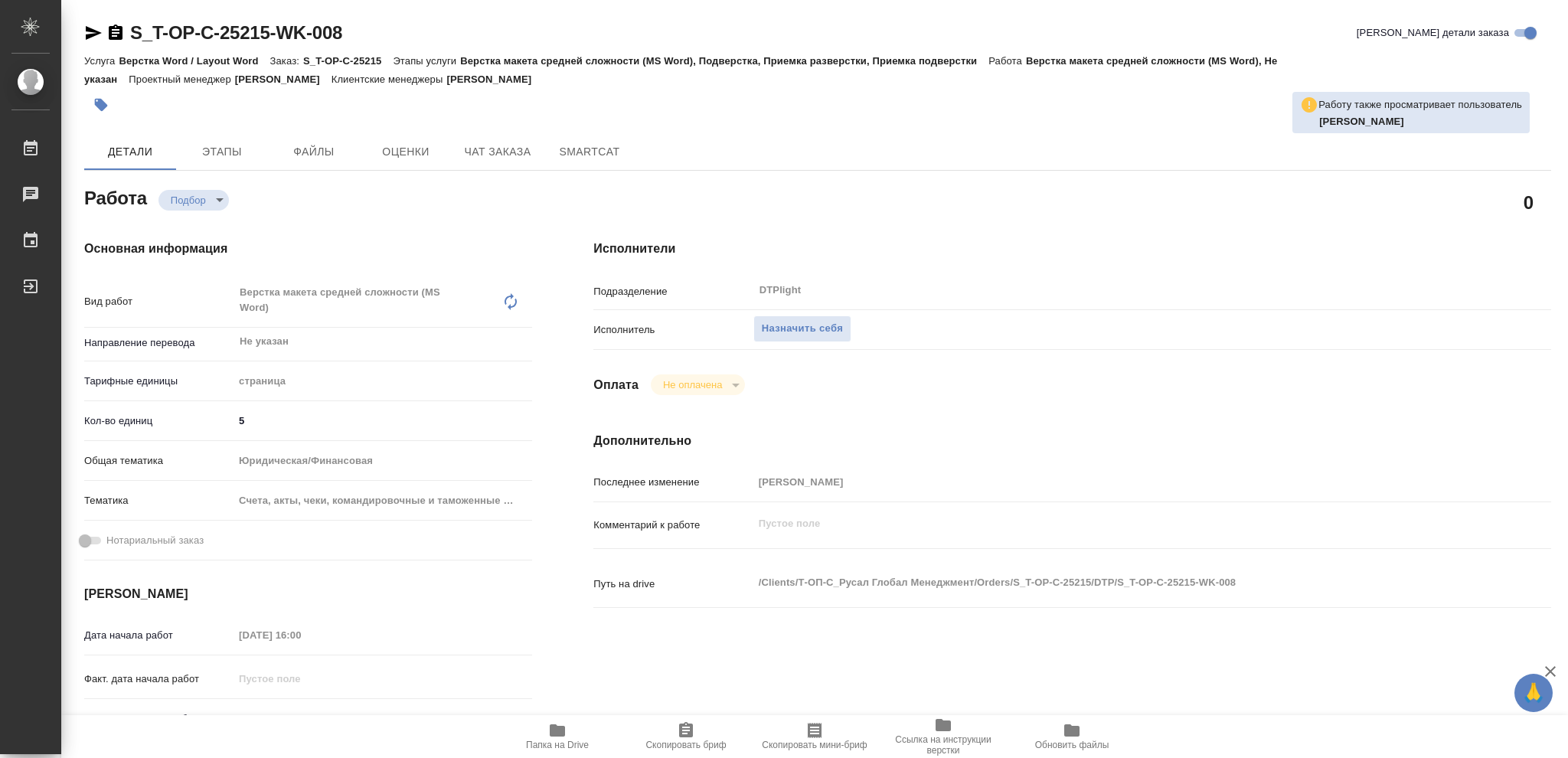
type textarea "x"
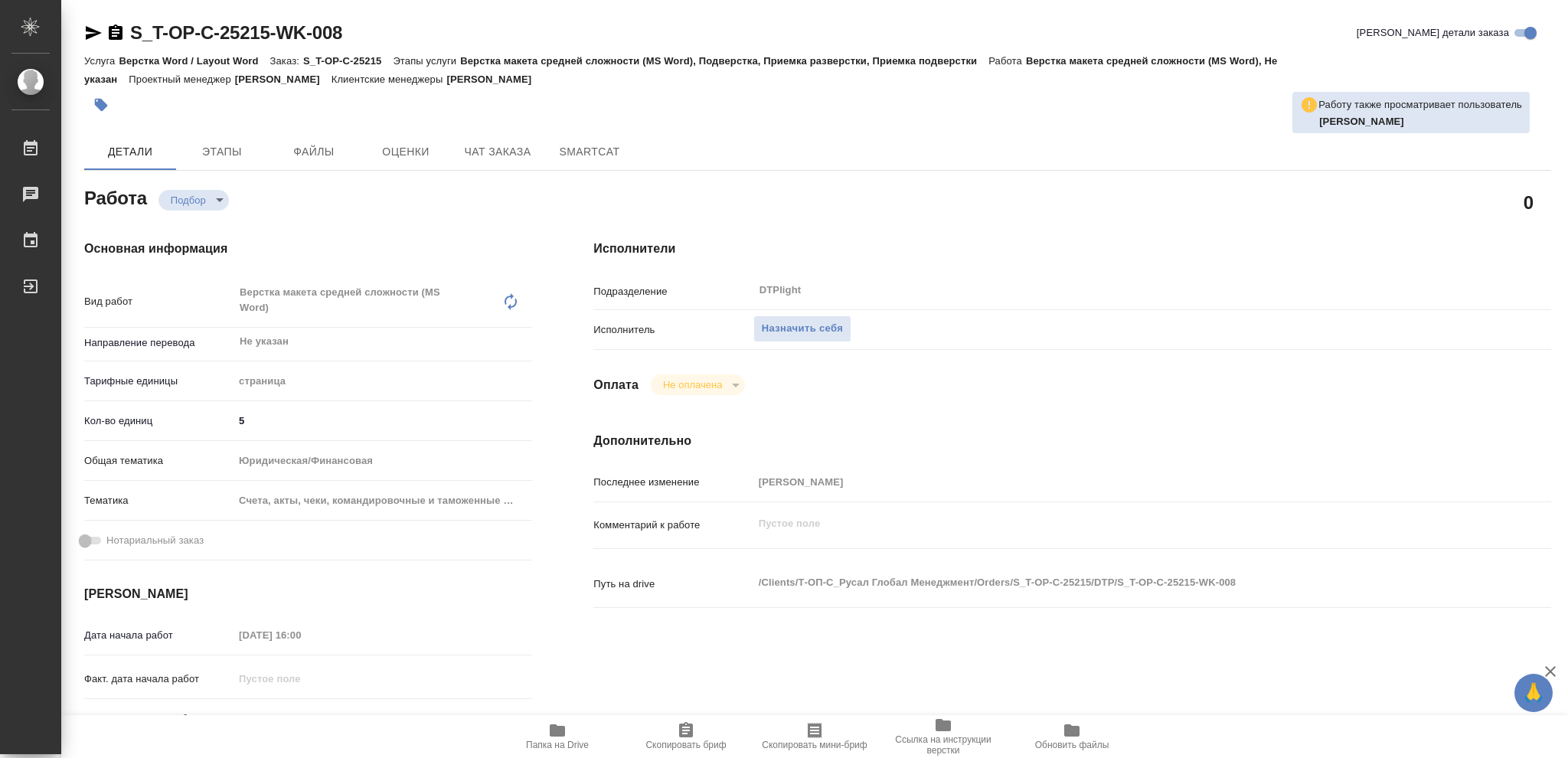
type textarea "x"
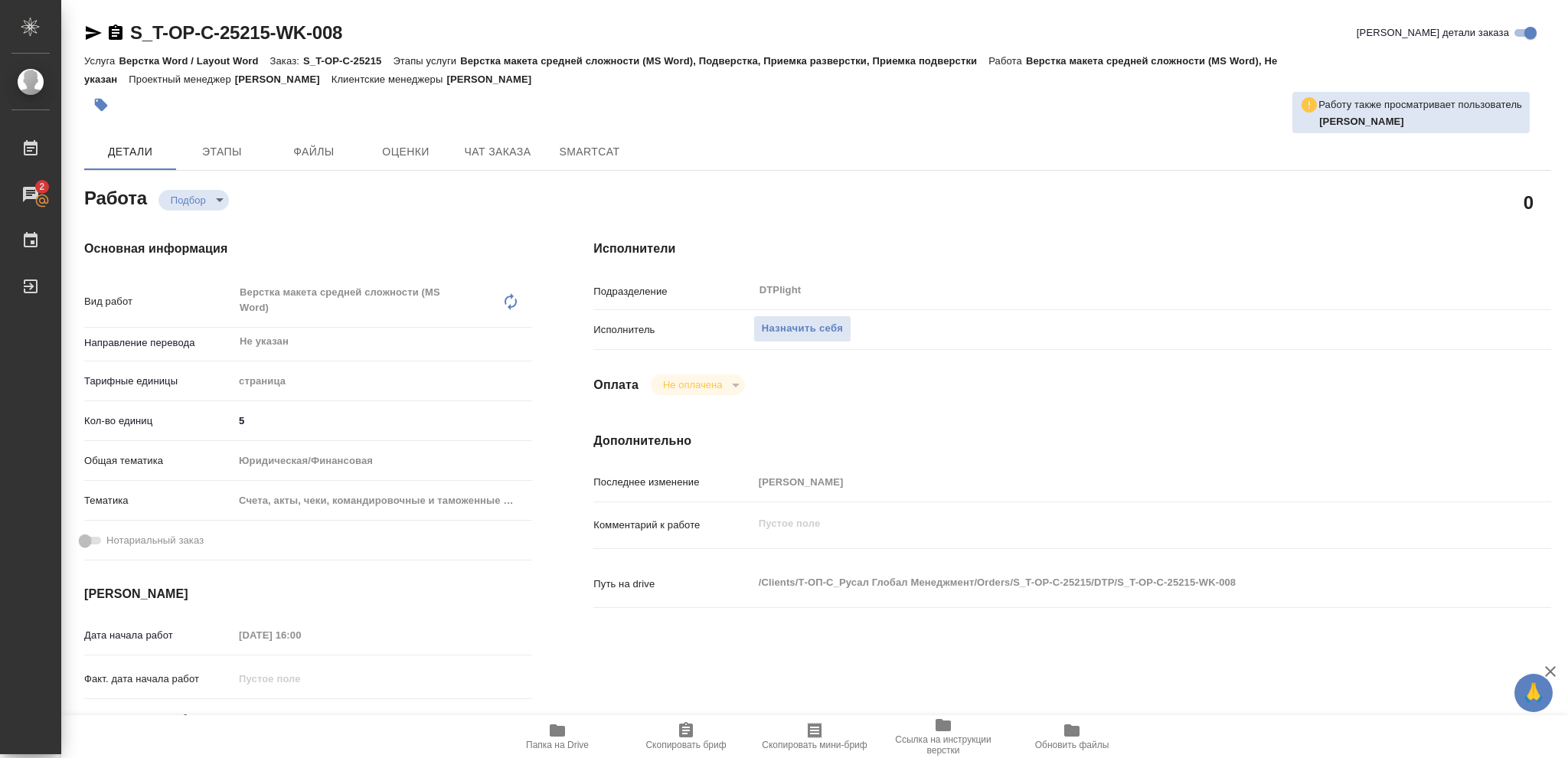
click at [559, 733] on icon "button" at bounding box center [557, 730] width 15 height 13
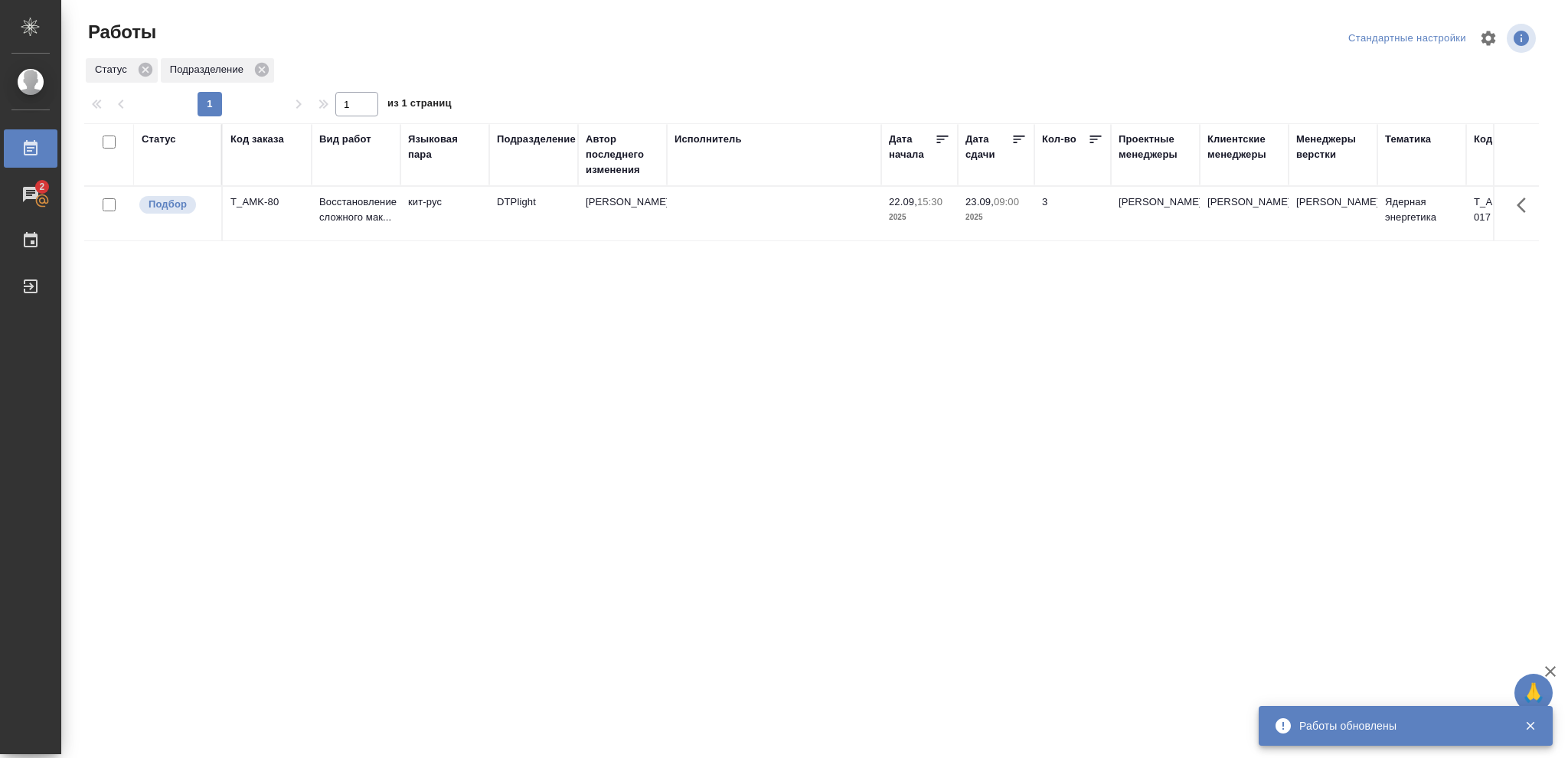
click at [161, 141] on div "Статус" at bounding box center [158, 140] width 34 height 15
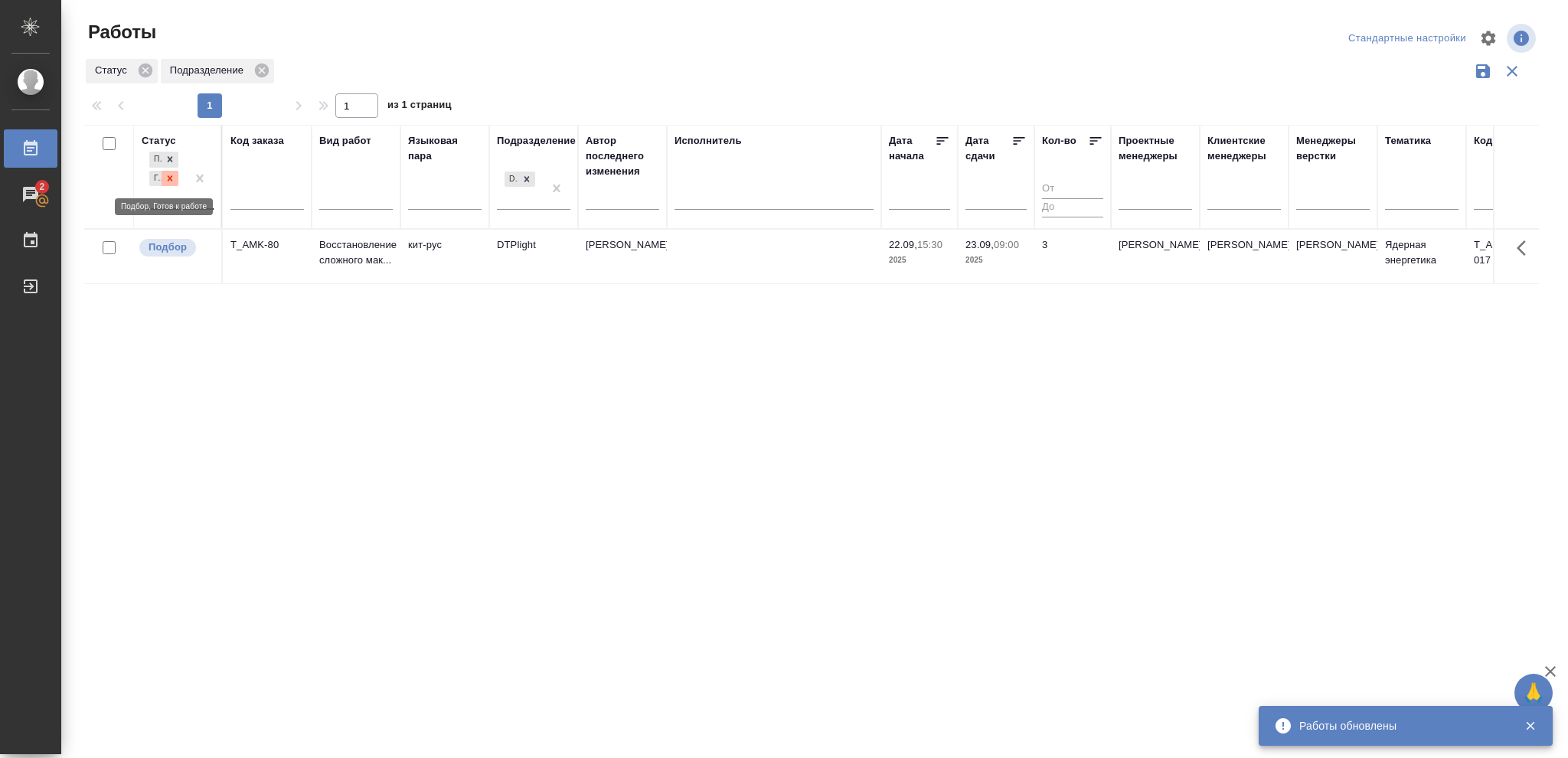
click at [169, 181] on icon at bounding box center [170, 178] width 11 height 11
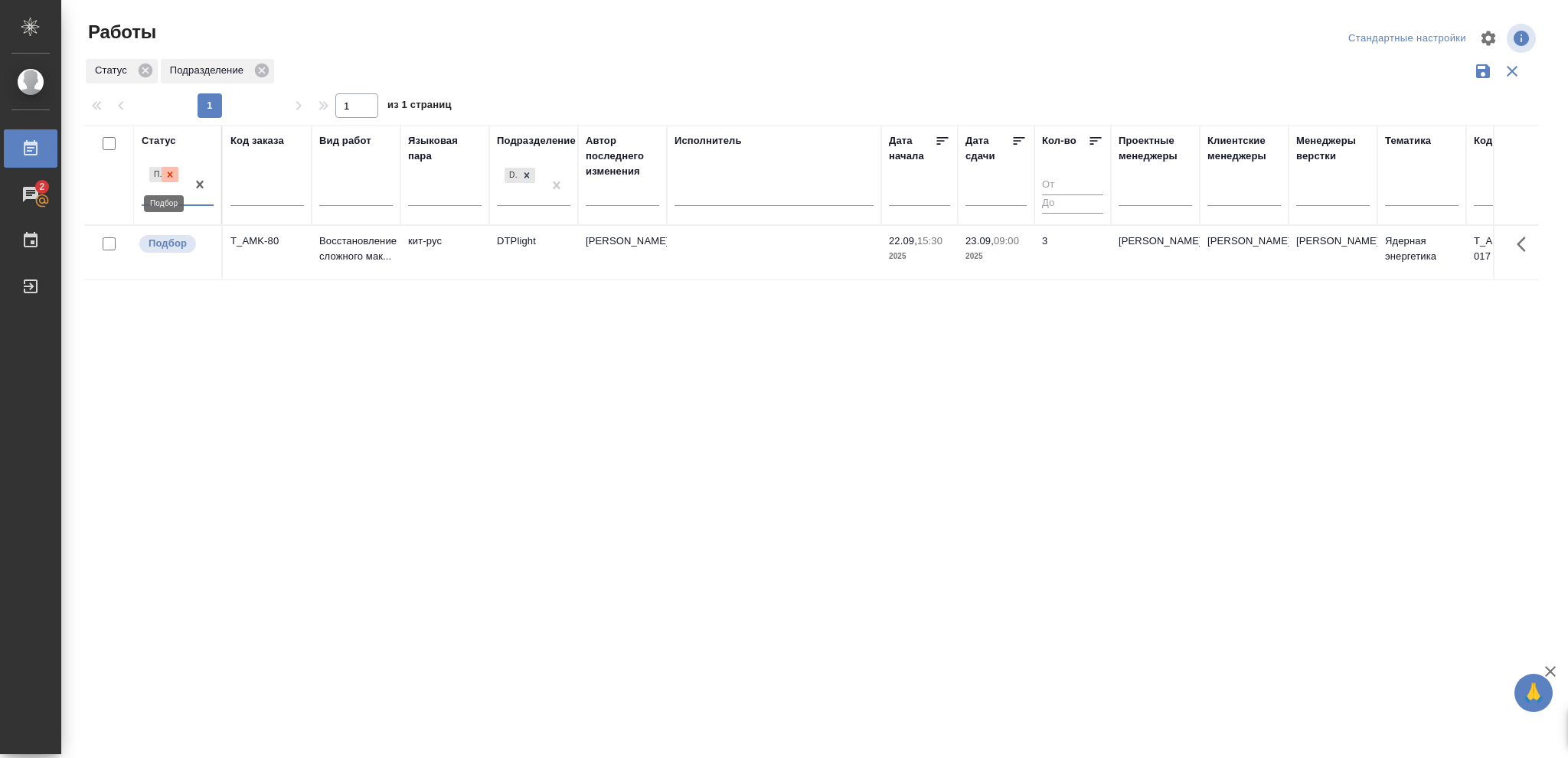
click at [170, 176] on icon at bounding box center [171, 174] width 5 height 5
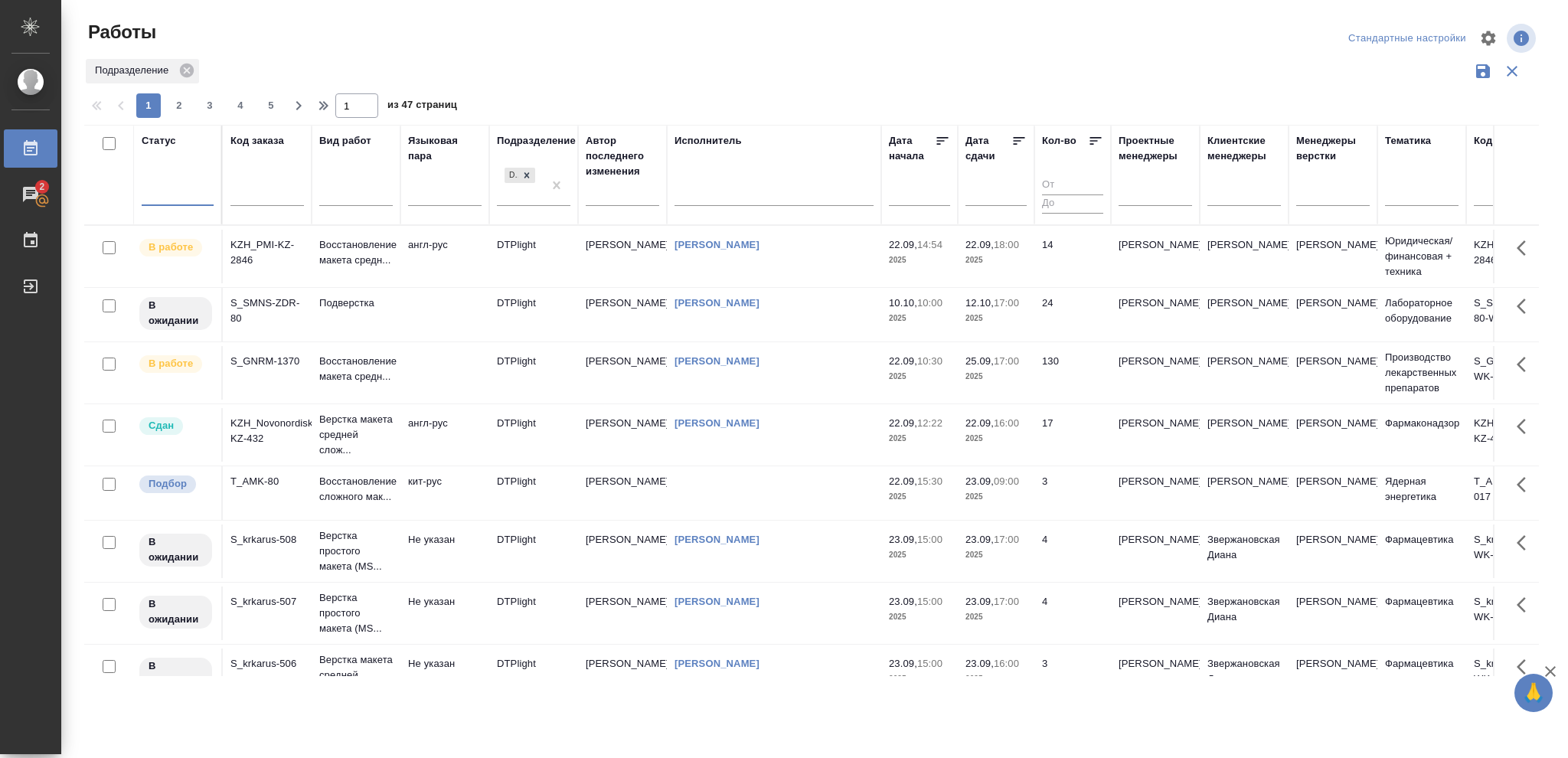
click at [170, 191] on div at bounding box center [177, 191] width 72 height 23
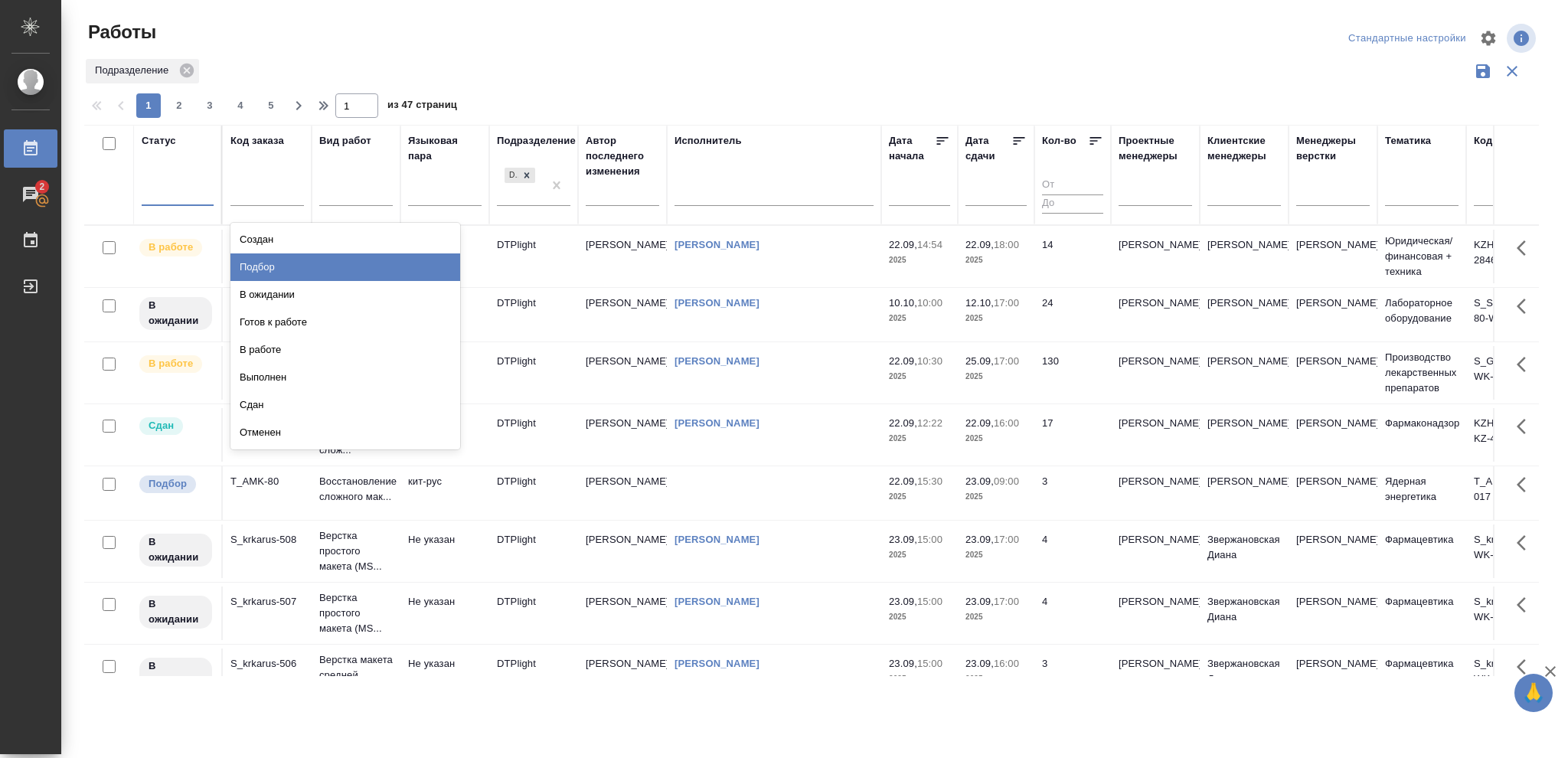
click at [278, 261] on div "Подбор" at bounding box center [345, 267] width 230 height 28
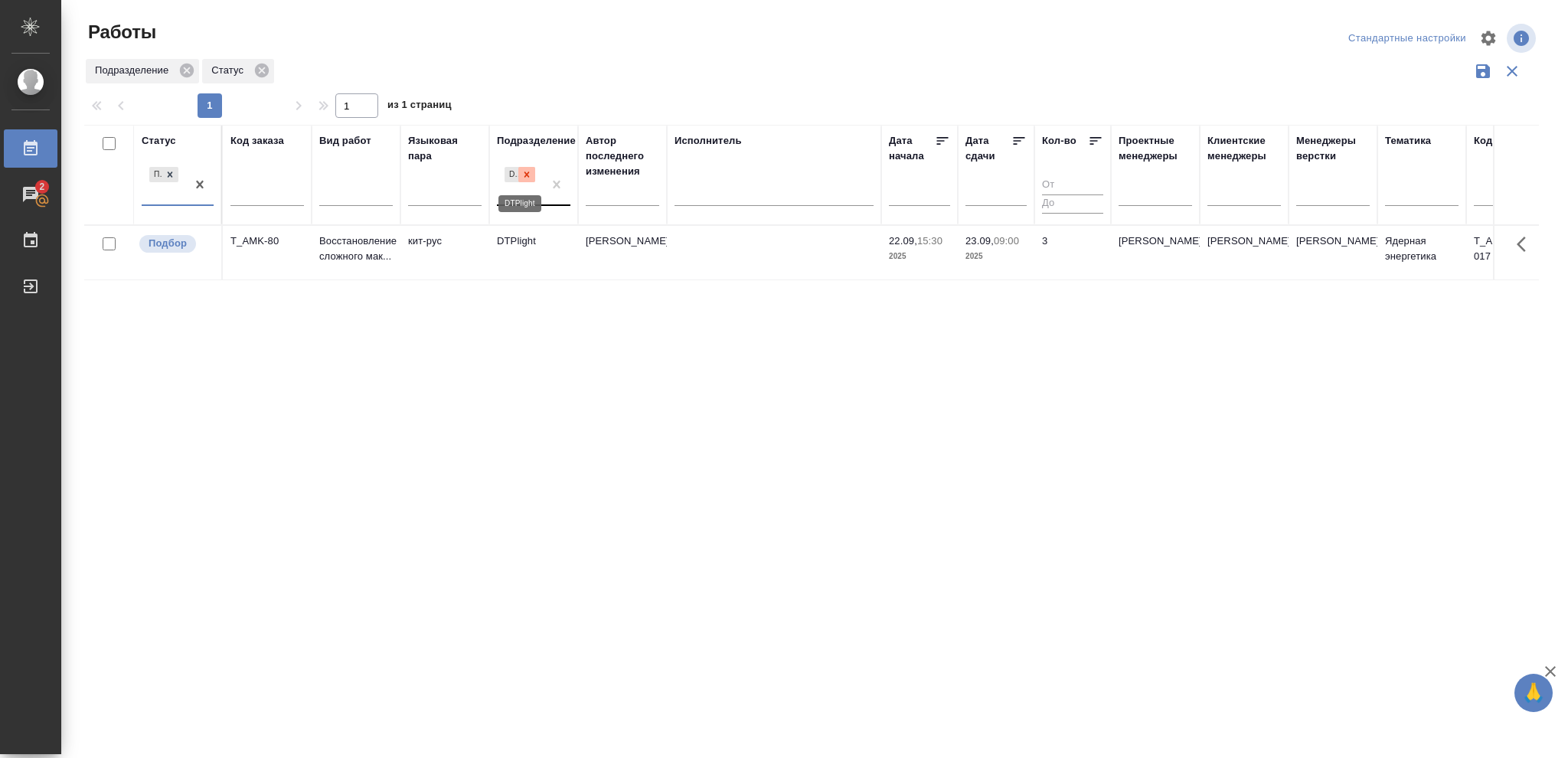
click at [524, 175] on icon at bounding box center [527, 174] width 11 height 11
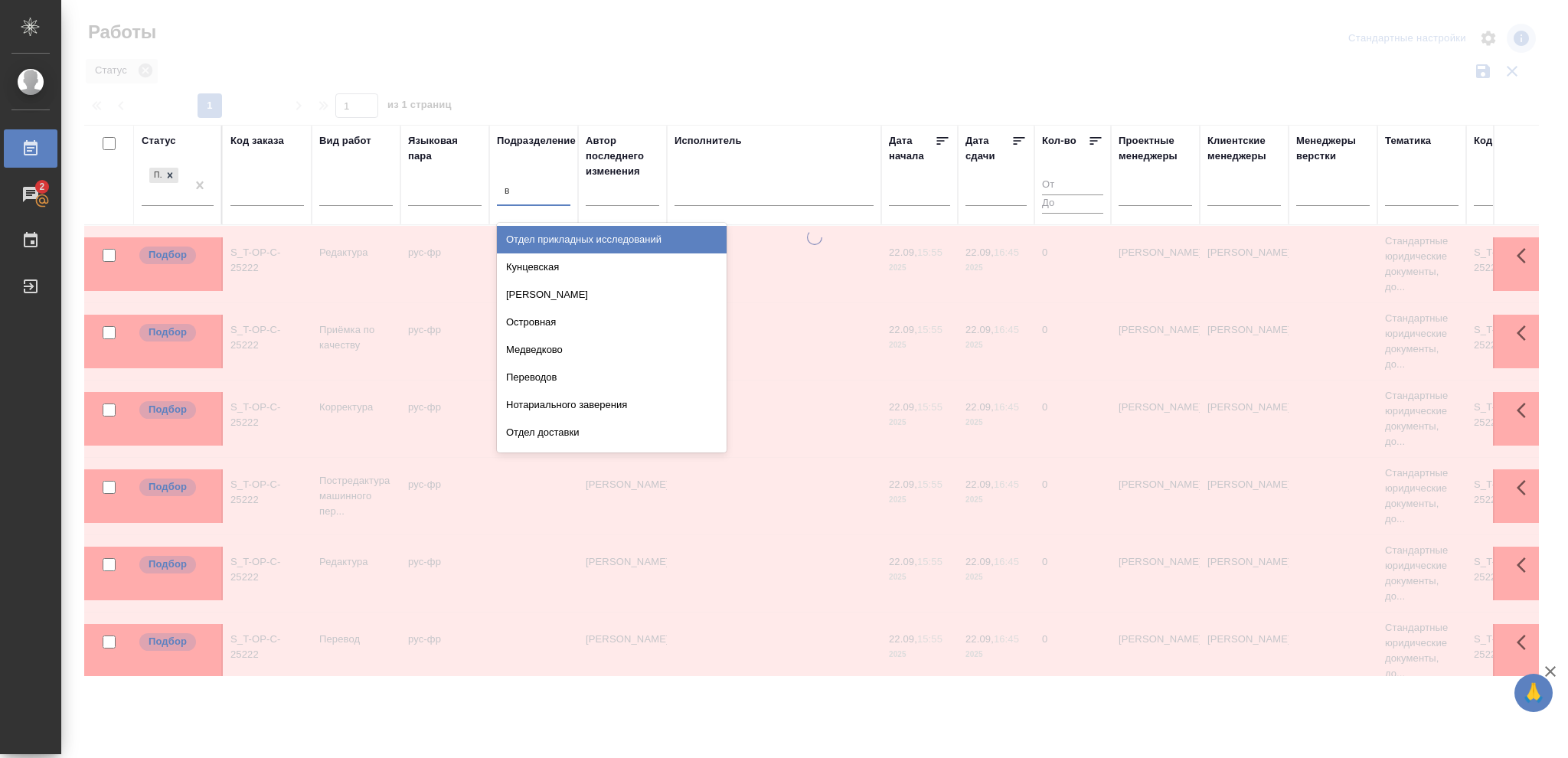
type input "ве"
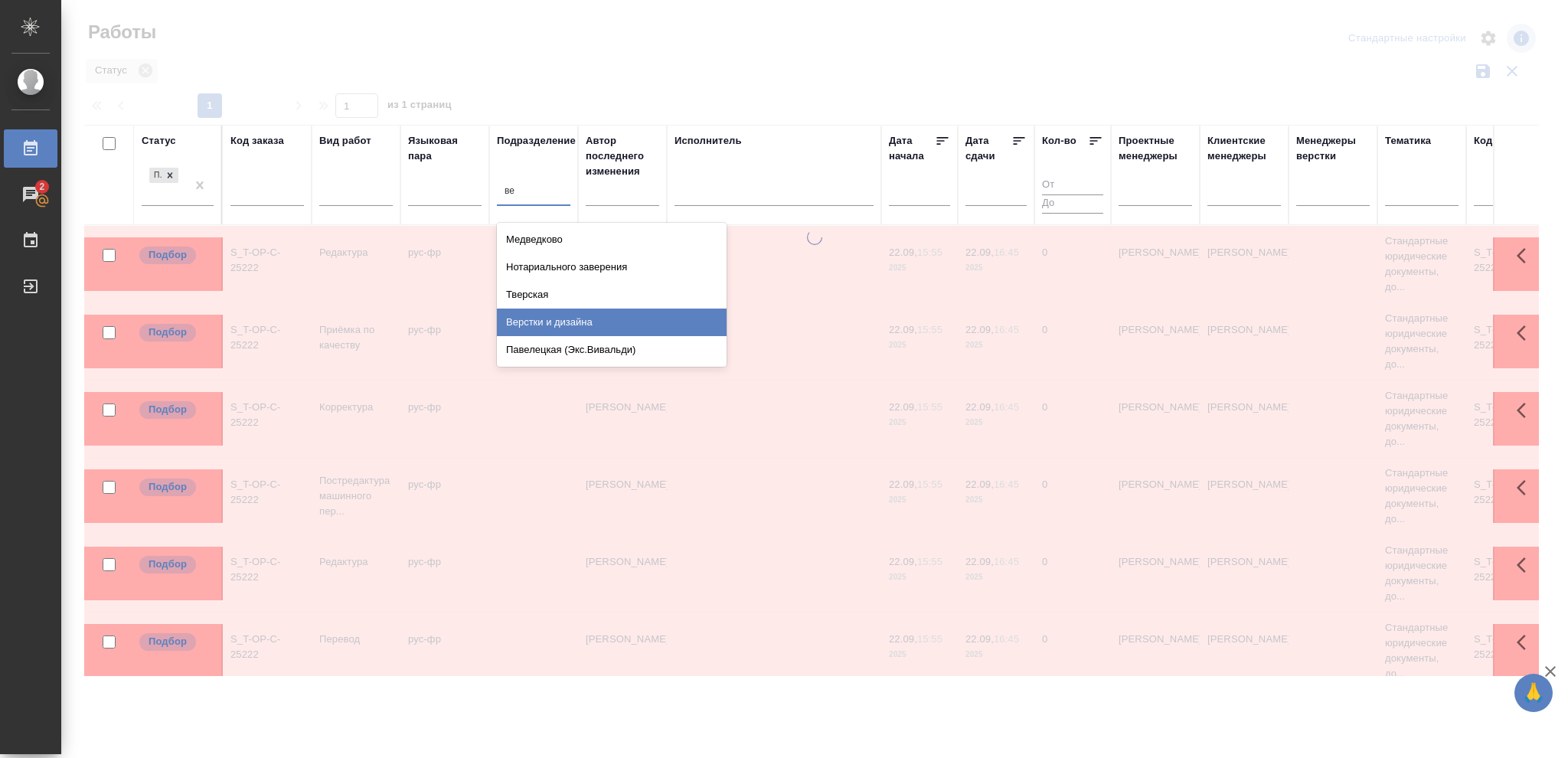
click at [578, 323] on div "Верстки и дизайна" at bounding box center [612, 322] width 230 height 28
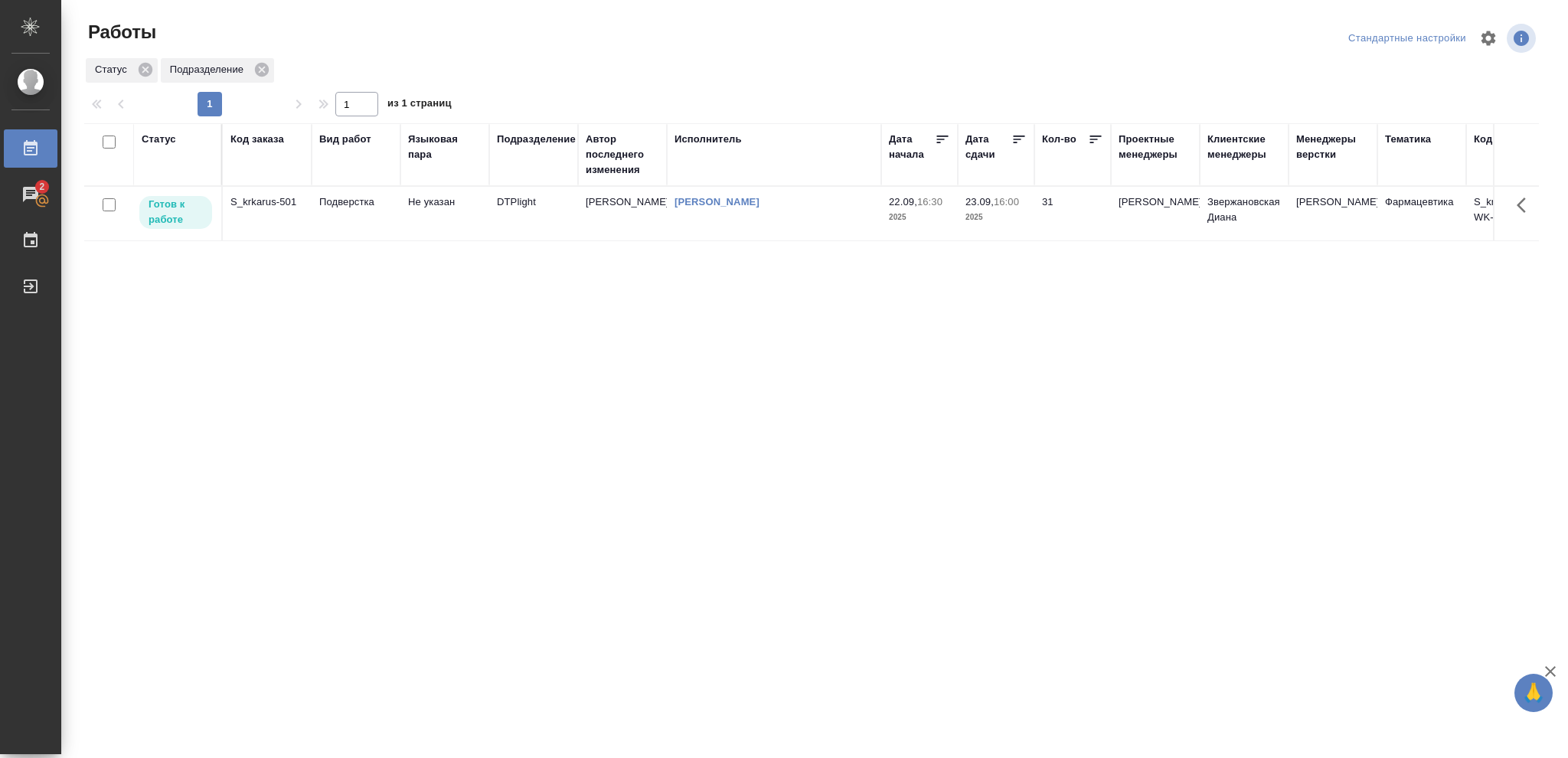
click at [1016, 205] on p "16:00" at bounding box center [1006, 202] width 25 height 12
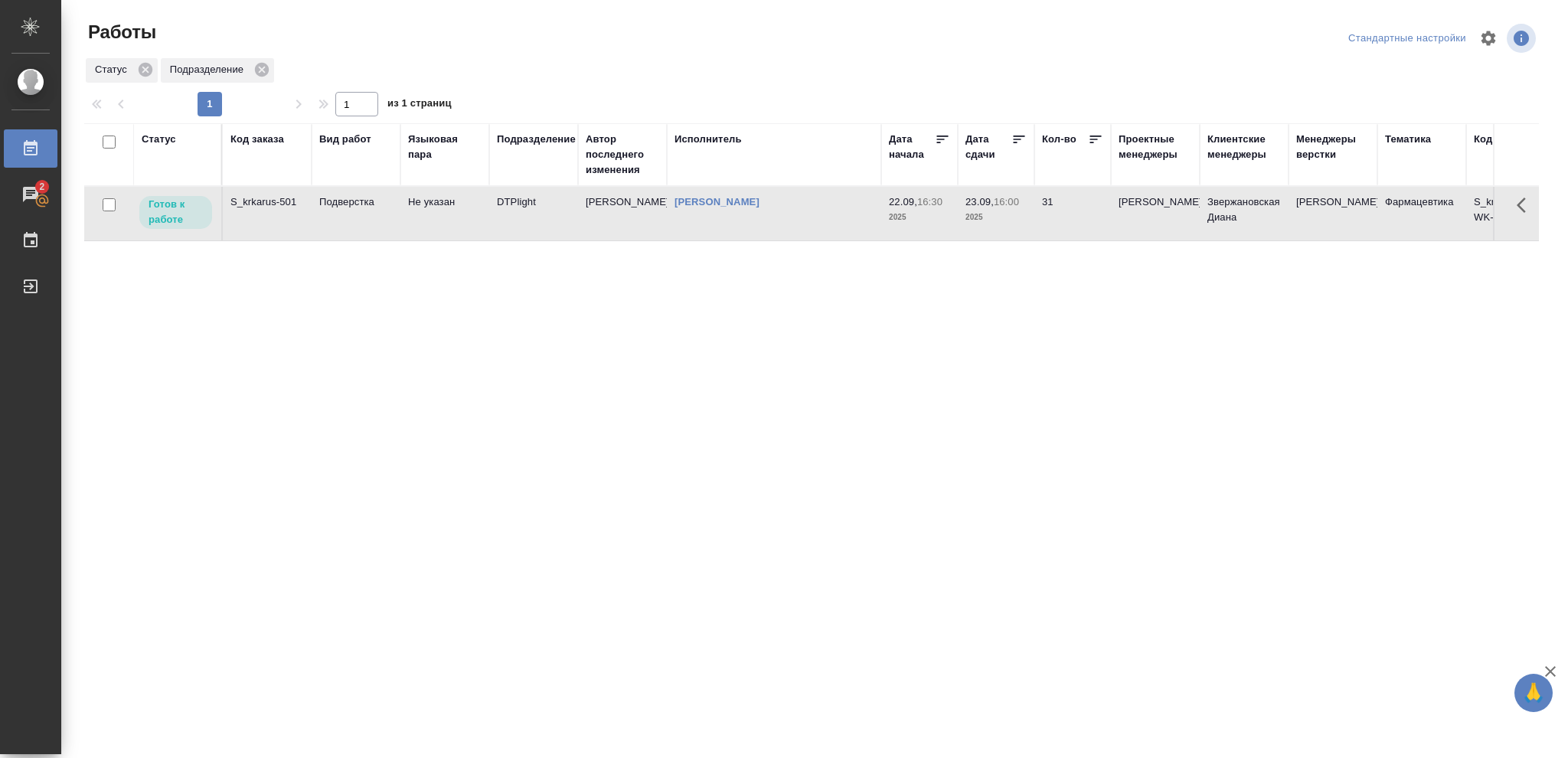
click at [1016, 205] on p "16:00" at bounding box center [1006, 202] width 25 height 12
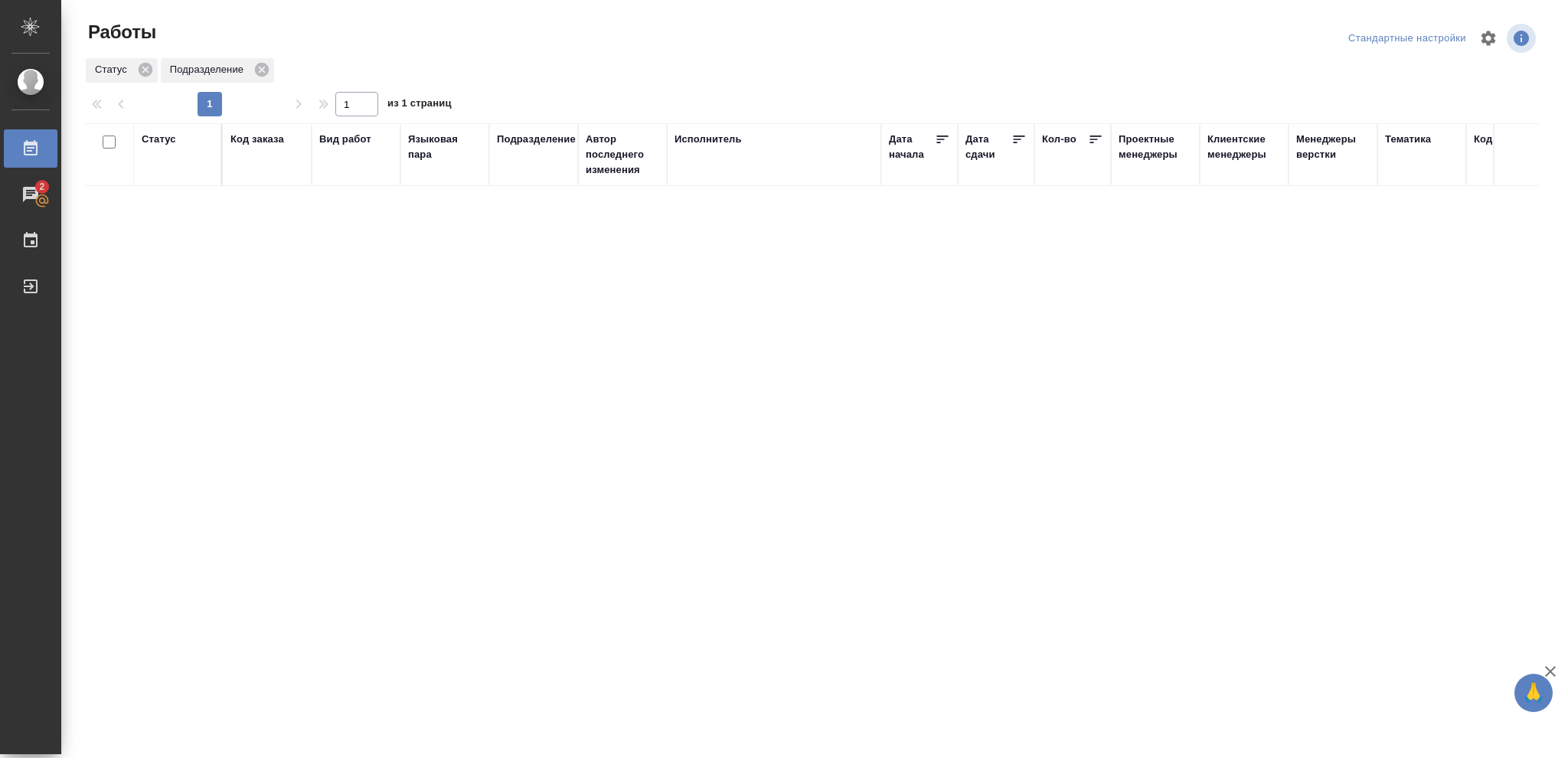
click at [160, 139] on div "Статус" at bounding box center [158, 140] width 34 height 15
click at [171, 180] on icon at bounding box center [170, 178] width 11 height 11
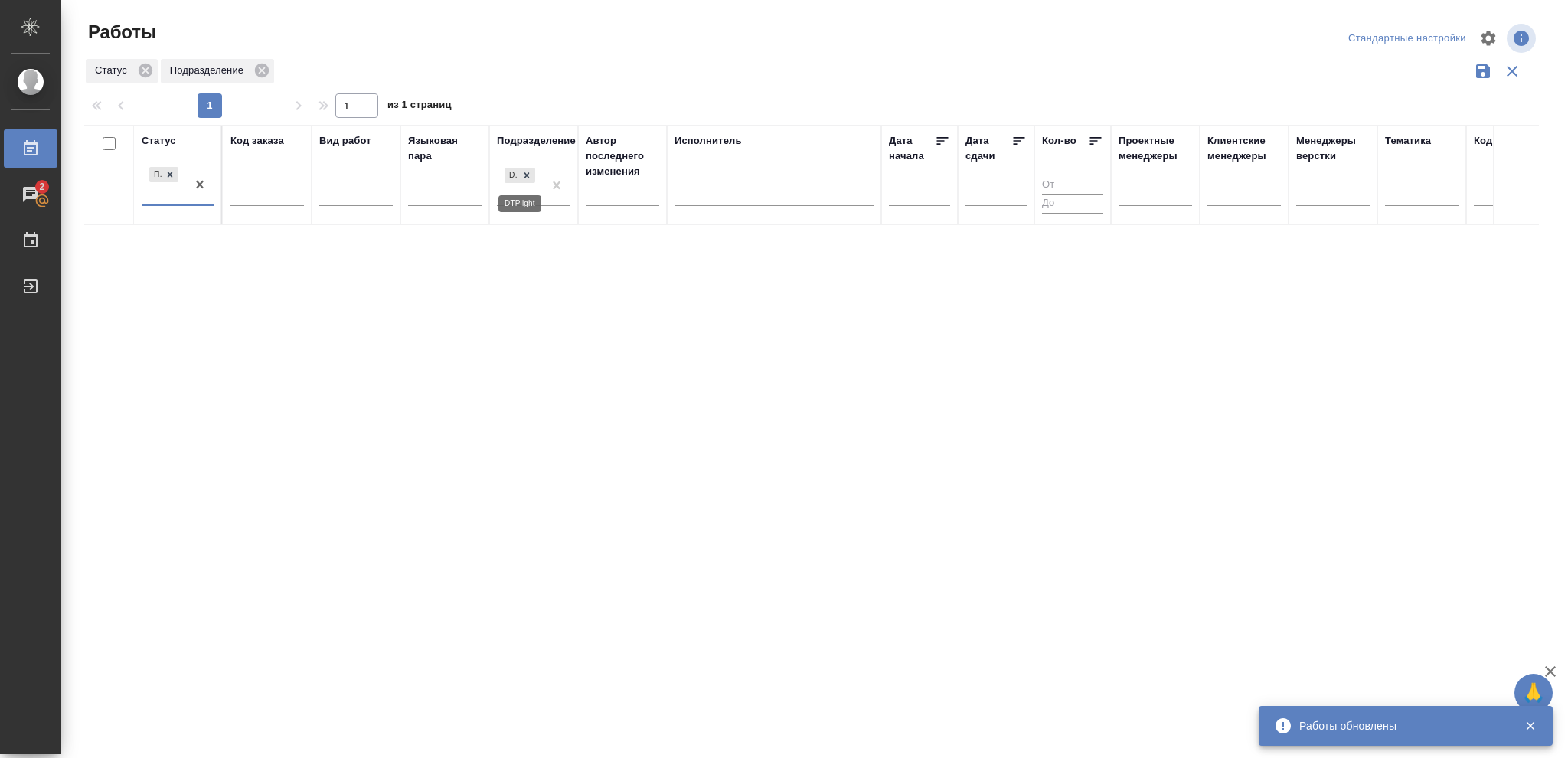
drag, startPoint x: 524, startPoint y: 177, endPoint x: 588, endPoint y: 209, distance: 71.6
click at [524, 177] on icon at bounding box center [527, 175] width 11 height 11
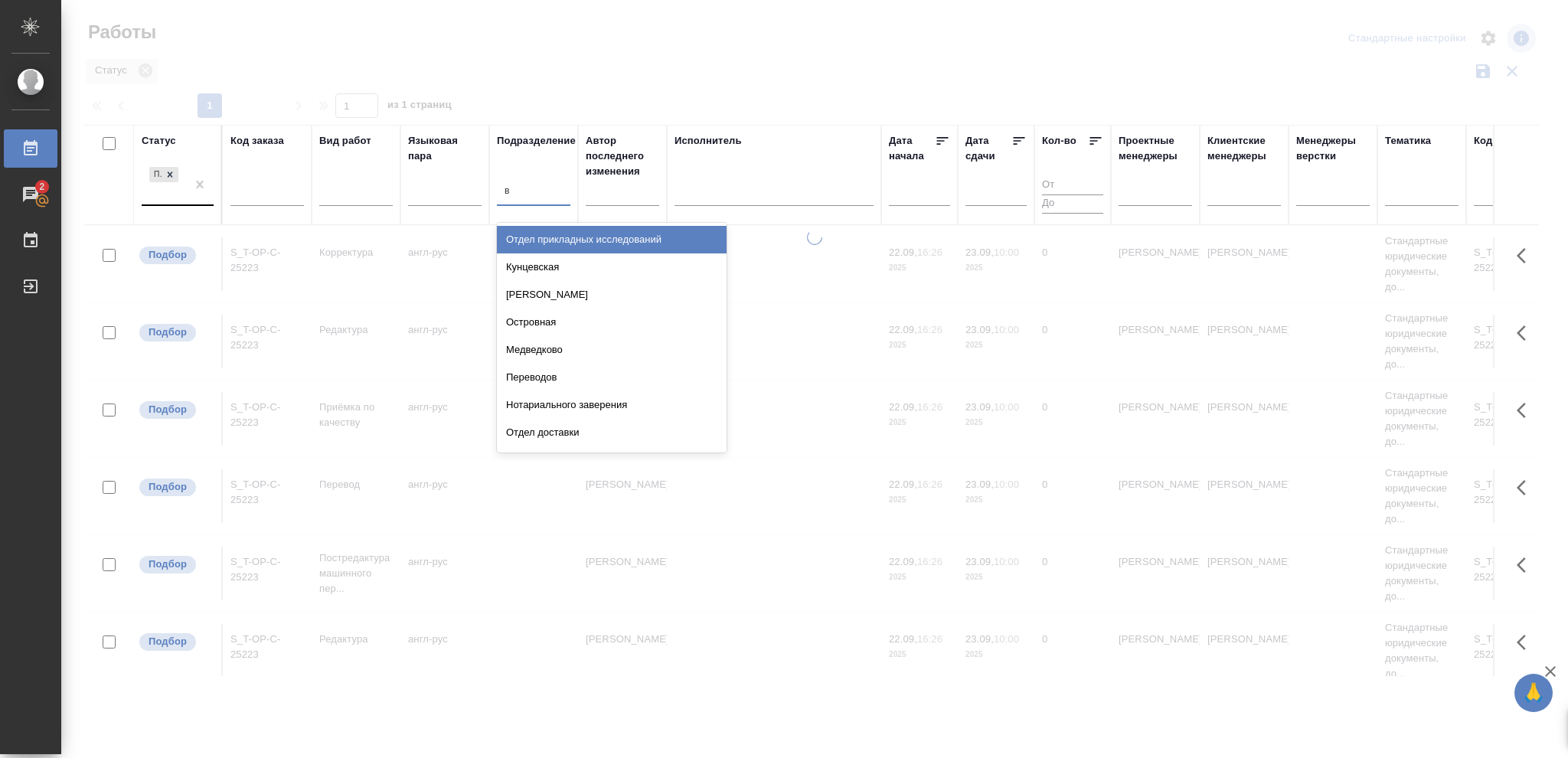
type input "ве"
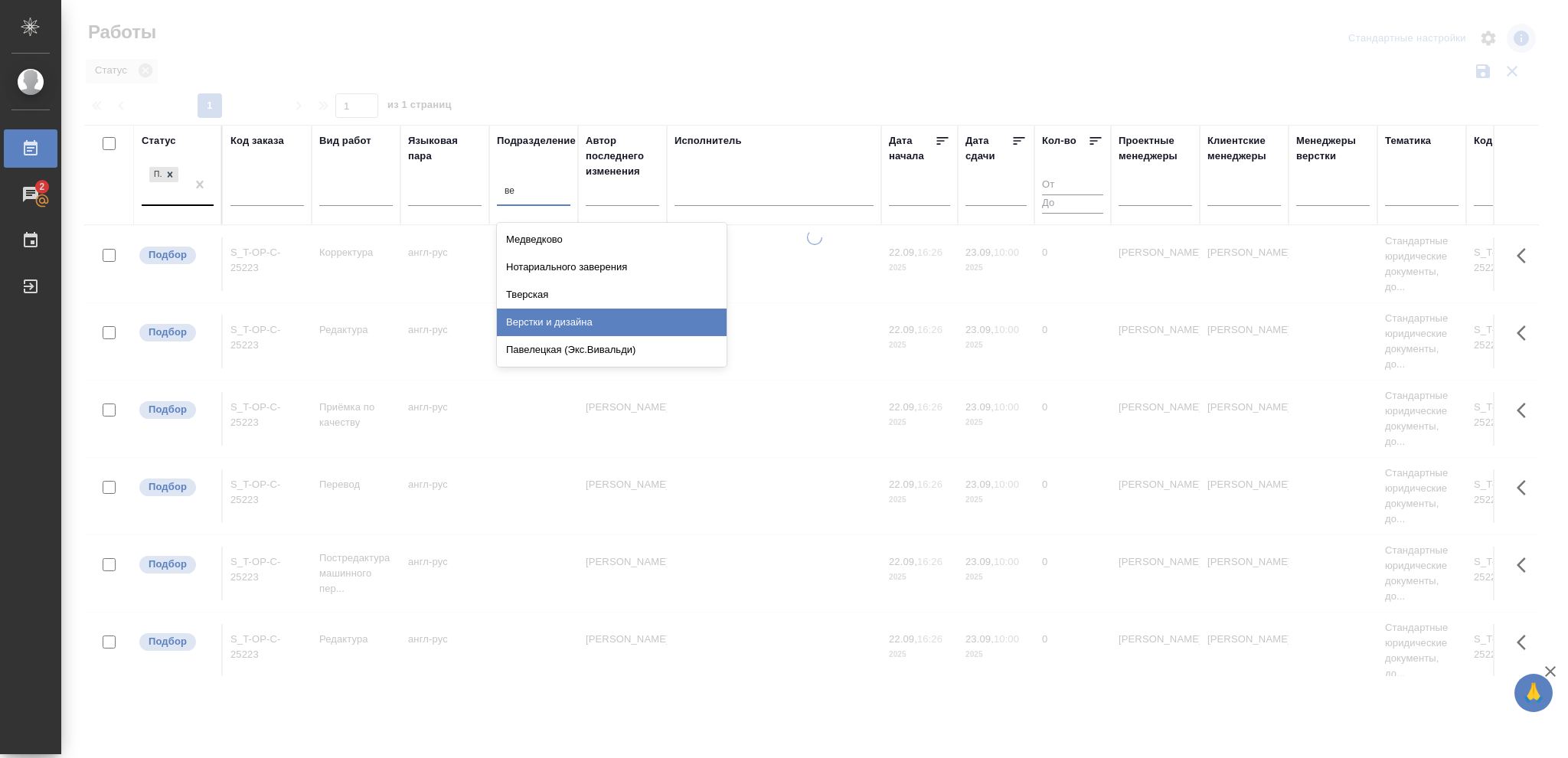
click at [583, 319] on div "Верстки и дизайна" at bounding box center [612, 322] width 230 height 28
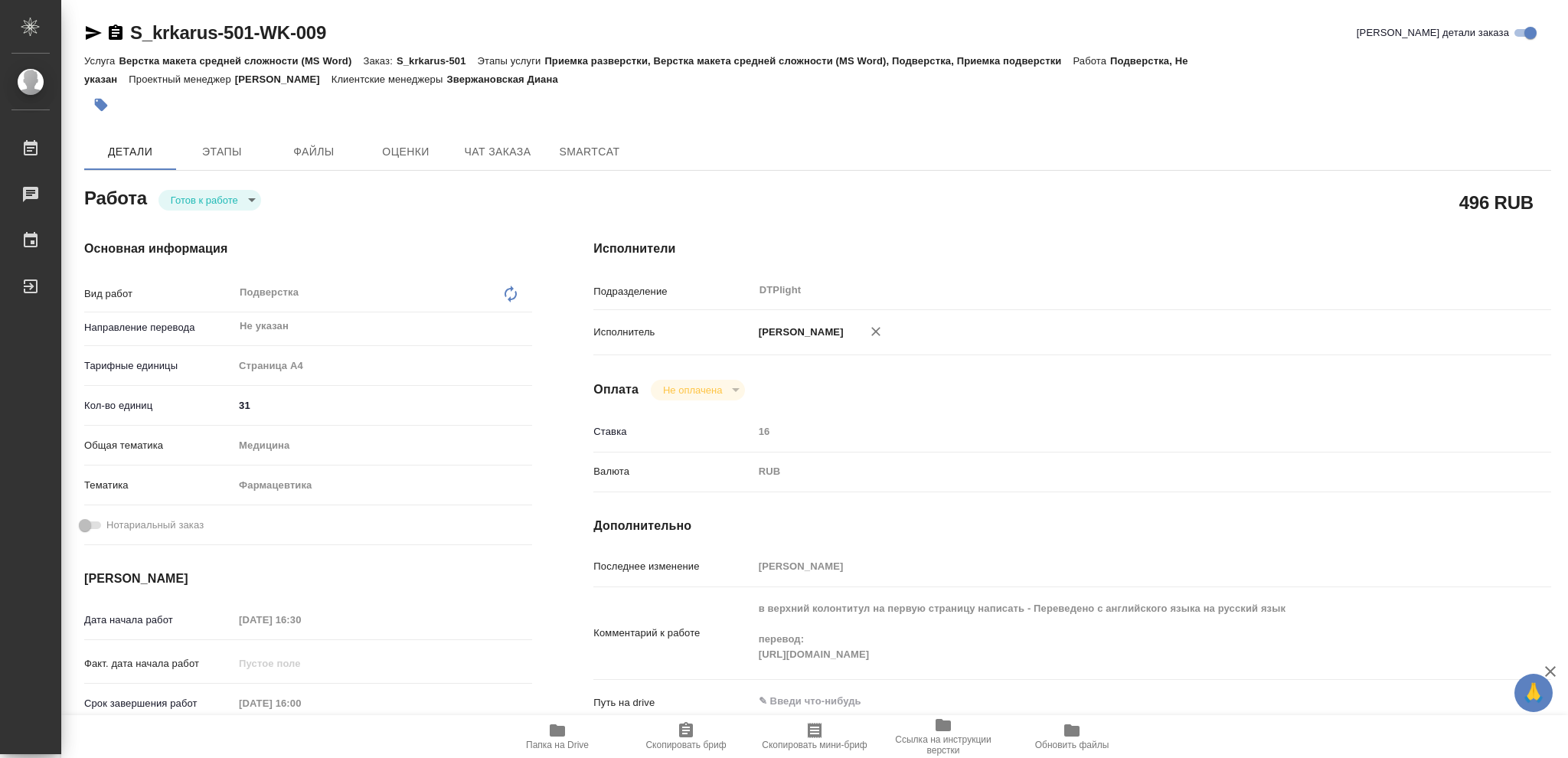
click at [252, 201] on body "🙏 .cls-1 fill:#fff; AWATERA [PERSON_NAME] Чаты График Выйти S_krkarus-501-WK-00…" at bounding box center [784, 379] width 1568 height 758
click at [214, 201] on button "В работе" at bounding box center [196, 200] width 50 height 17
type textarea "x"
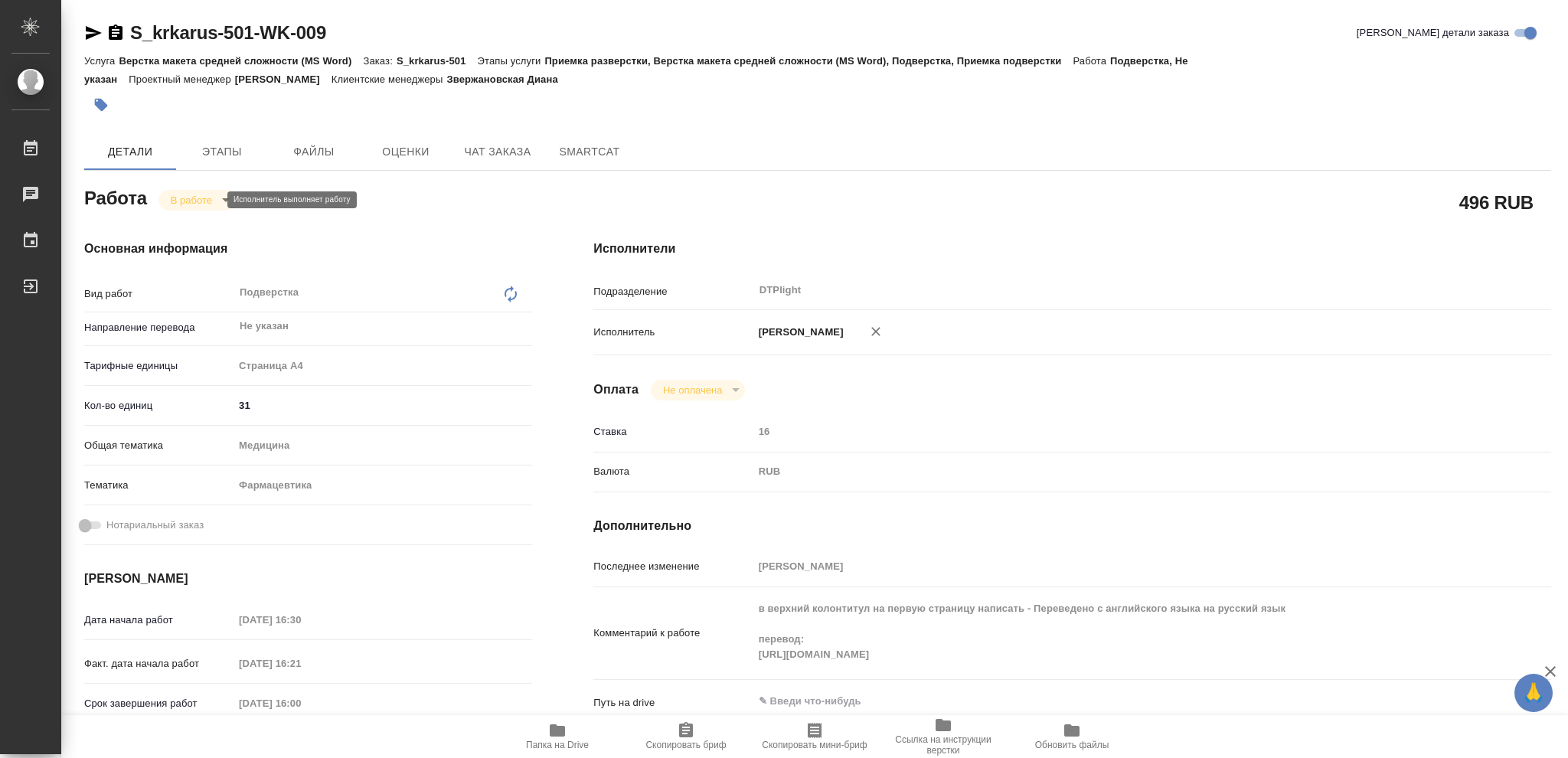
type textarea "x"
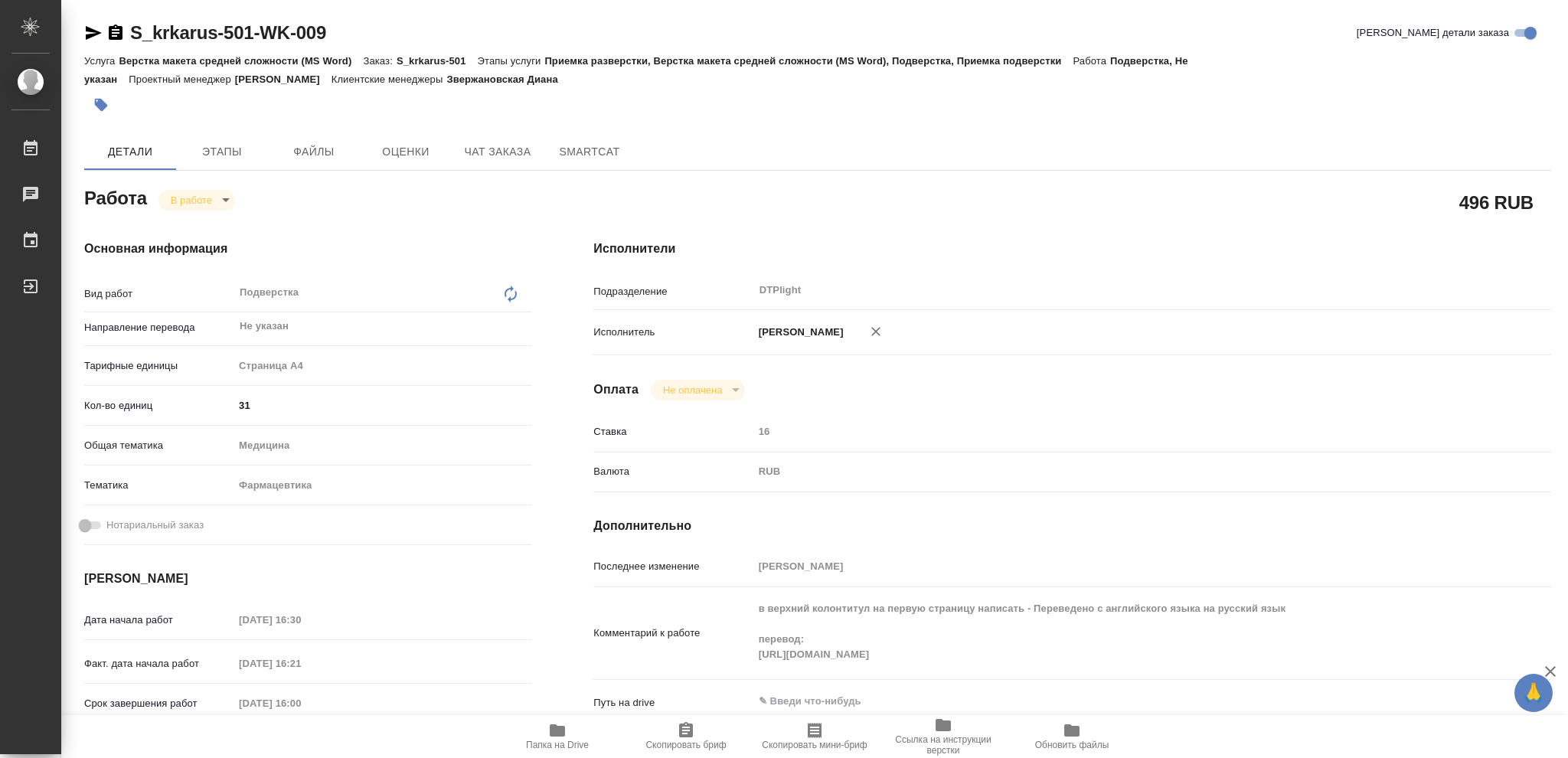
type textarea "x"
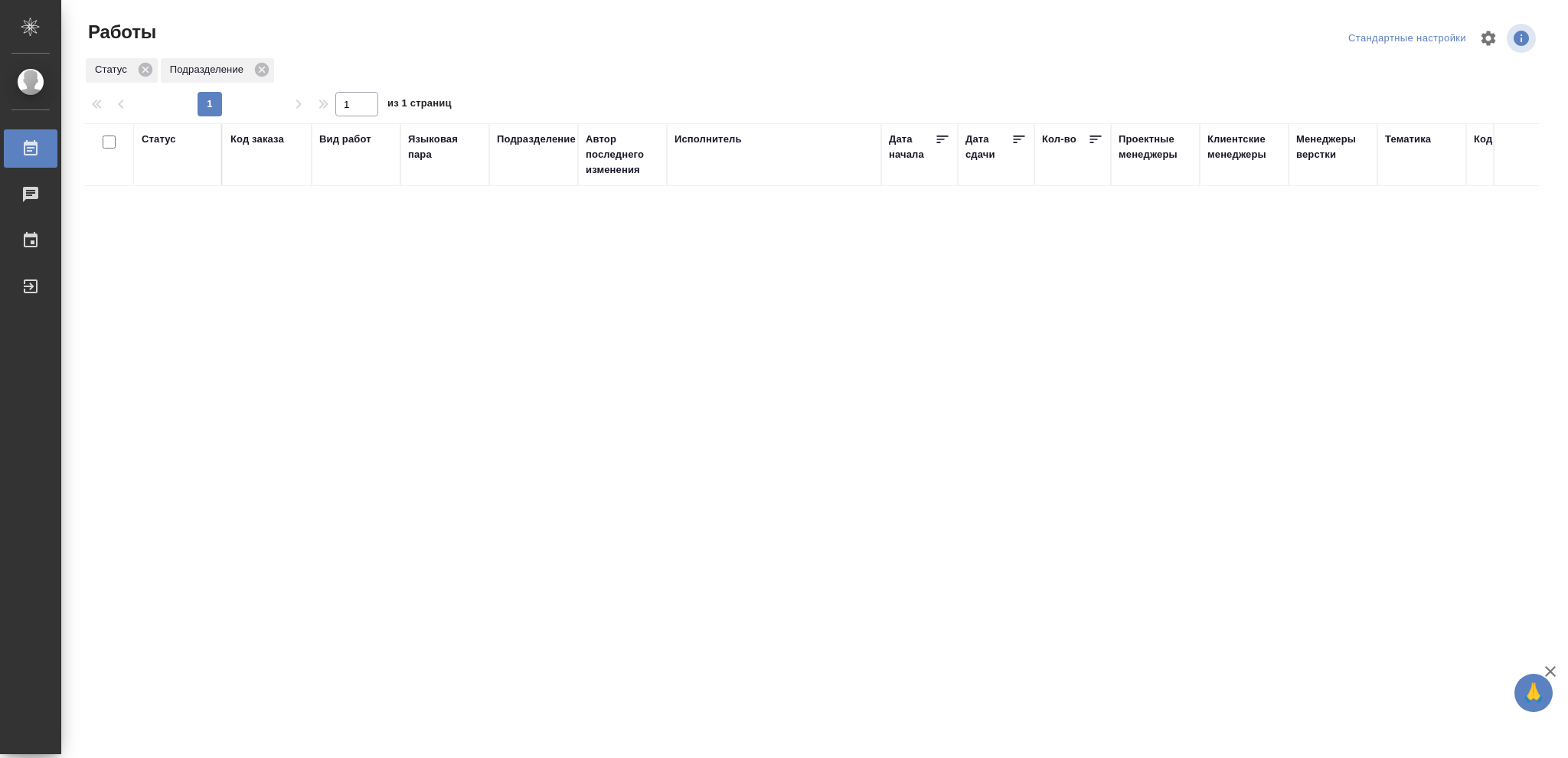
click at [163, 138] on div "Статус" at bounding box center [158, 140] width 34 height 15
click at [171, 185] on div at bounding box center [170, 178] width 17 height 16
click at [169, 177] on icon at bounding box center [171, 174] width 5 height 5
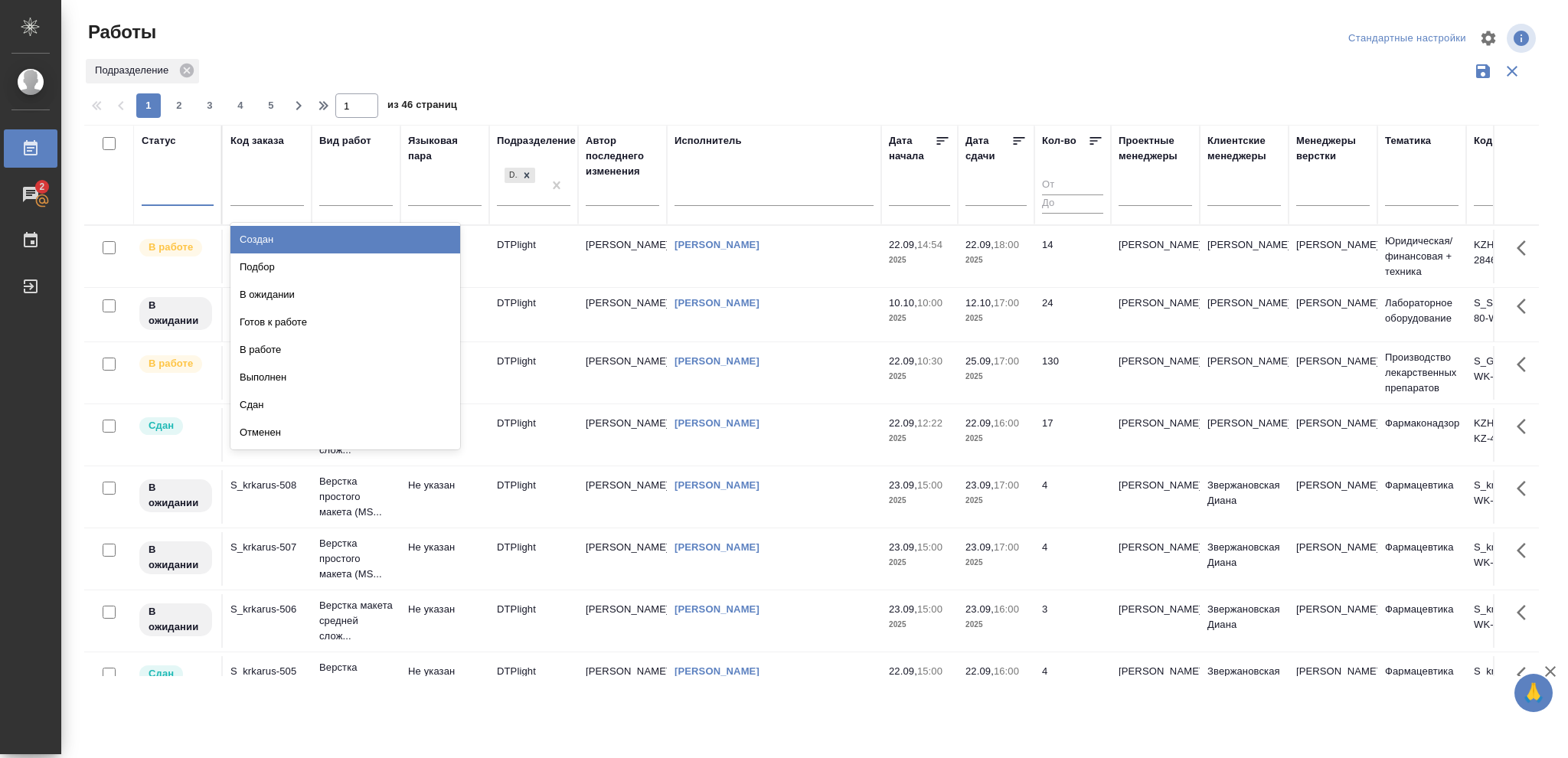
click at [162, 190] on div at bounding box center [177, 191] width 72 height 23
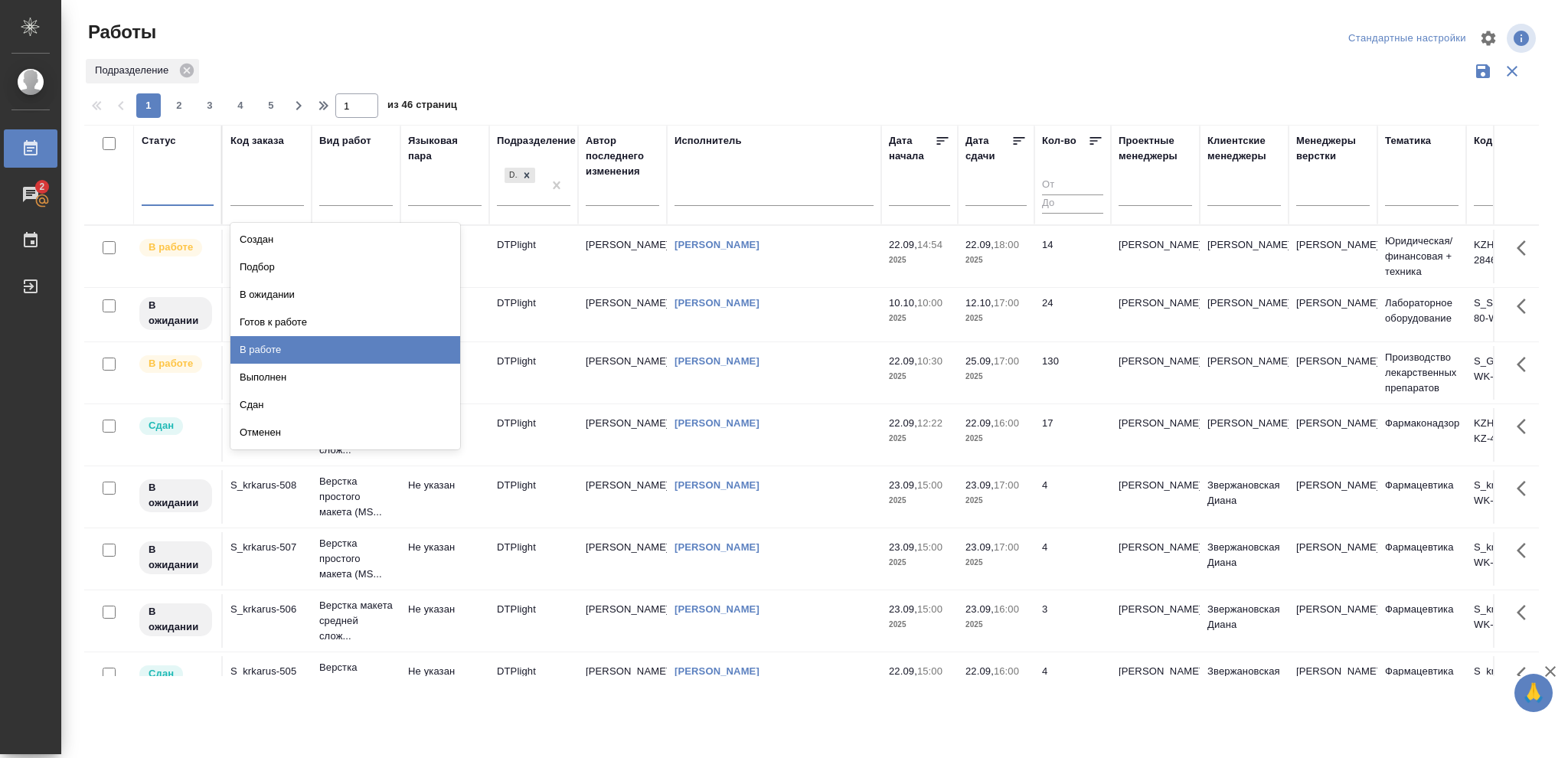
click at [242, 343] on div "В работе" at bounding box center [345, 349] width 230 height 28
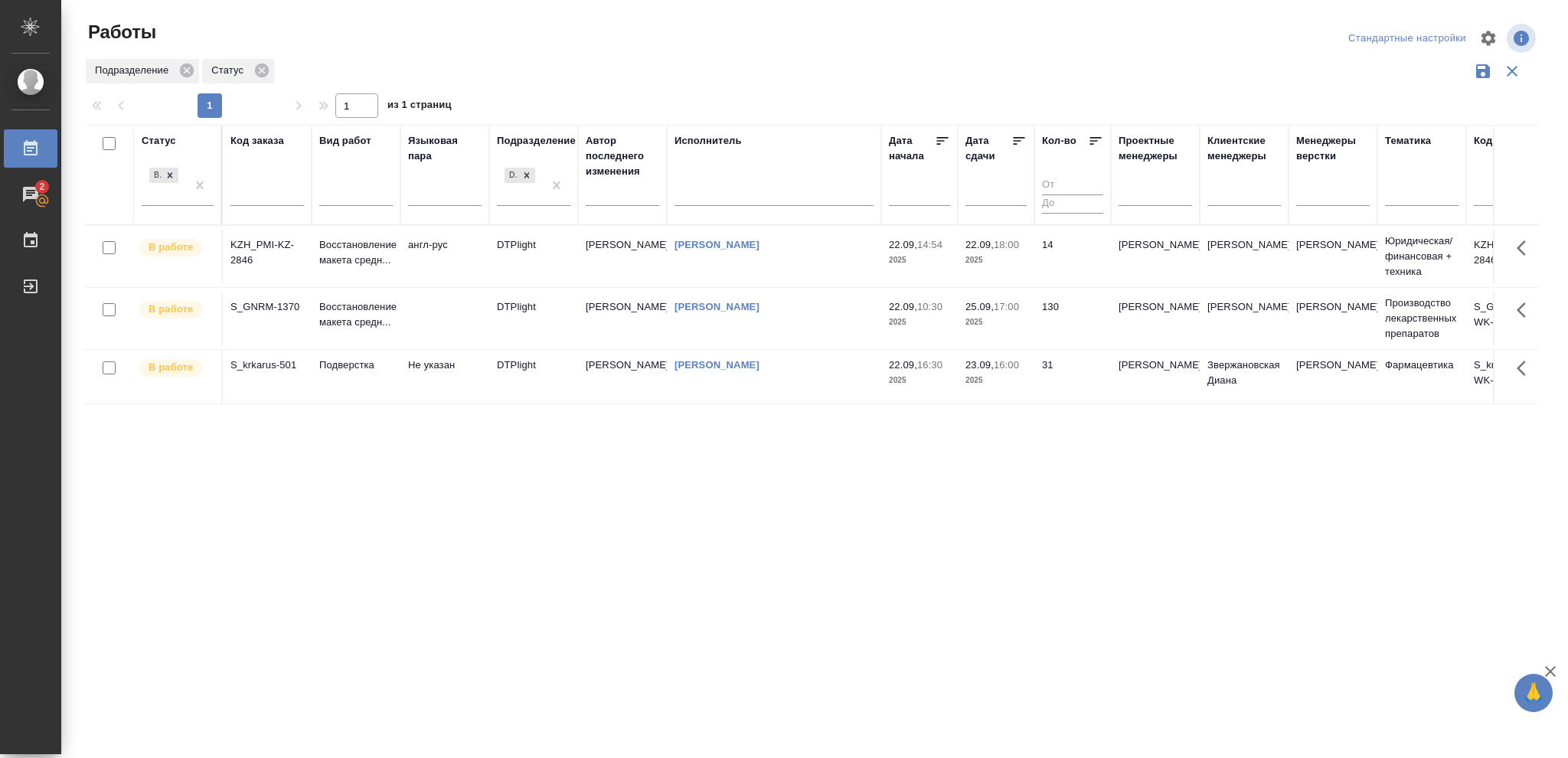
click at [1021, 264] on p "2025" at bounding box center [995, 260] width 61 height 15
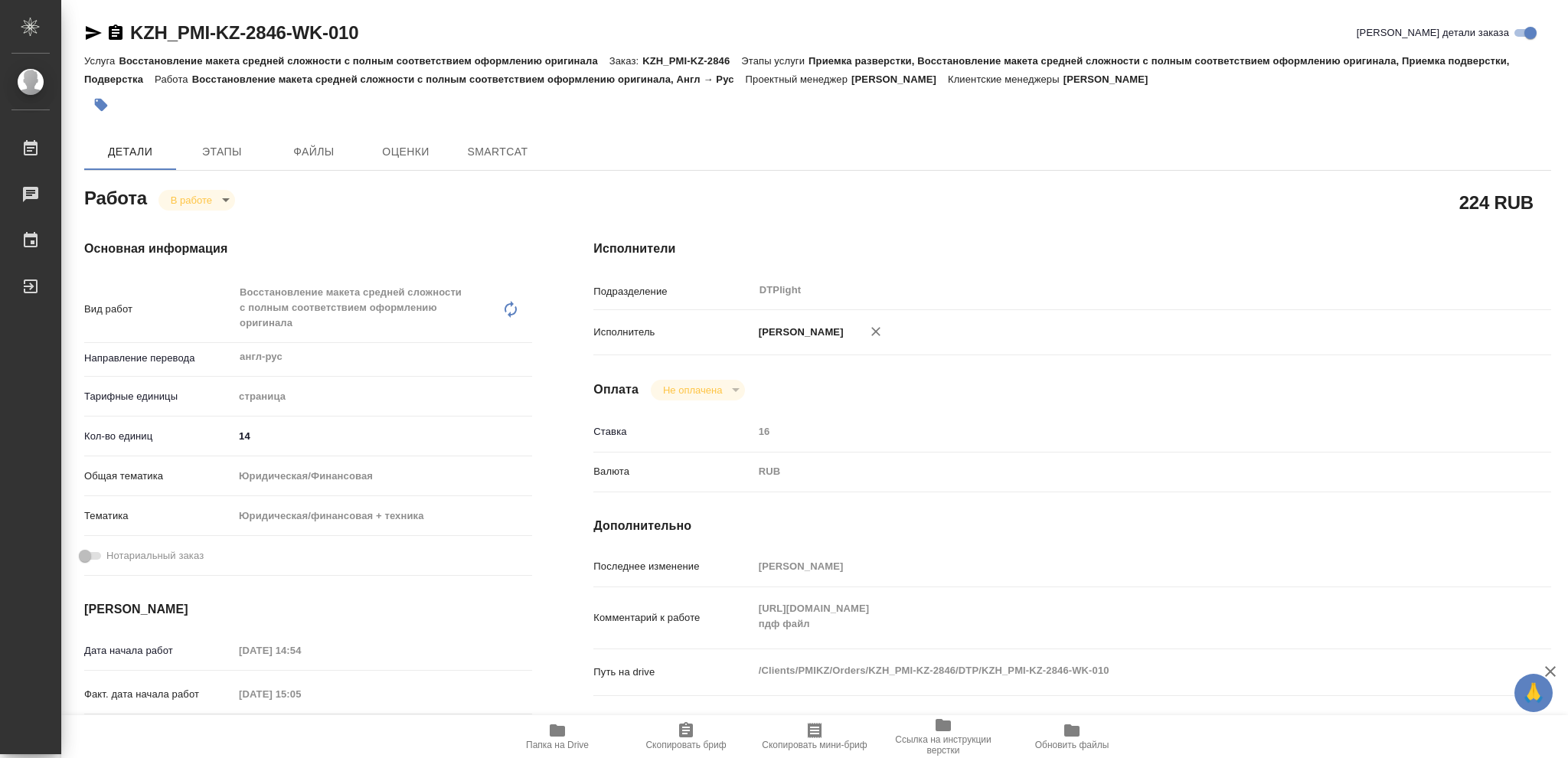
type textarea "x"
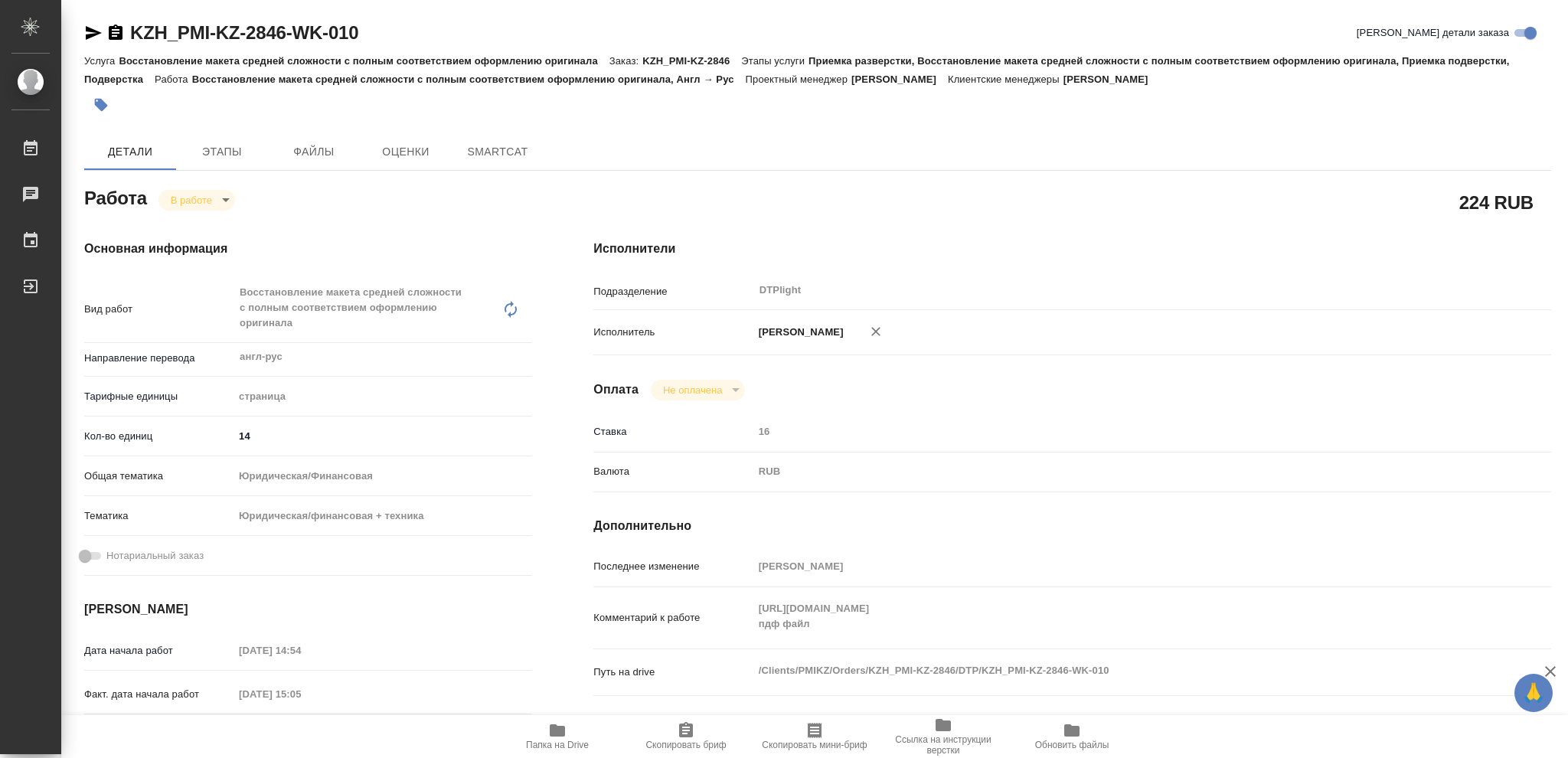
type textarea "x"
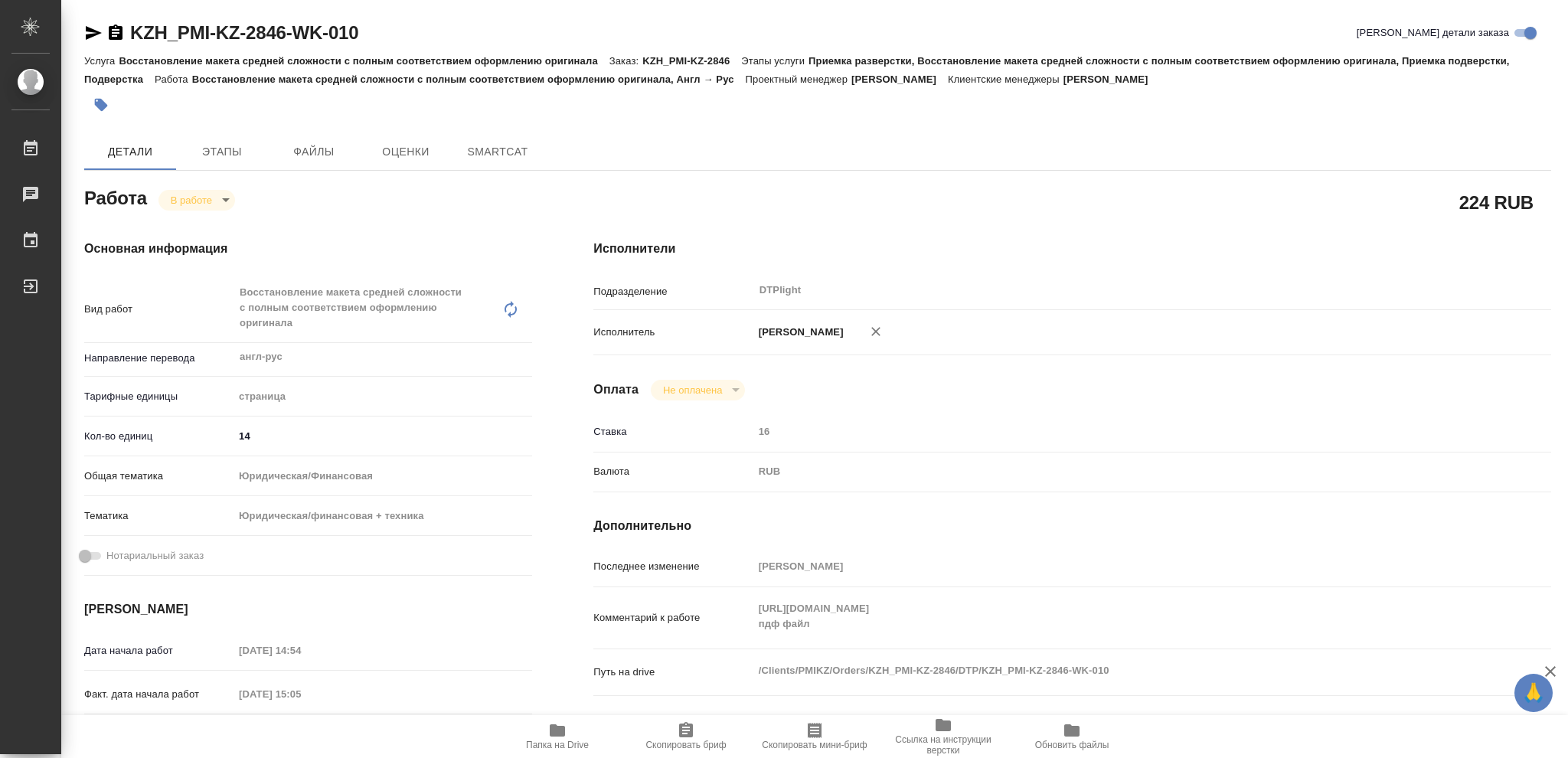
type textarea "x"
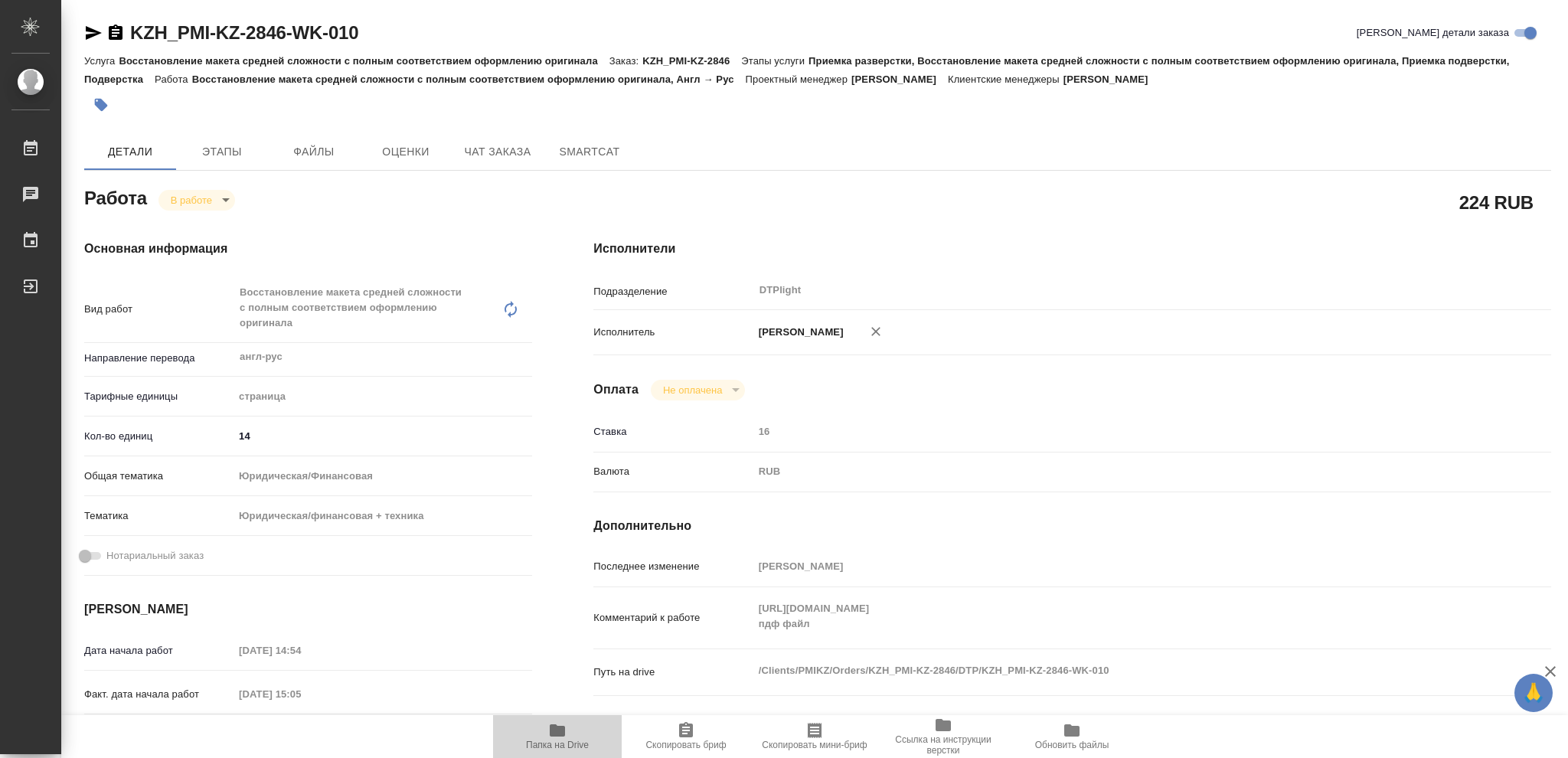
click at [553, 734] on icon "button" at bounding box center [557, 730] width 15 height 13
type textarea "x"
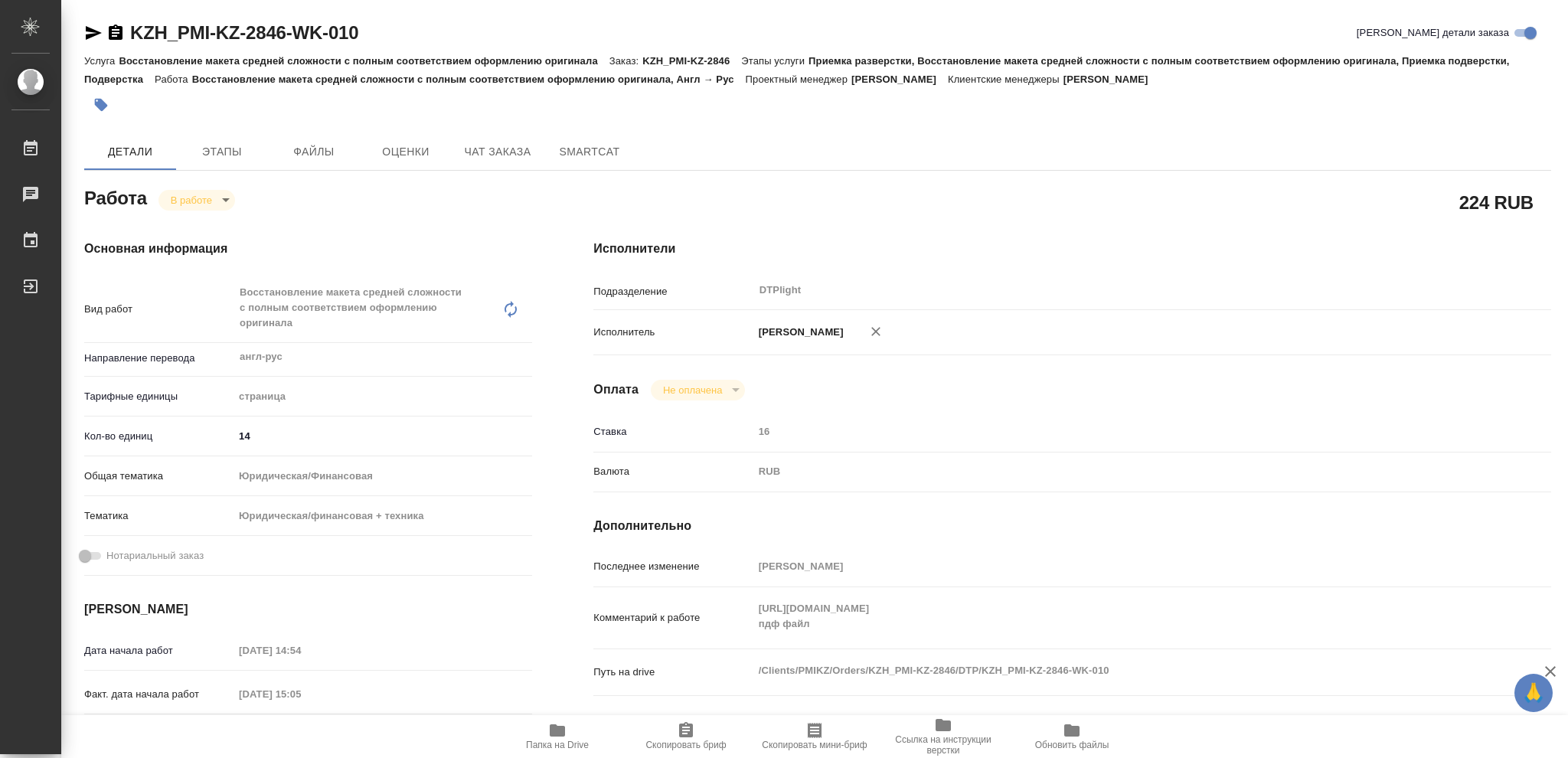
type textarea "x"
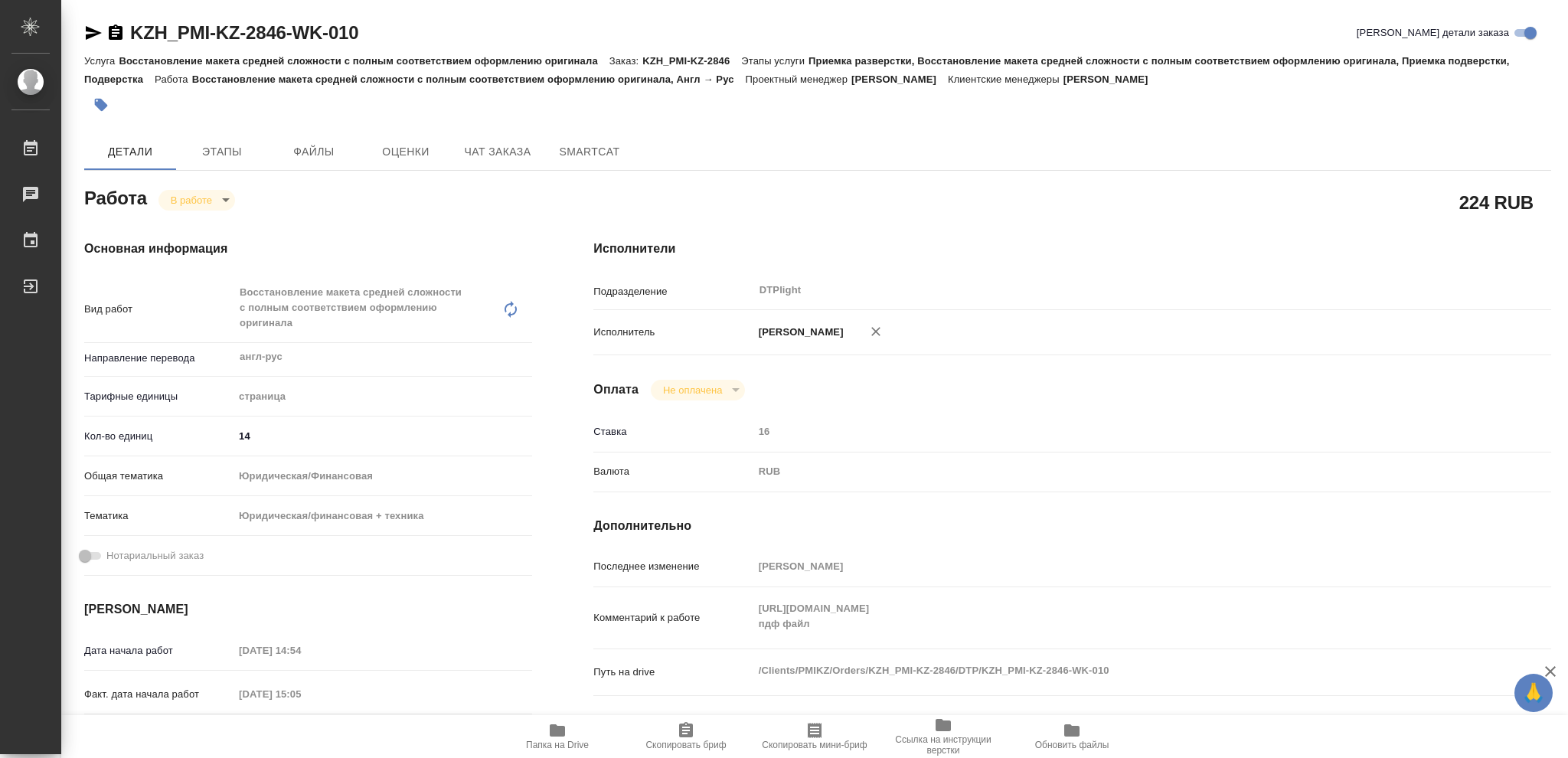
type textarea "x"
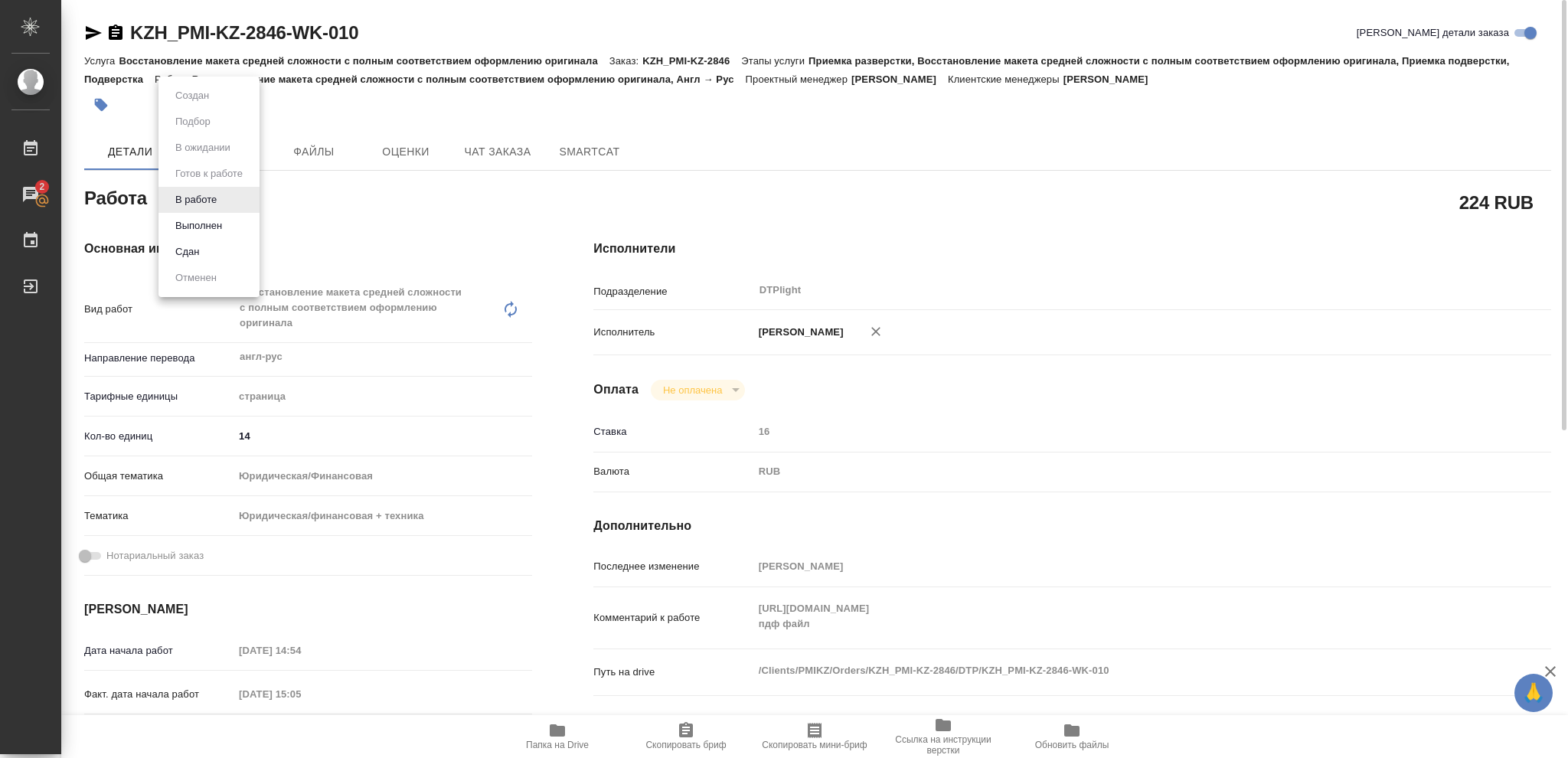
click at [225, 197] on body "🙏 .cls-1 fill:#fff; AWATERA Vasileva Olga Работы 2 Чаты График Выйти KZH_PMI-KZ…" at bounding box center [784, 379] width 1568 height 758
click at [201, 221] on button "Выполнен" at bounding box center [198, 226] width 56 height 17
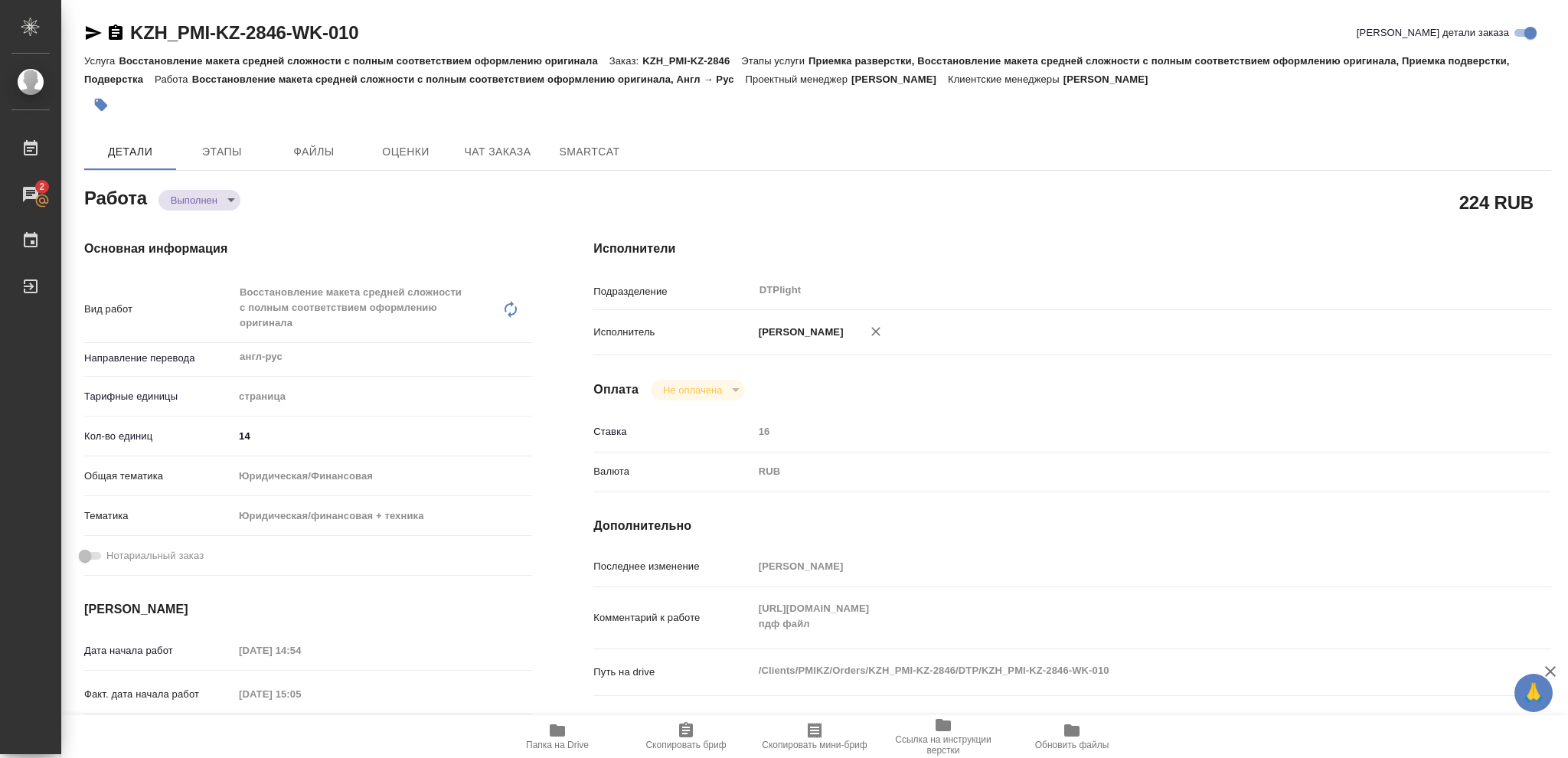
type textarea "x"
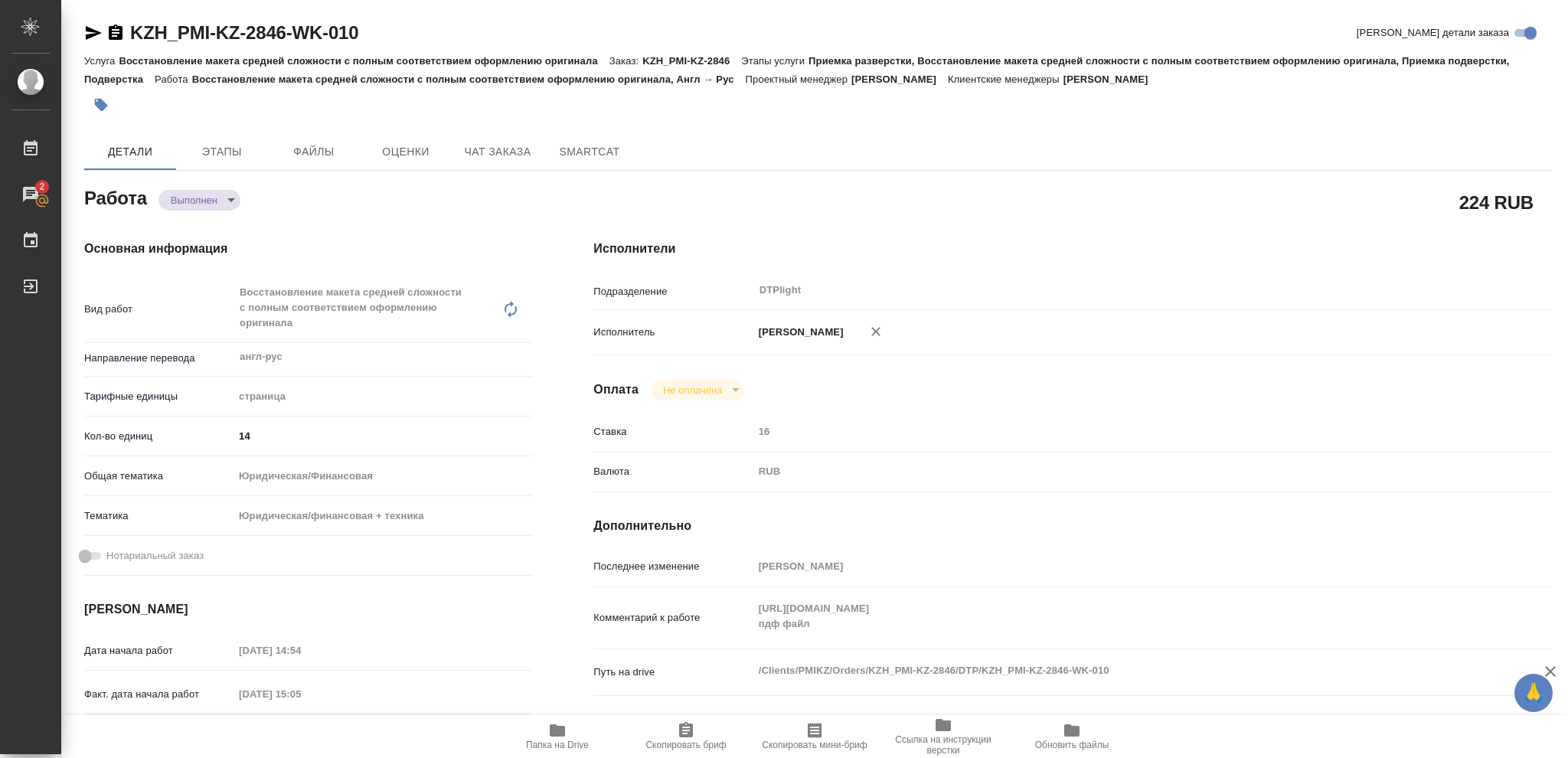
type textarea "x"
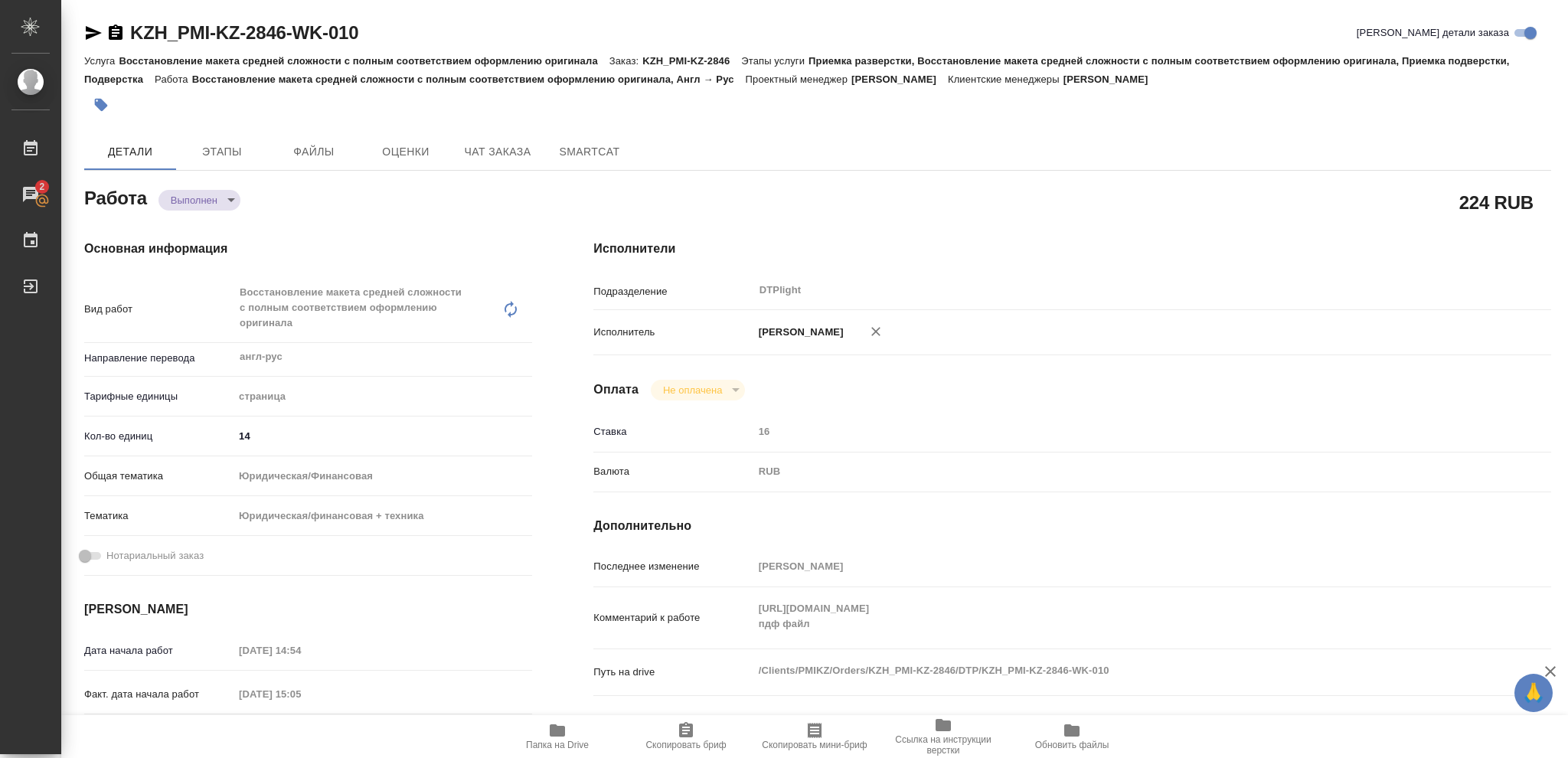
type textarea "x"
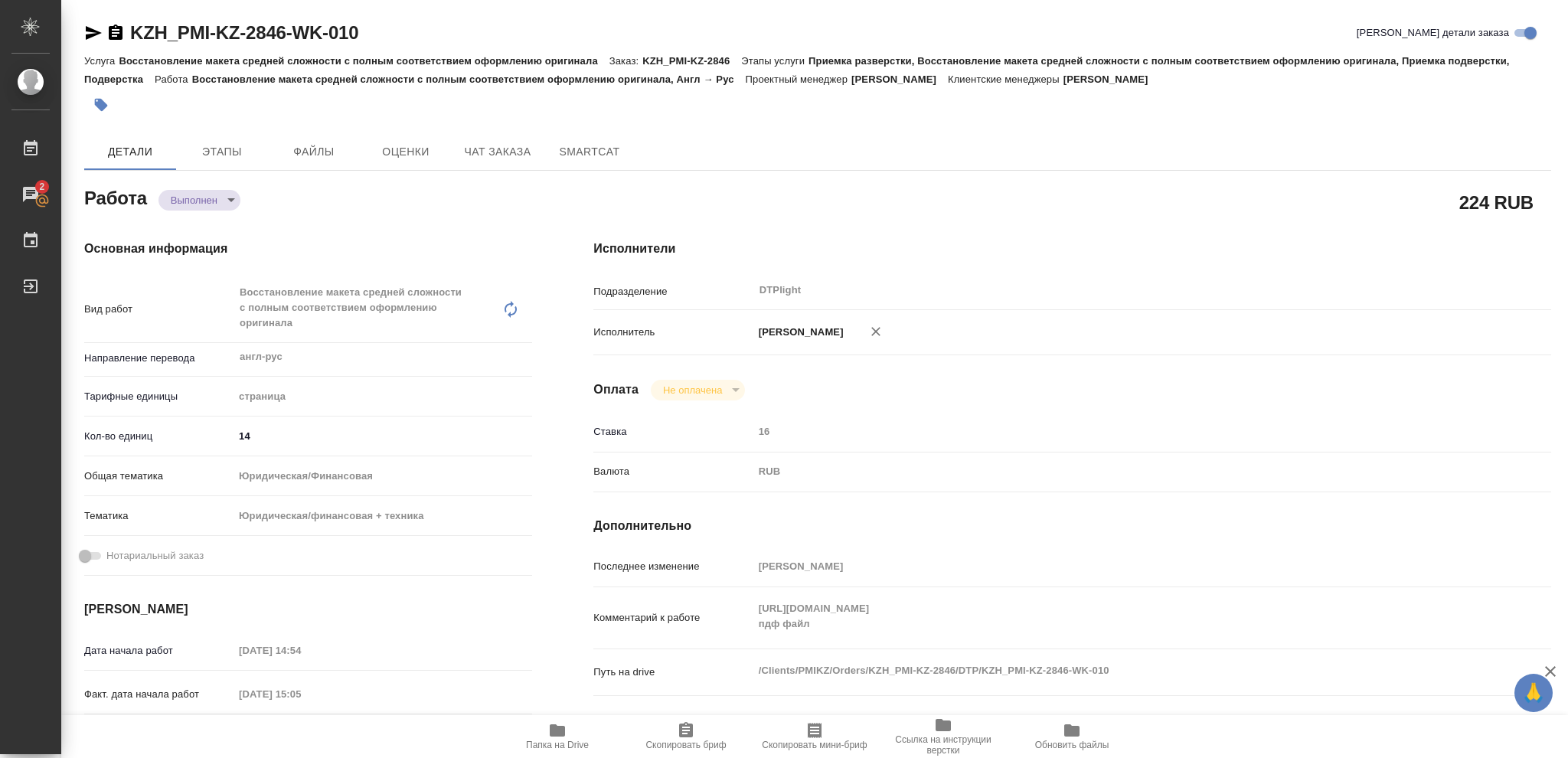
type textarea "x"
